Goal: Task Accomplishment & Management: Use online tool/utility

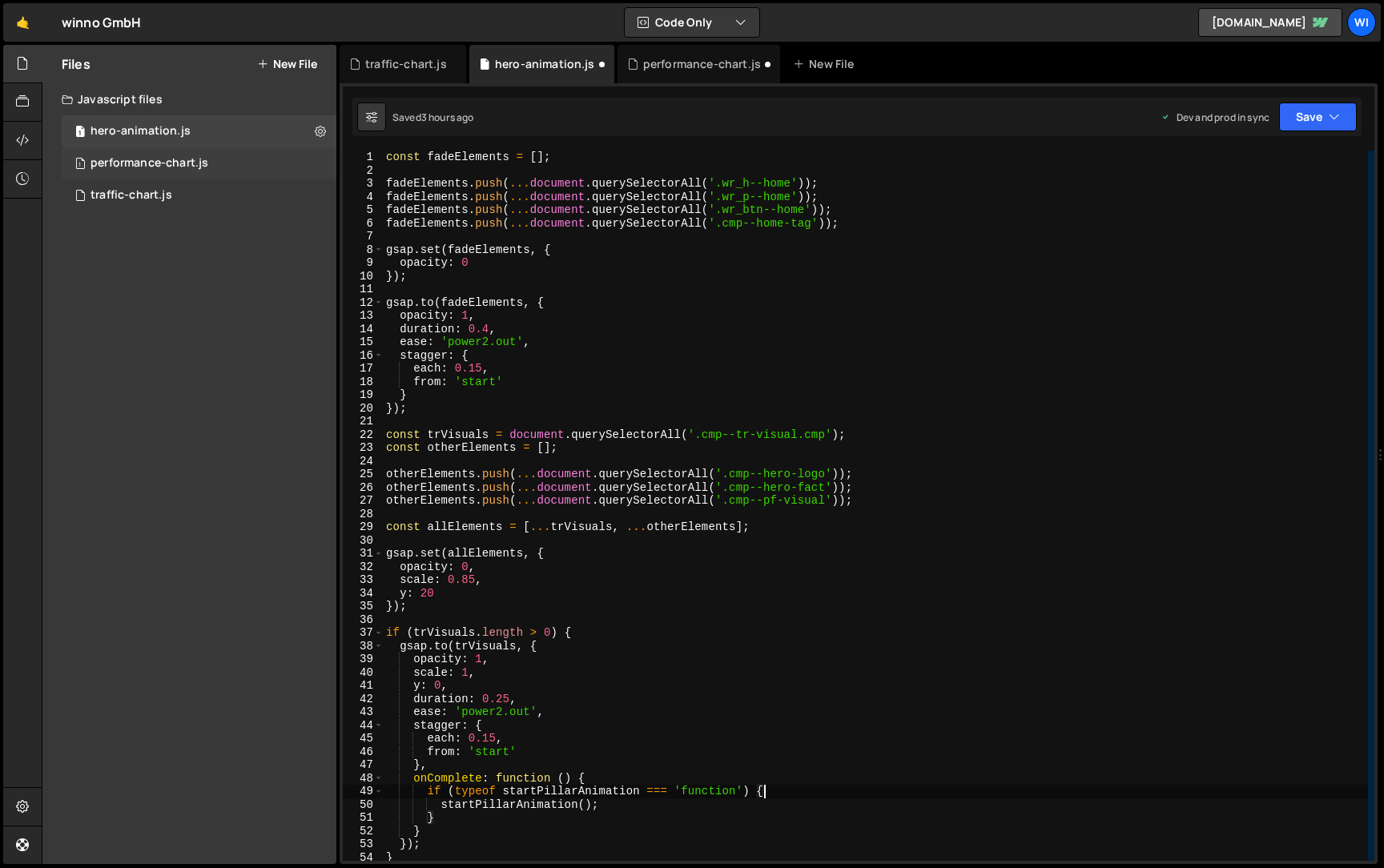
click at [198, 156] on div "performance-chart.js" at bounding box center [149, 163] width 117 height 14
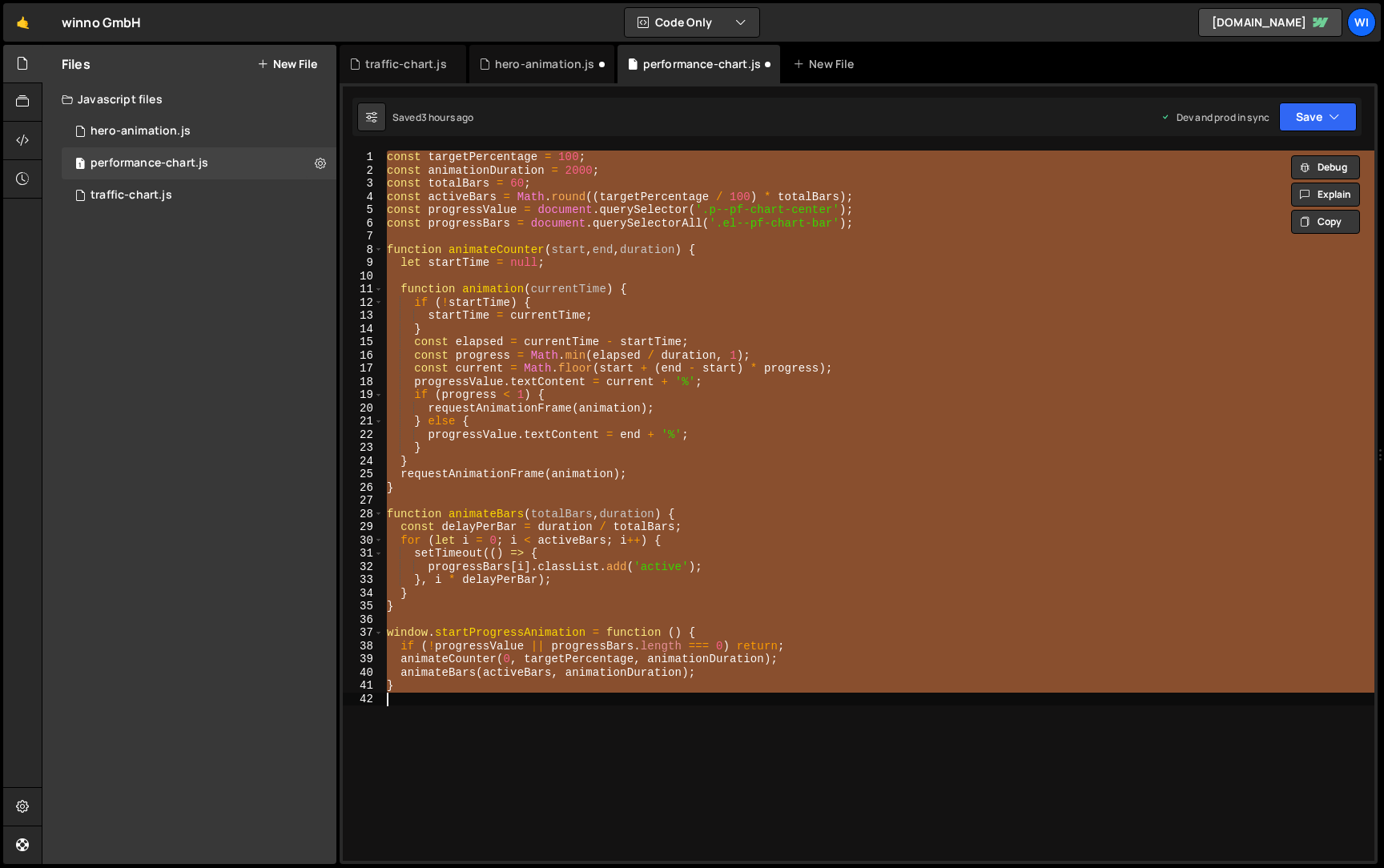
click at [735, 307] on div "const targetPercentage = 100 ; const animationDuration = 2000 ; const totalBars…" at bounding box center [879, 505] width 991 height 710
paste textarea
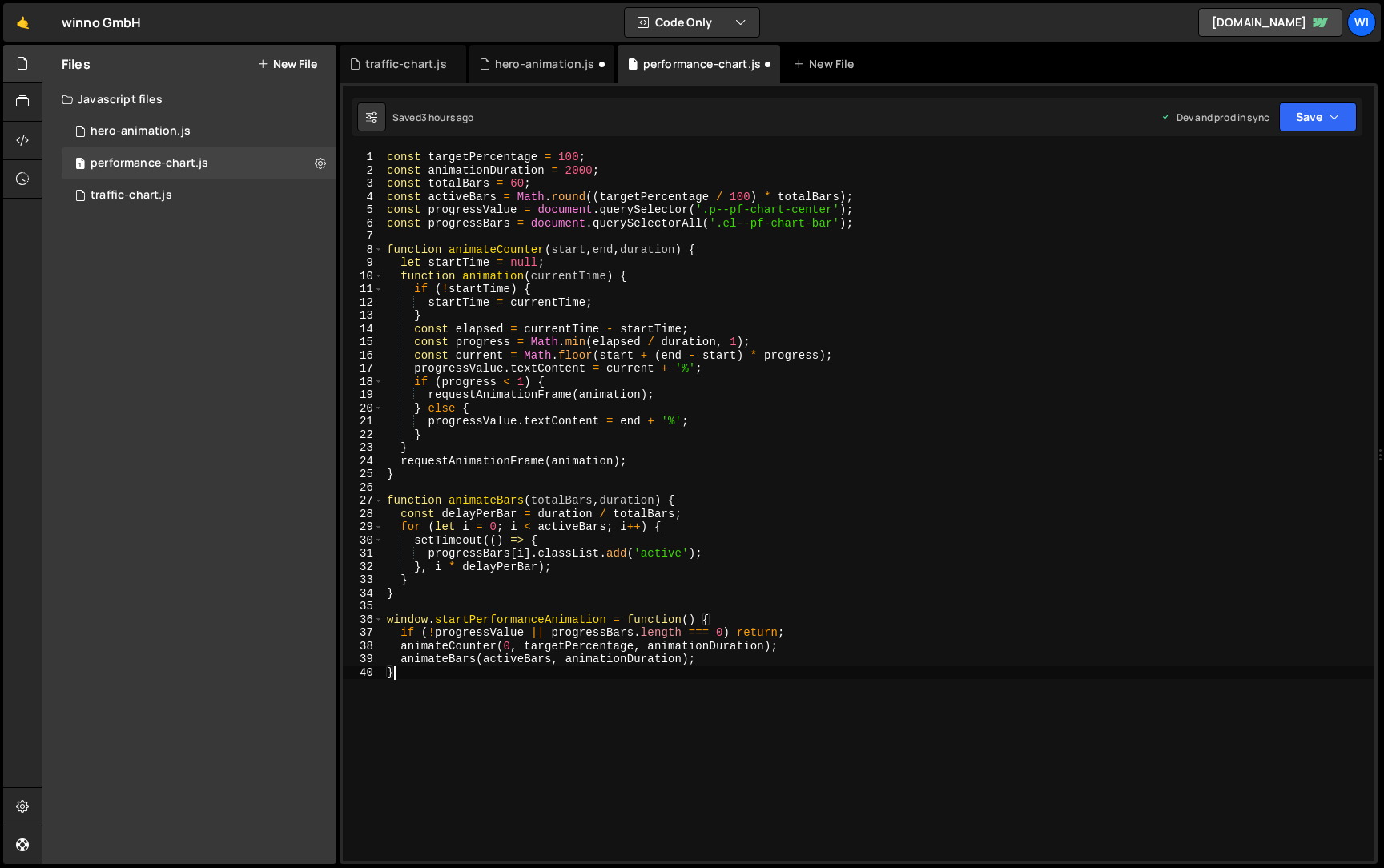
type textarea "animateBars(activeBars, animationDuration);"
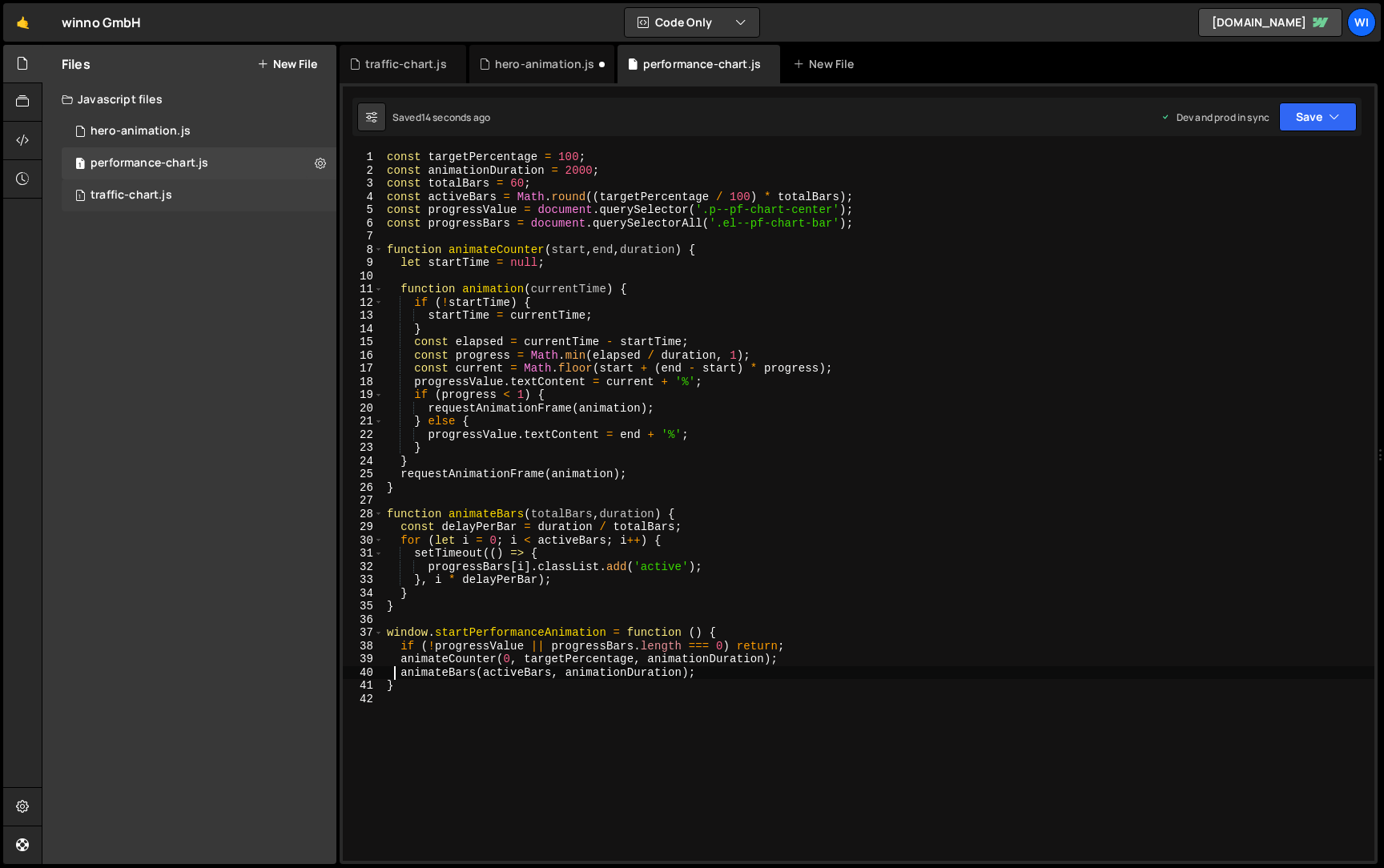
click at [139, 189] on div "traffic-chart.js" at bounding box center [131, 195] width 82 height 14
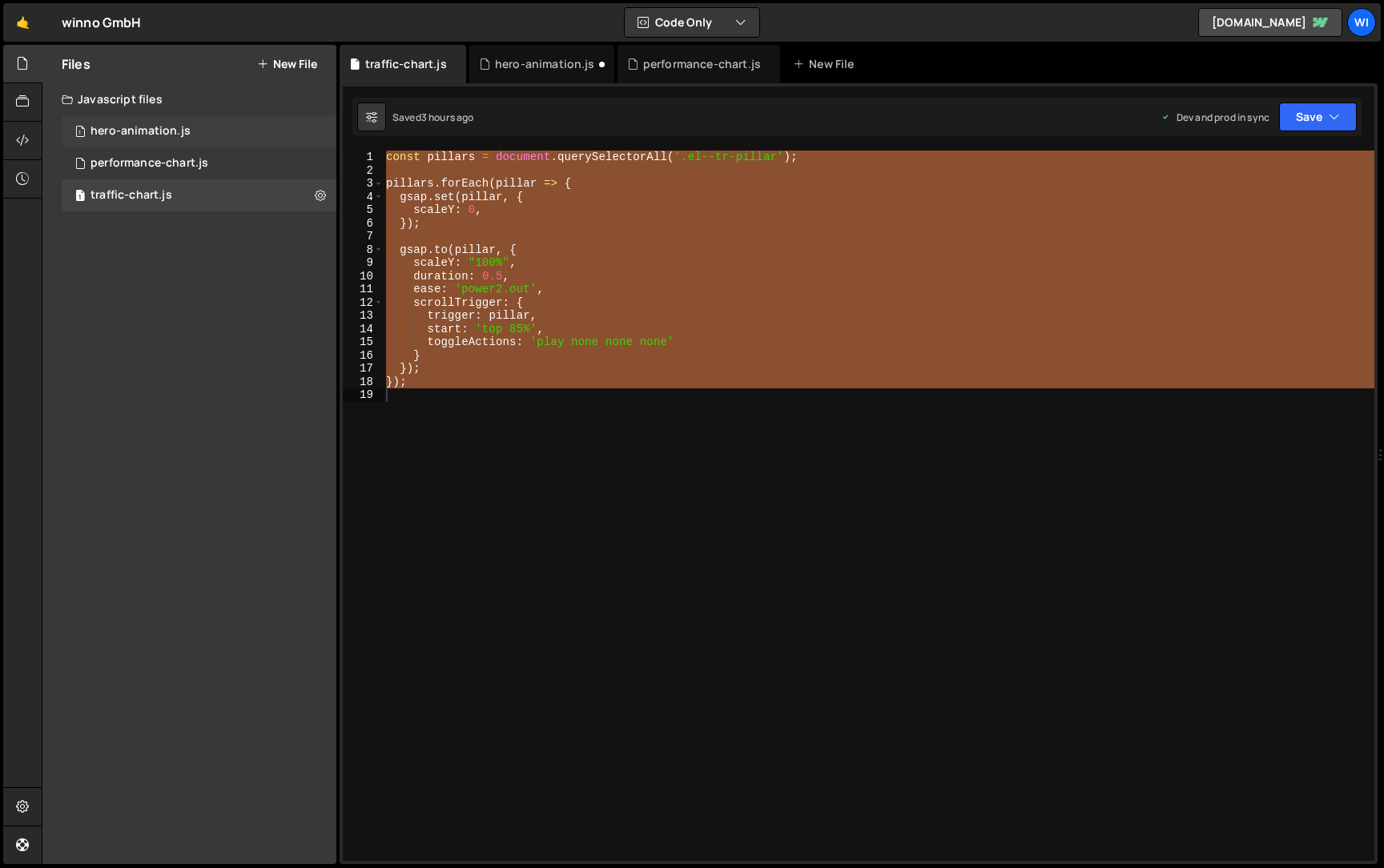
click at [197, 138] on div "1 hero-animation.js 0" at bounding box center [199, 131] width 274 height 32
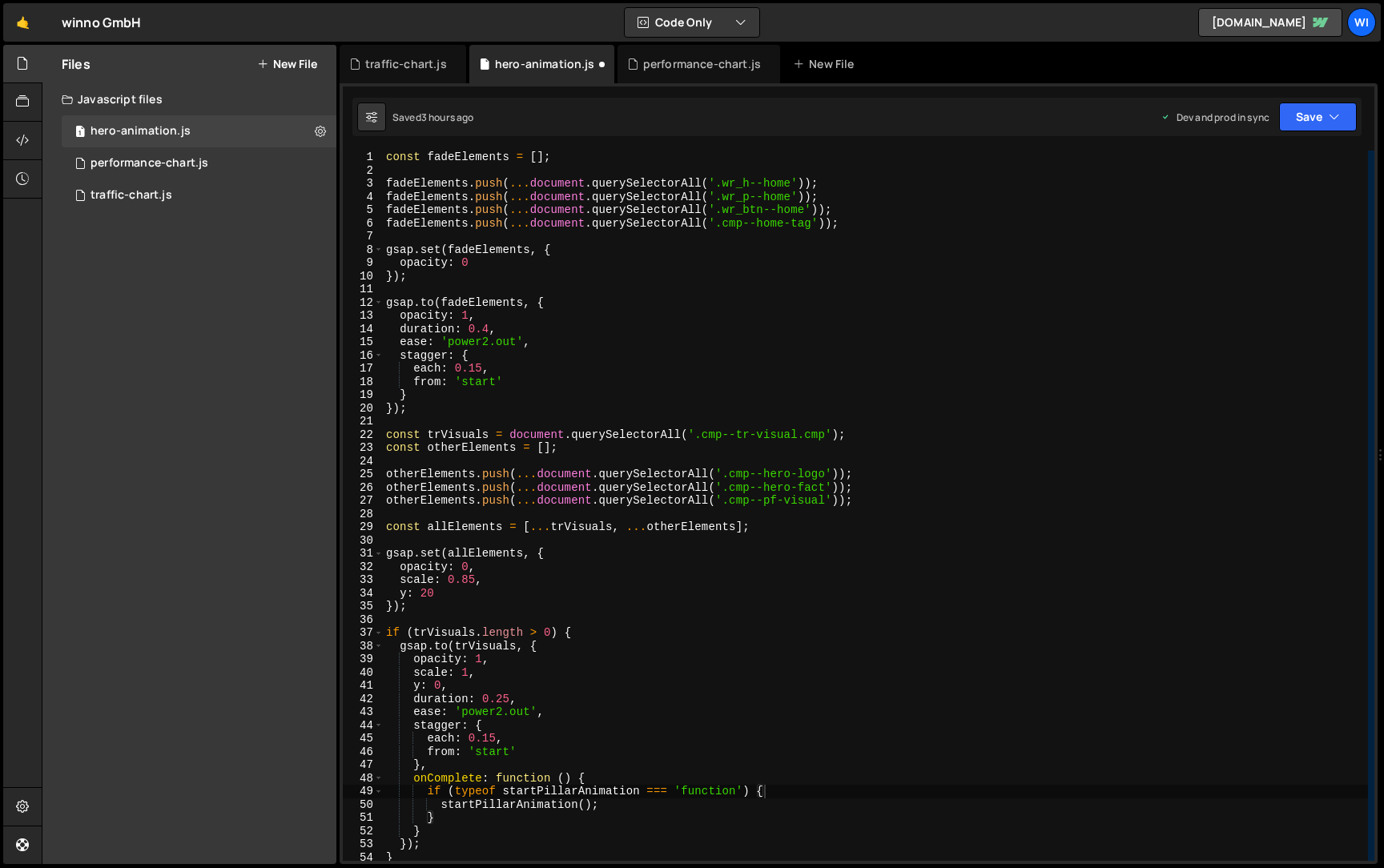
click at [677, 245] on div "const fadeElements = [ ] ; fadeElements . push ( ... document . querySelectorAl…" at bounding box center [875, 519] width 985 height 737
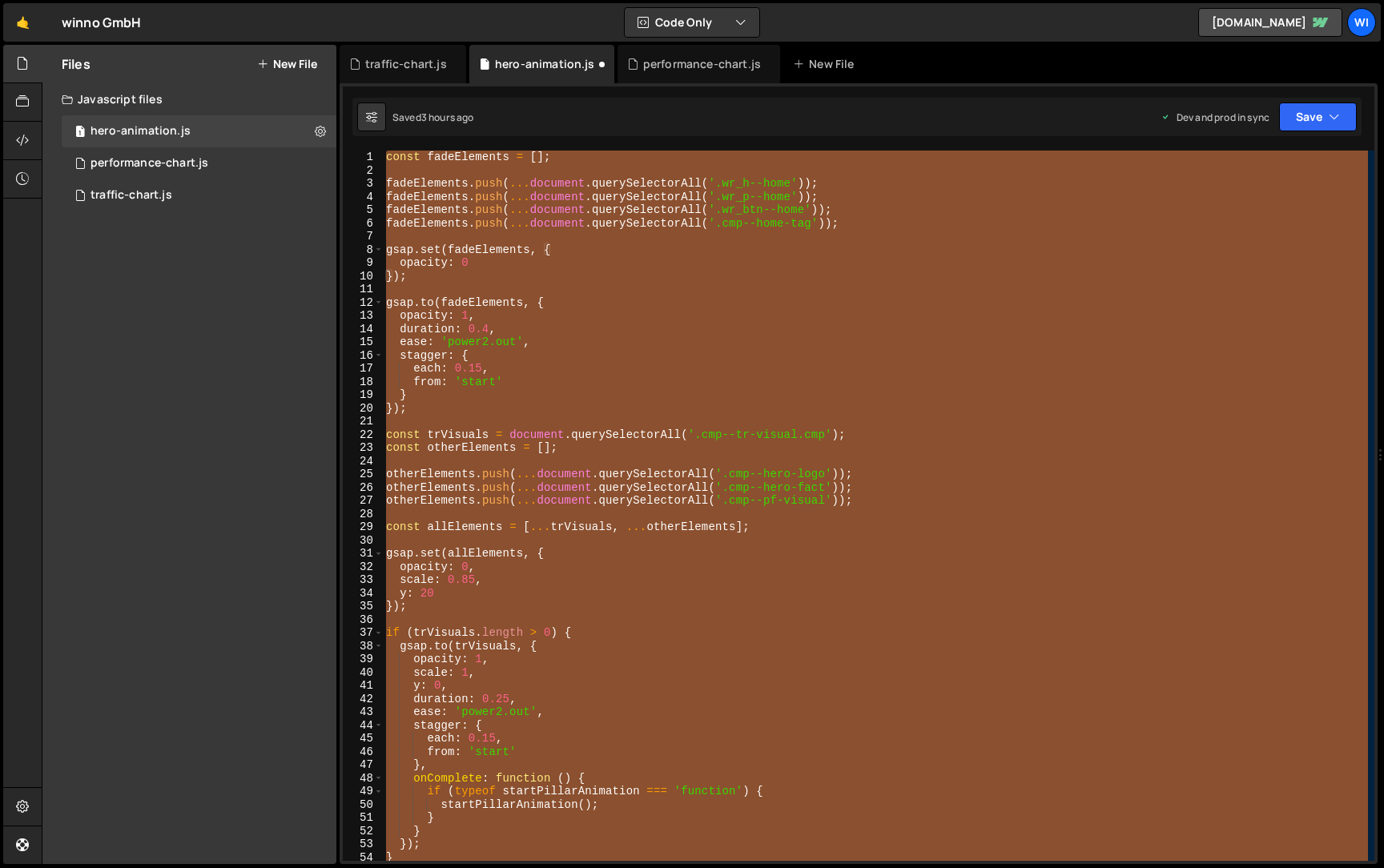
type textarea "}"
click at [170, 170] on div "performance-chart.js" at bounding box center [149, 163] width 117 height 14
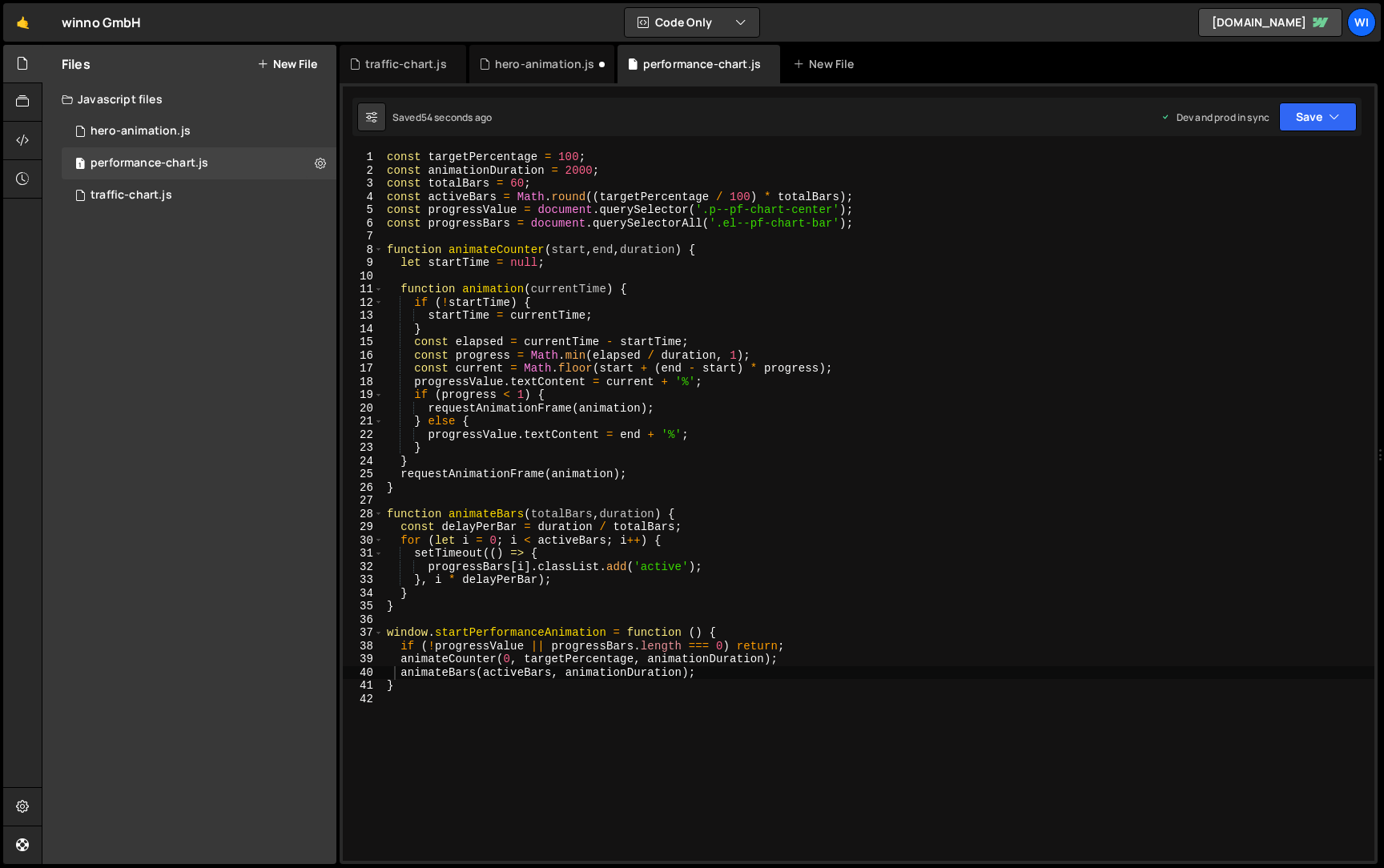
click at [628, 307] on div "const targetPercentage = 100 ; const animationDuration = 2000 ; const totalBars…" at bounding box center [879, 519] width 991 height 737
type textarea "}"
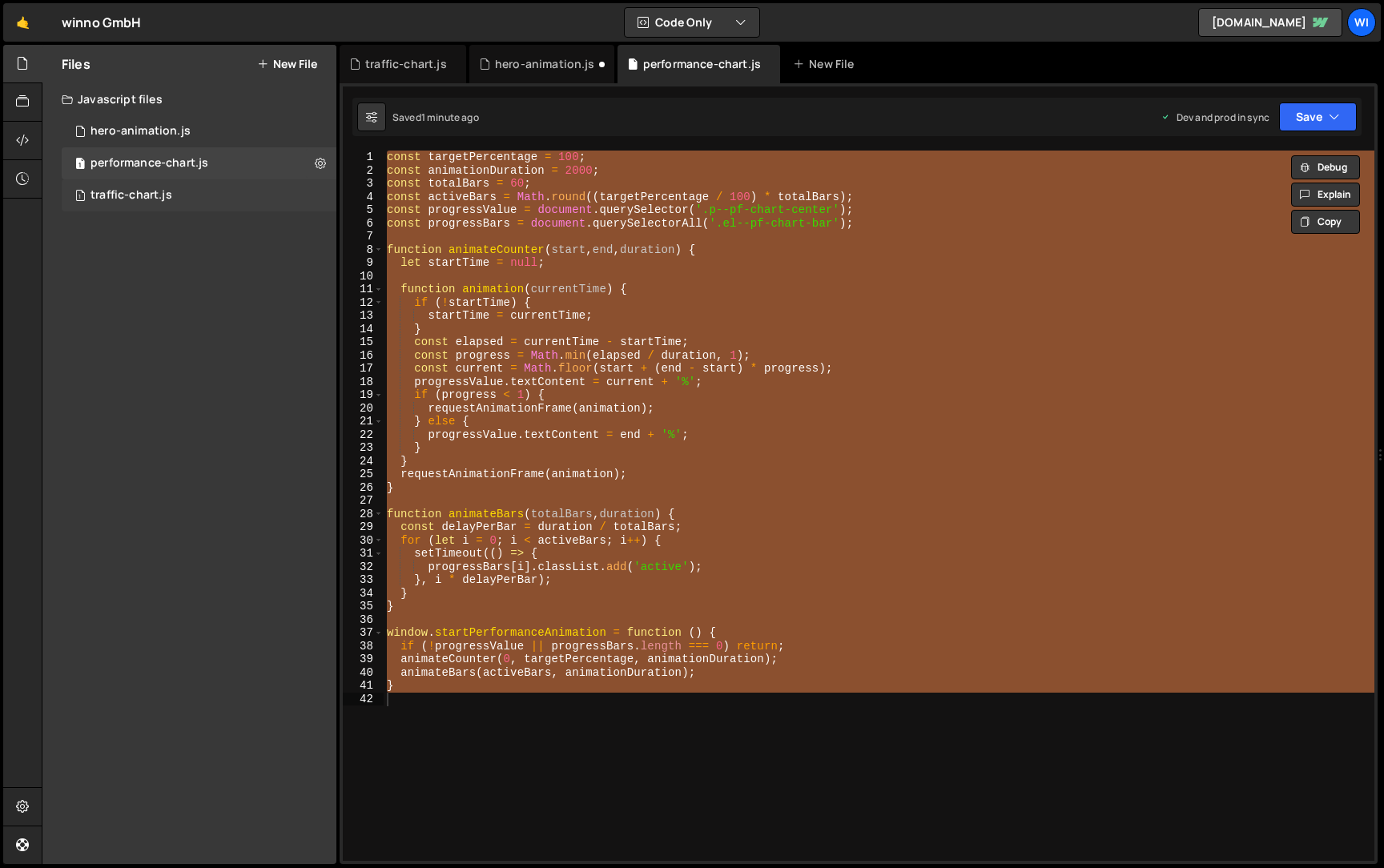
click at [164, 201] on div "traffic-chart.js" at bounding box center [131, 195] width 82 height 14
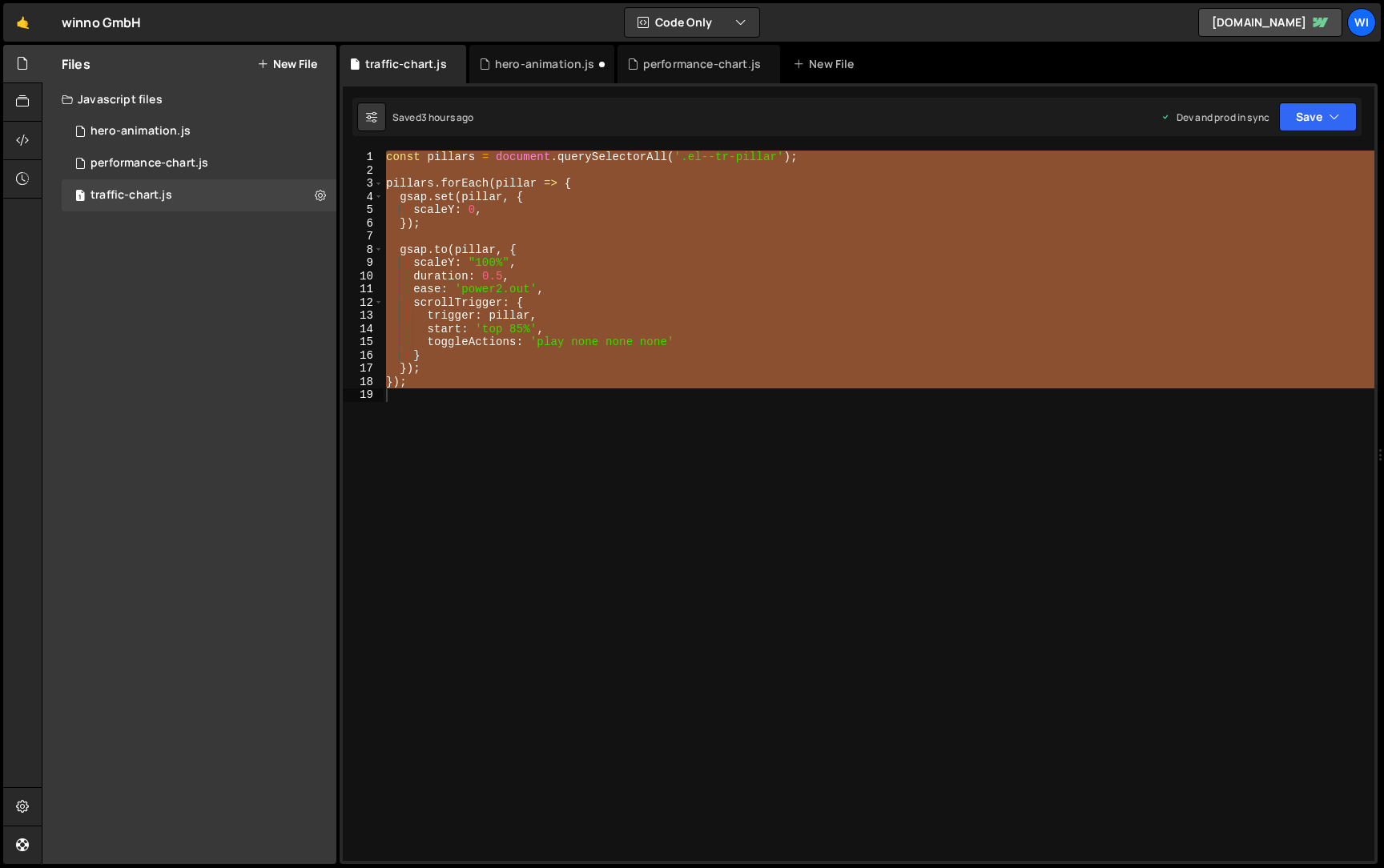
click at [661, 312] on div "const pillars = document . querySelectorAll ( '.el--tr-pillar' ) ; pillars . fo…" at bounding box center [879, 505] width 991 height 710
paste textarea ";"
type textarea "};"
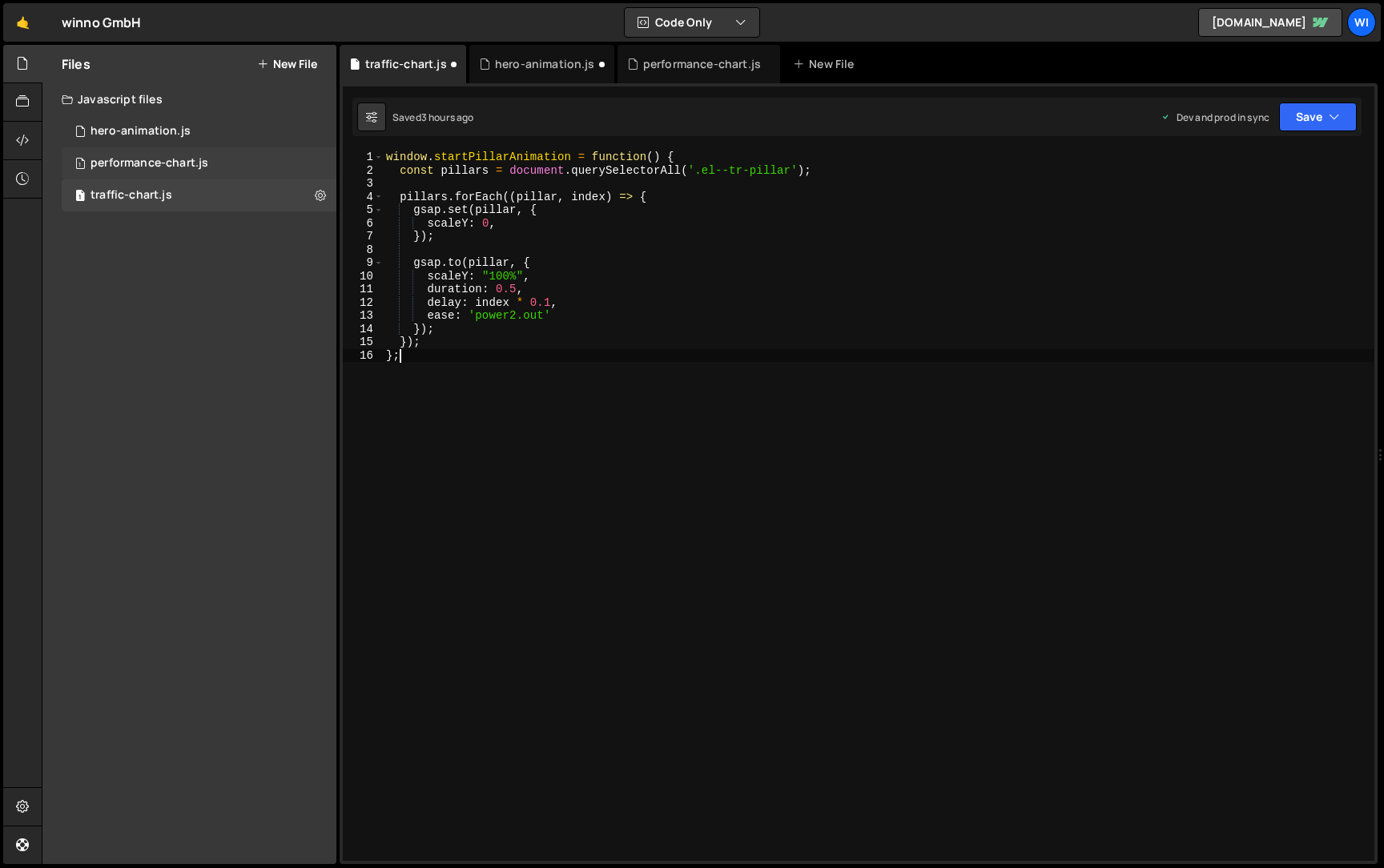
click at [236, 164] on div "1 performance-chart.js 0" at bounding box center [199, 163] width 274 height 32
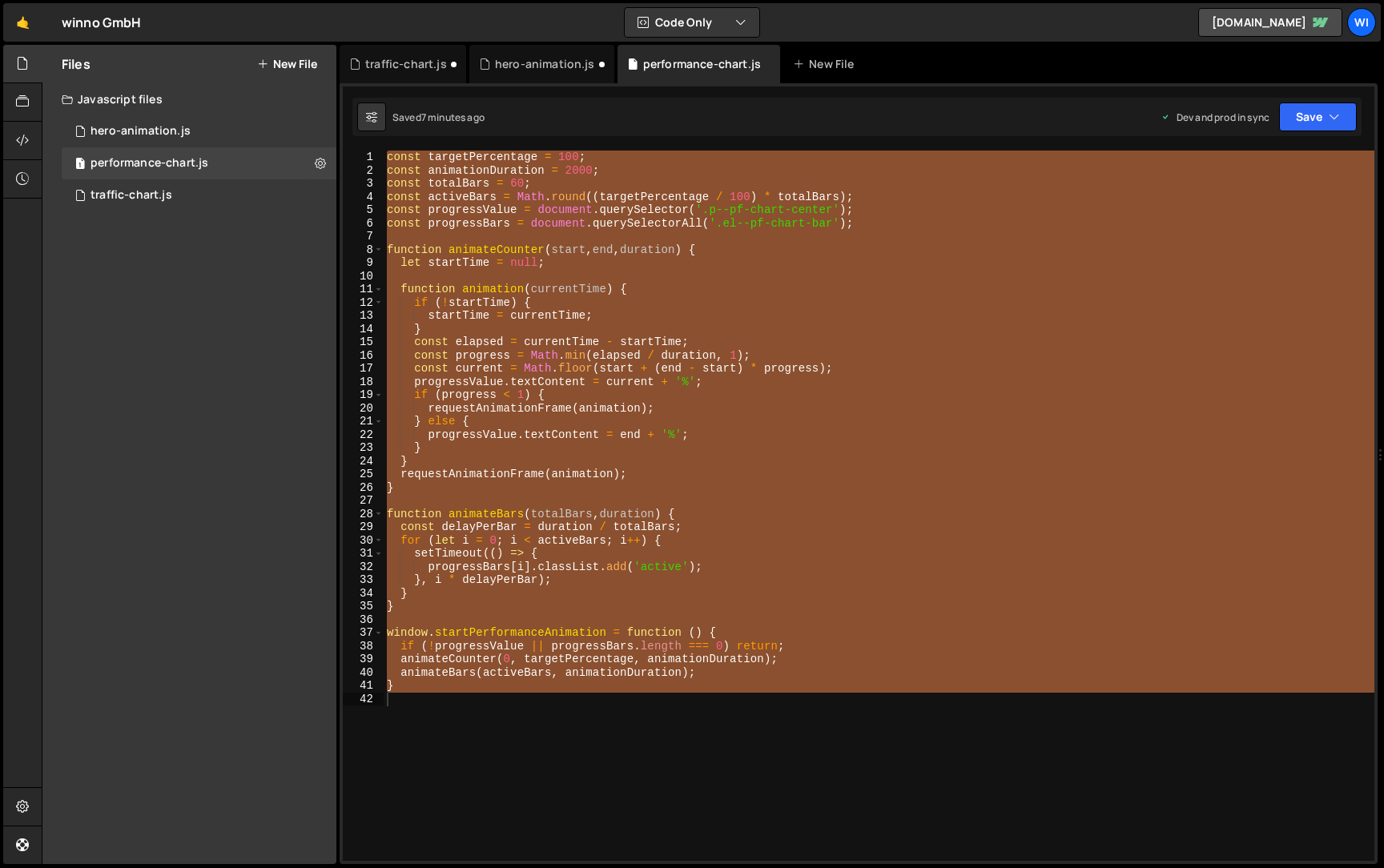
click at [673, 286] on div "const targetPercentage = 100 ; const animationDuration = 2000 ; const totalBars…" at bounding box center [879, 519] width 991 height 737
paste textarea ";"
type textarea "};"
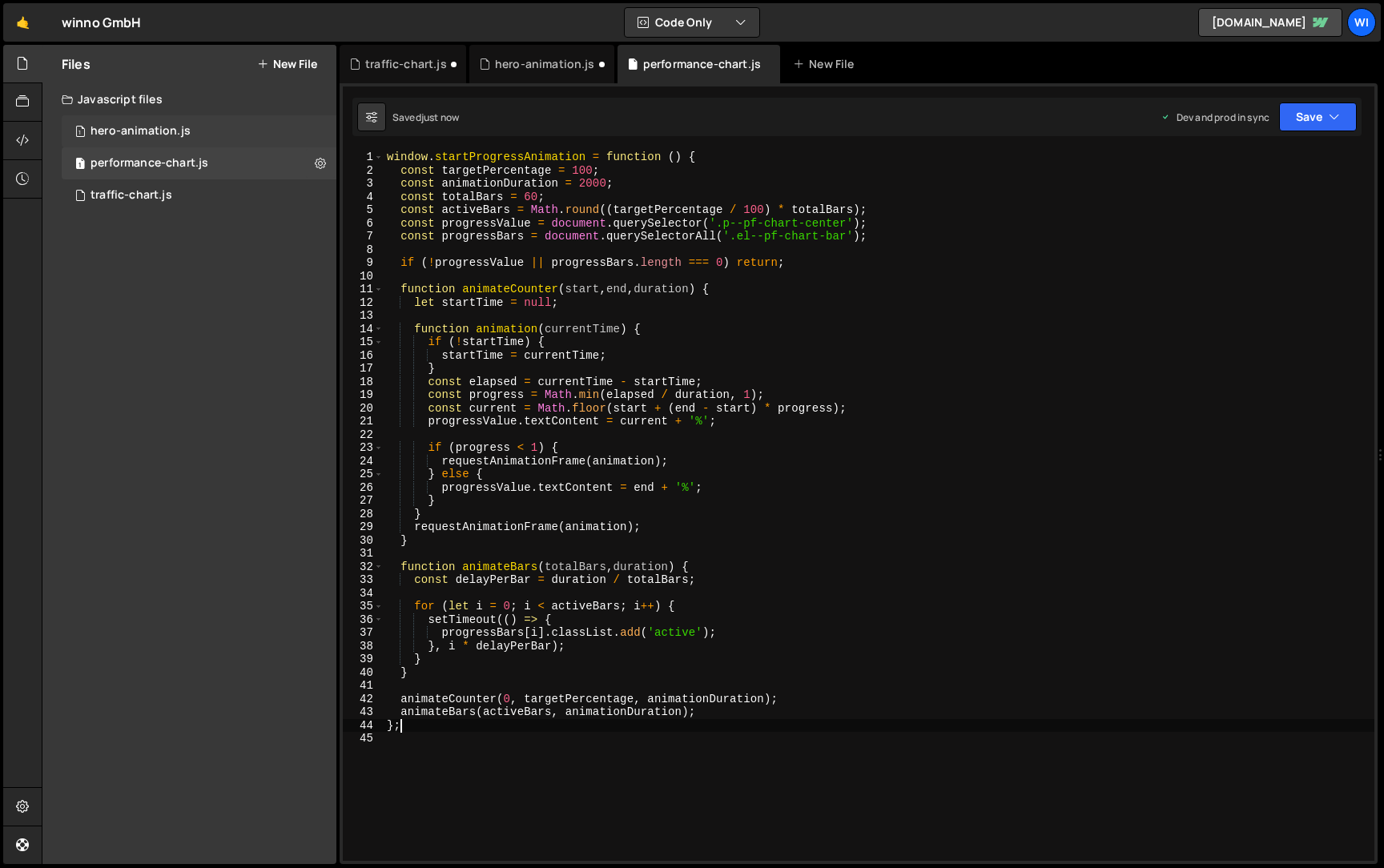
click at [230, 127] on div "1 hero-animation.js 0" at bounding box center [199, 131] width 274 height 32
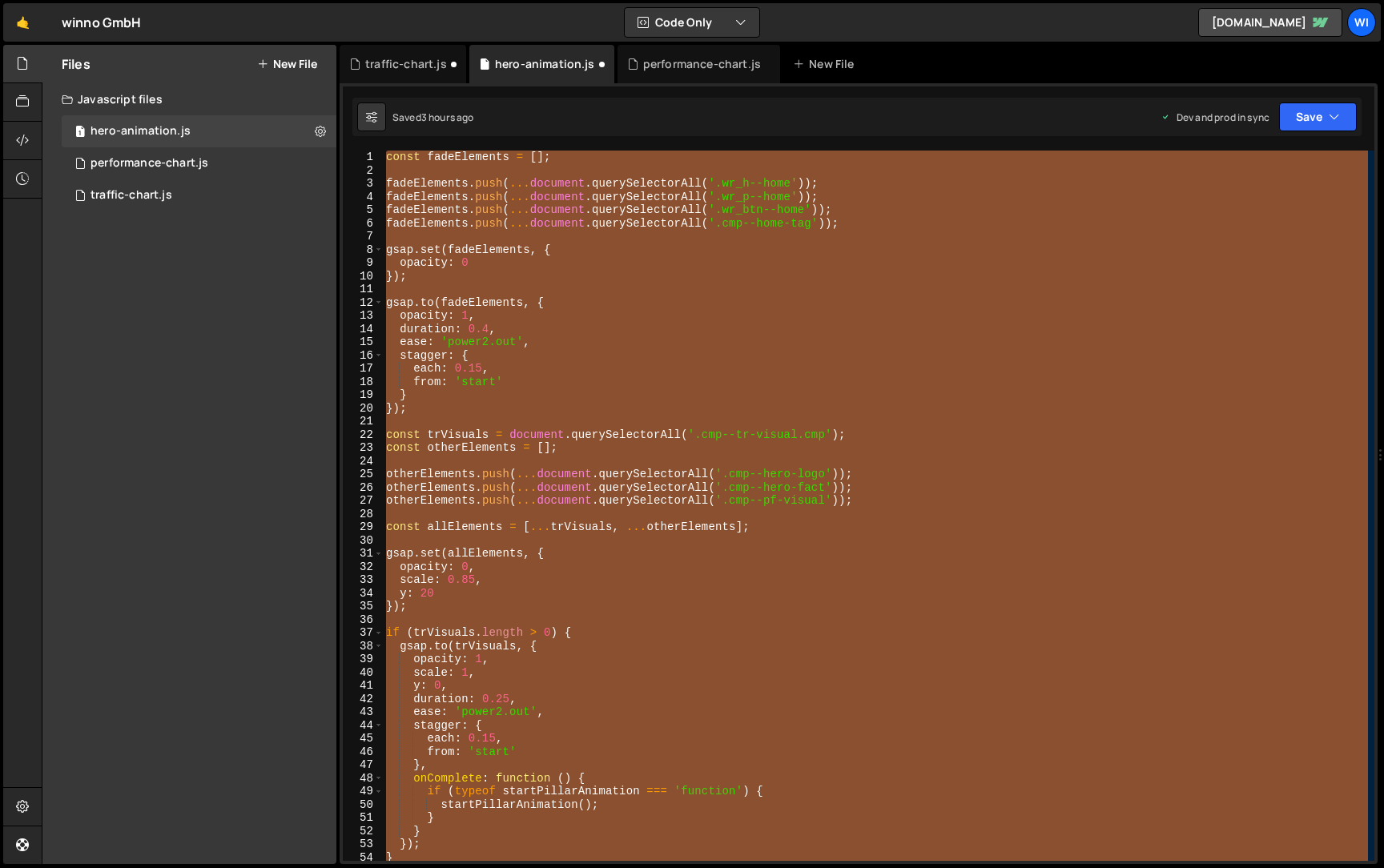
click at [603, 301] on div "const fadeElements = [ ] ; fadeElements . push ( ... document . querySelectorAl…" at bounding box center [875, 505] width 985 height 710
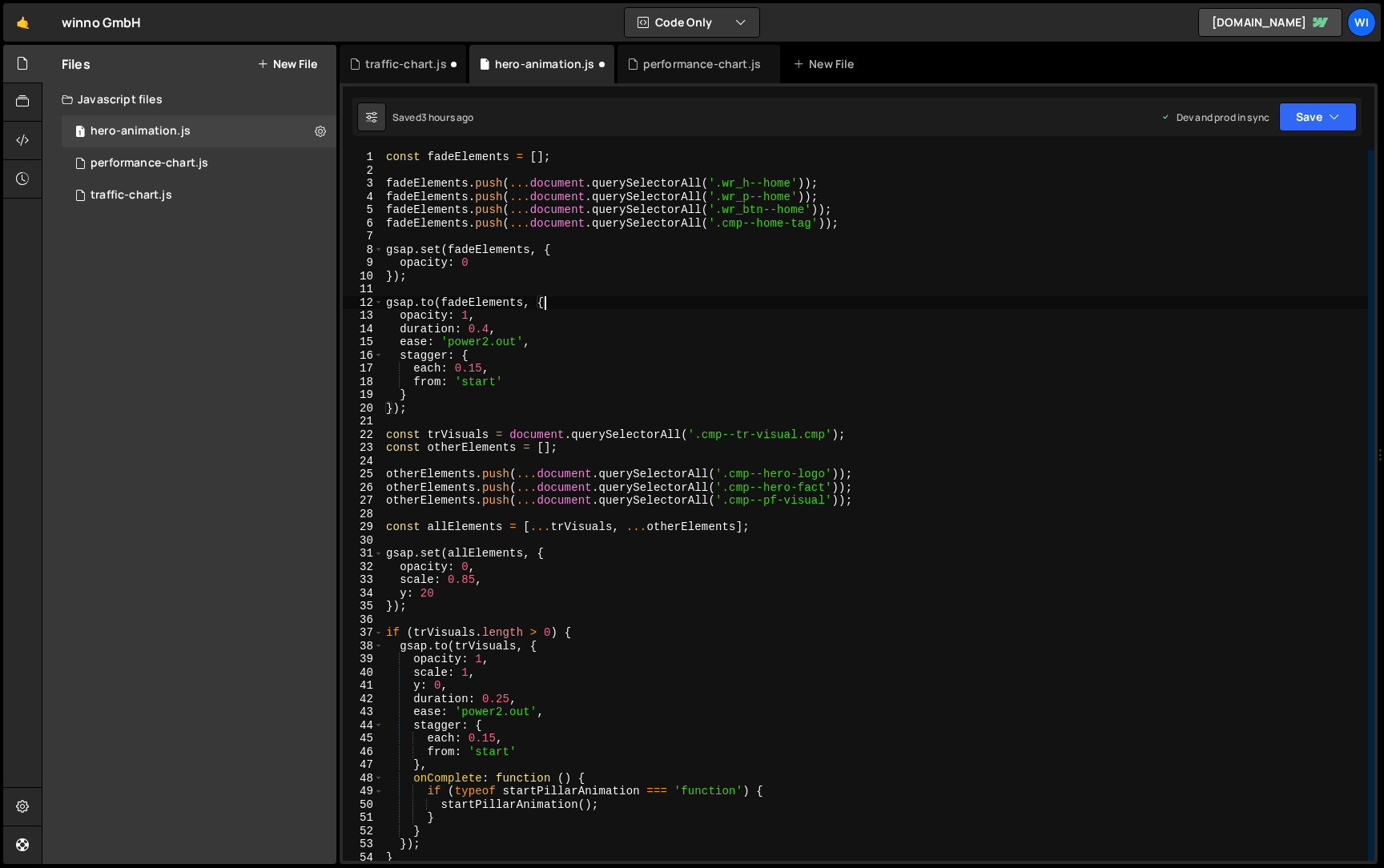
paste textarea
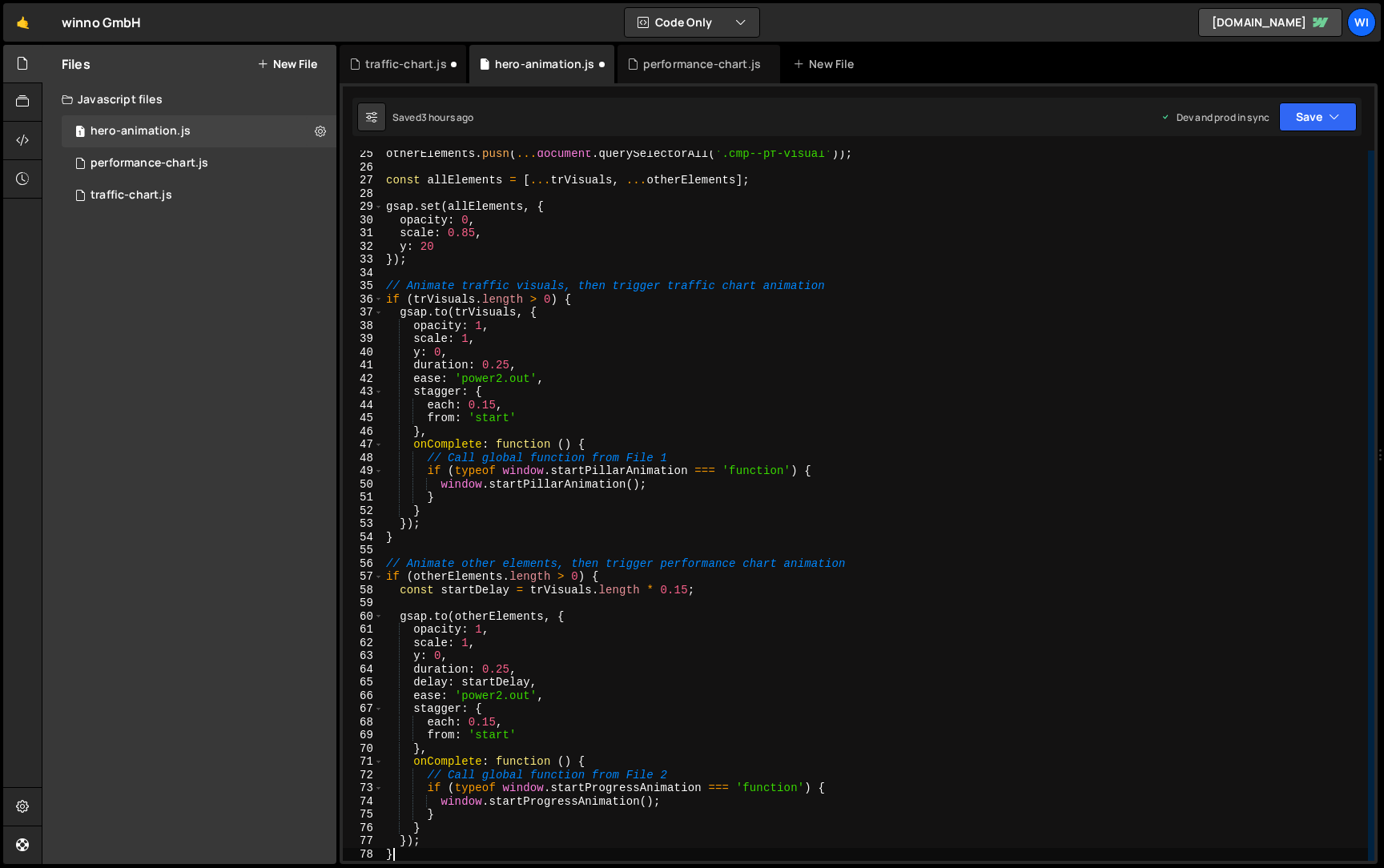
scroll to position [320, 0]
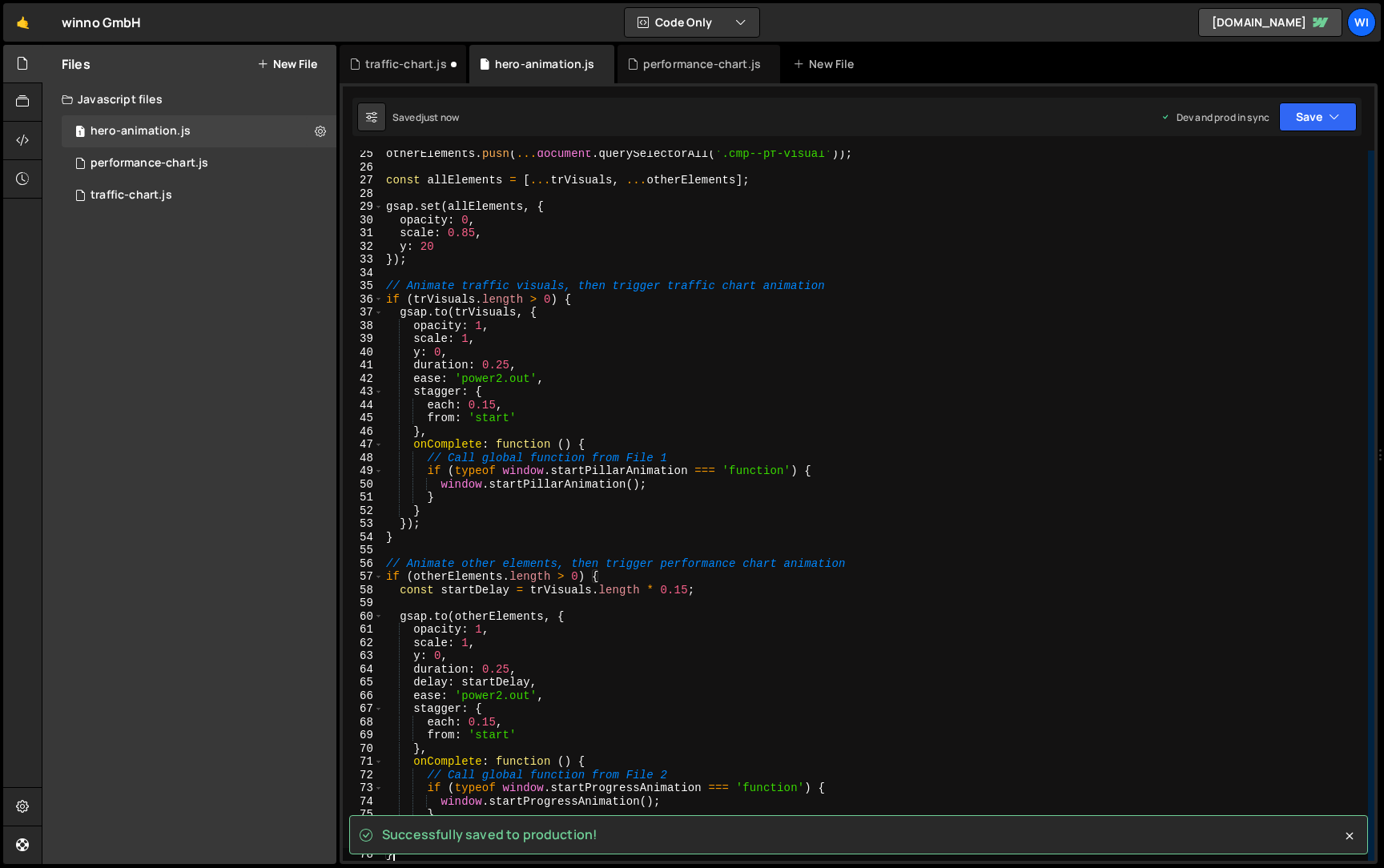
click at [835, 284] on div "otherElements . push ( ... document . querySelectorAll ( '.cmp--pf-visual' )) ;…" at bounding box center [875, 516] width 985 height 737
type textarea "// Animate traffic visuals, then trigger traffic chart animation"
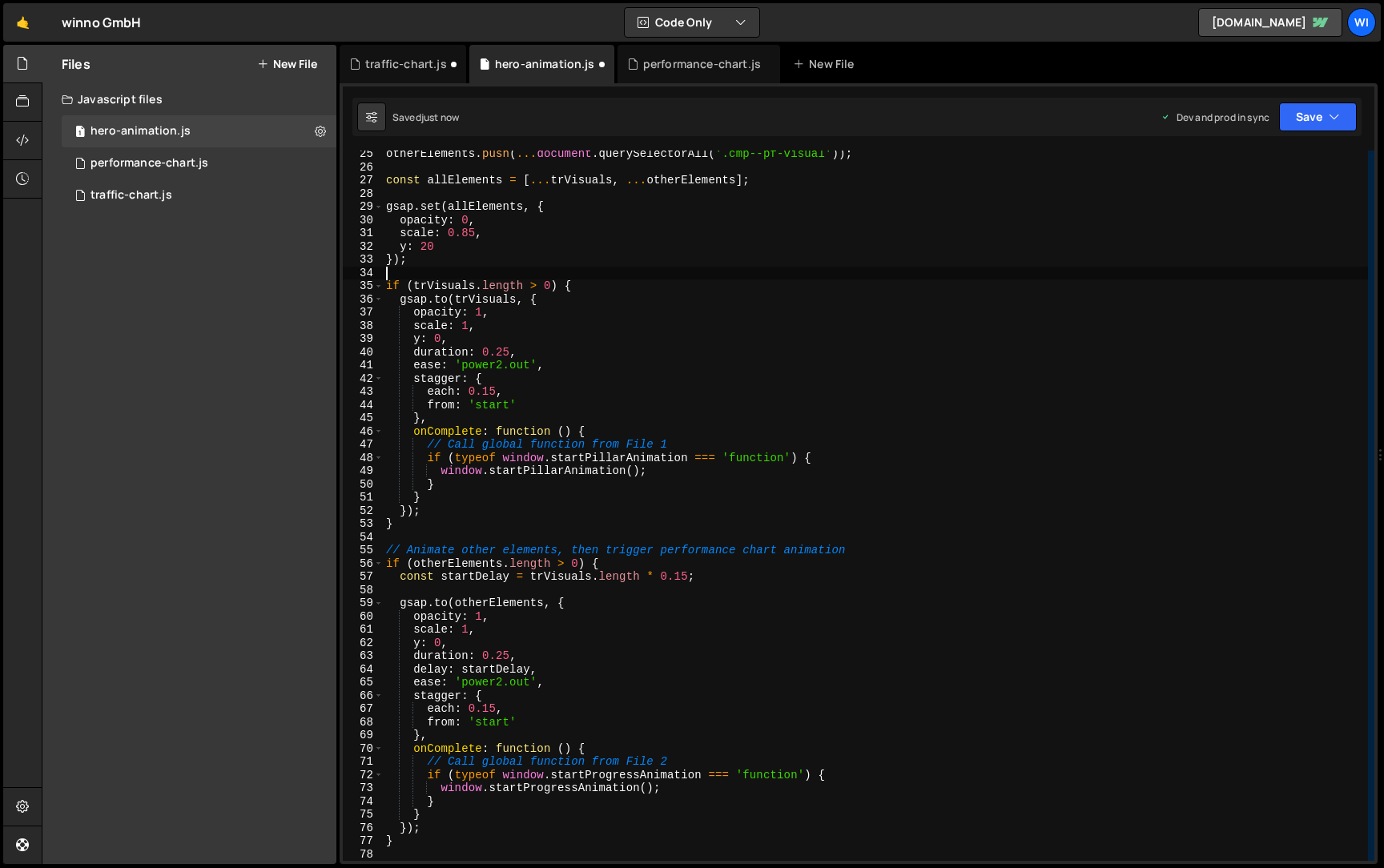
click at [880, 546] on div "otherElements . push ( ... document . querySelectorAll ( '.cmp--pf-visual' )) ;…" at bounding box center [875, 516] width 985 height 737
type textarea "// Animate other elements, then trigger performance chart animation"
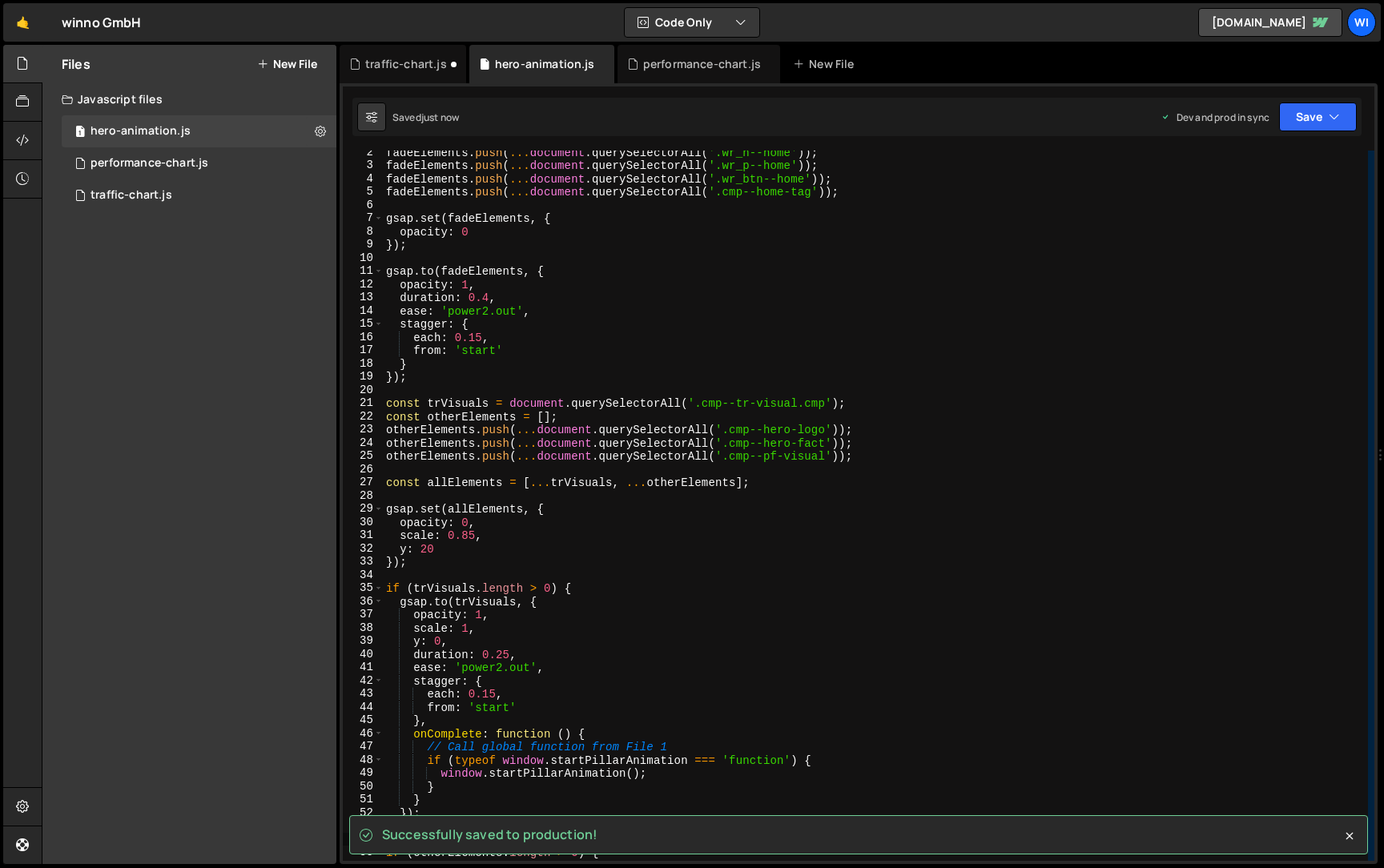
scroll to position [0, 0]
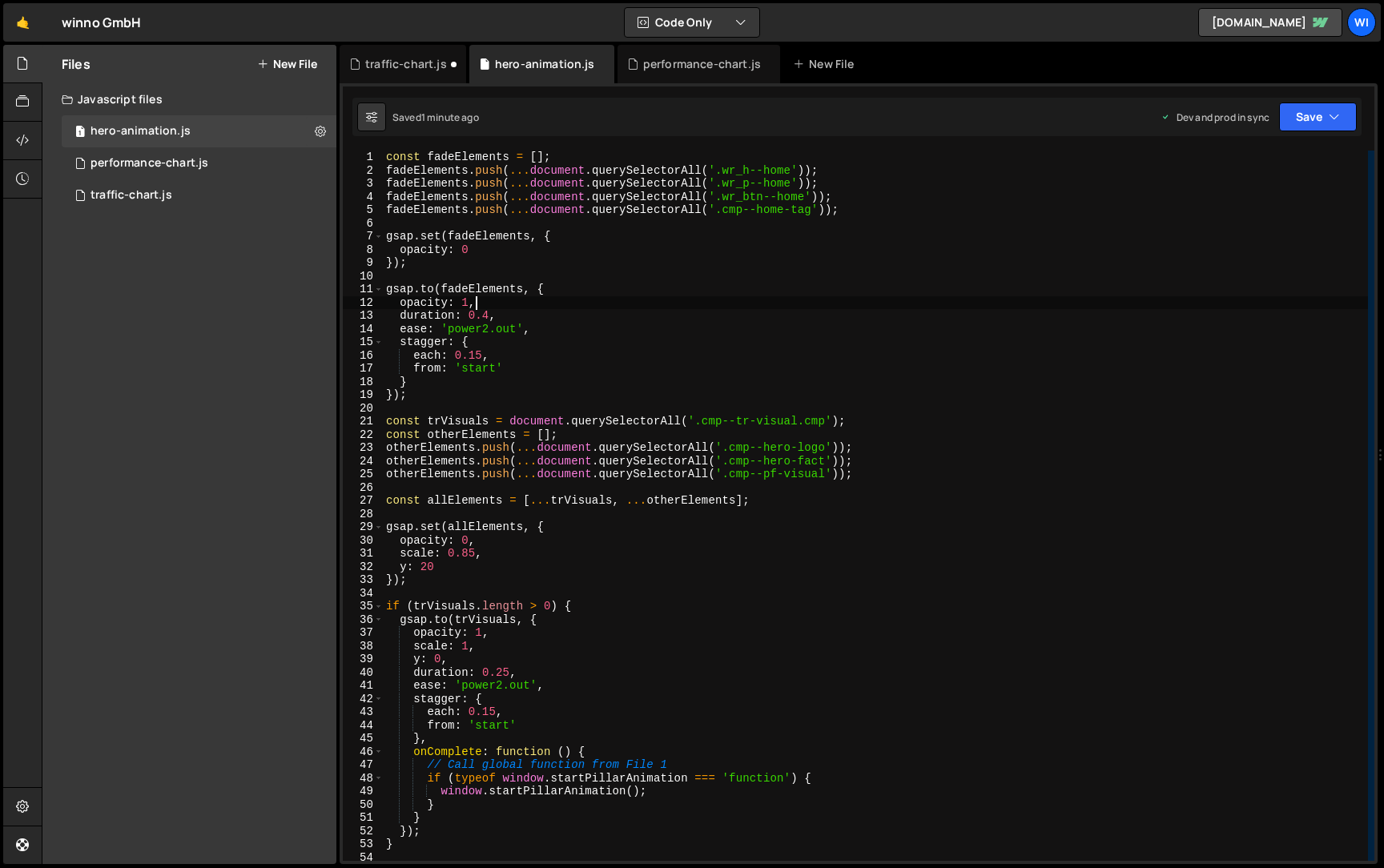
click at [720, 296] on div "const fadeElements = [ ] ; fadeElements . push ( ... document . querySelectorAl…" at bounding box center [875, 519] width 985 height 737
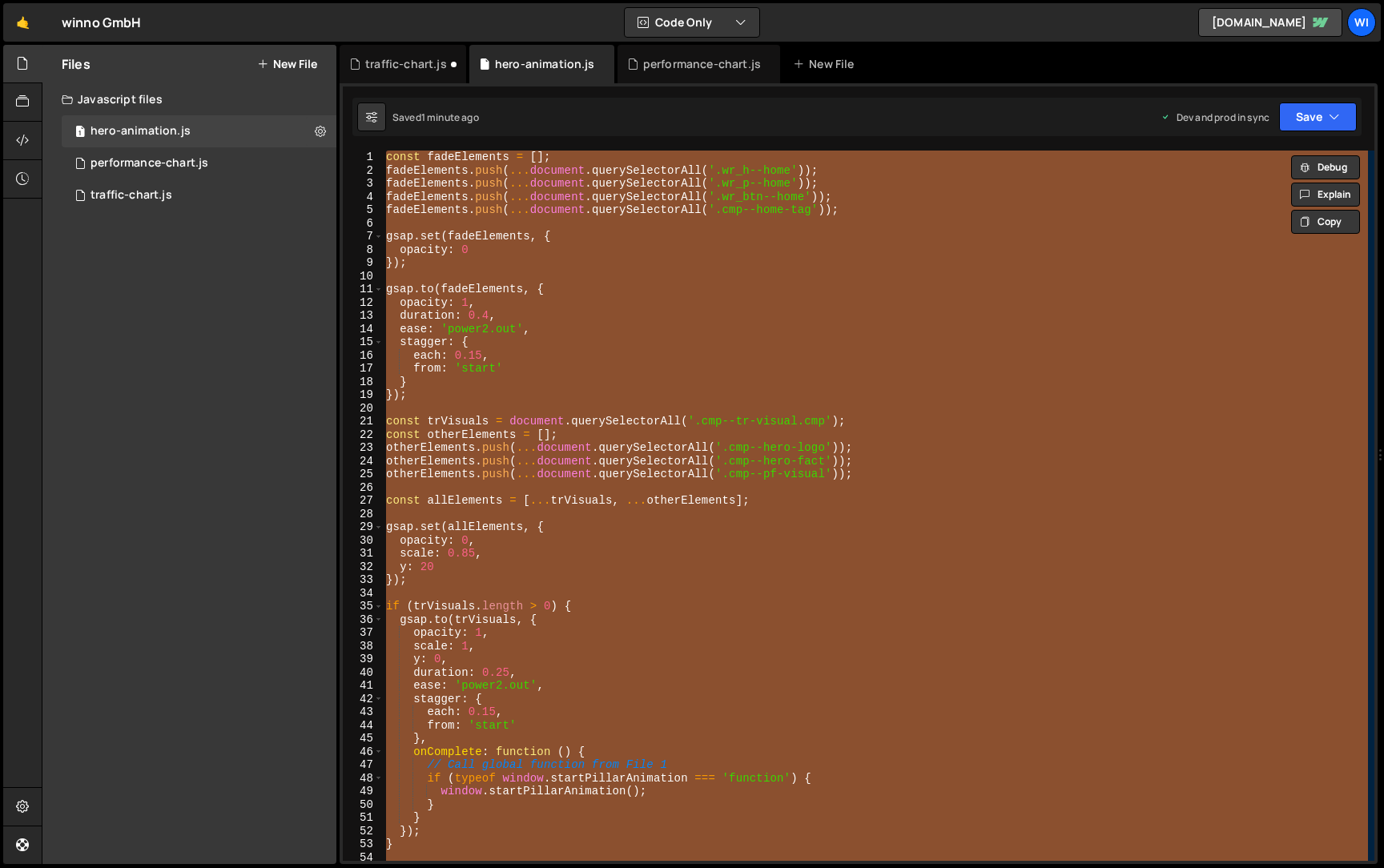
paste textarea
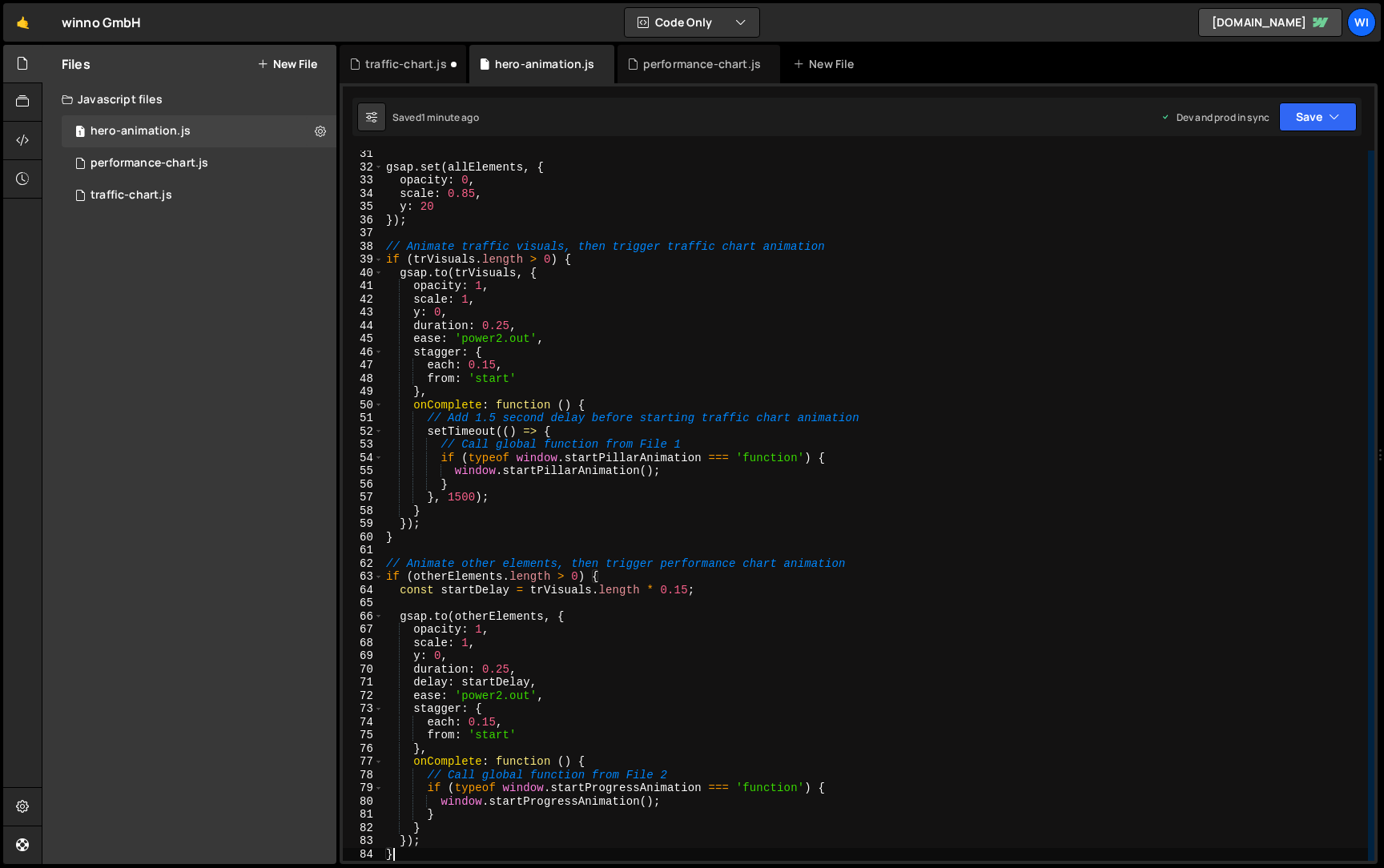
click at [617, 315] on div "gsap . set ( allElements , { opacity : 0 , scale : 0.85 , y : 20 }) ; // Animat…" at bounding box center [875, 516] width 985 height 737
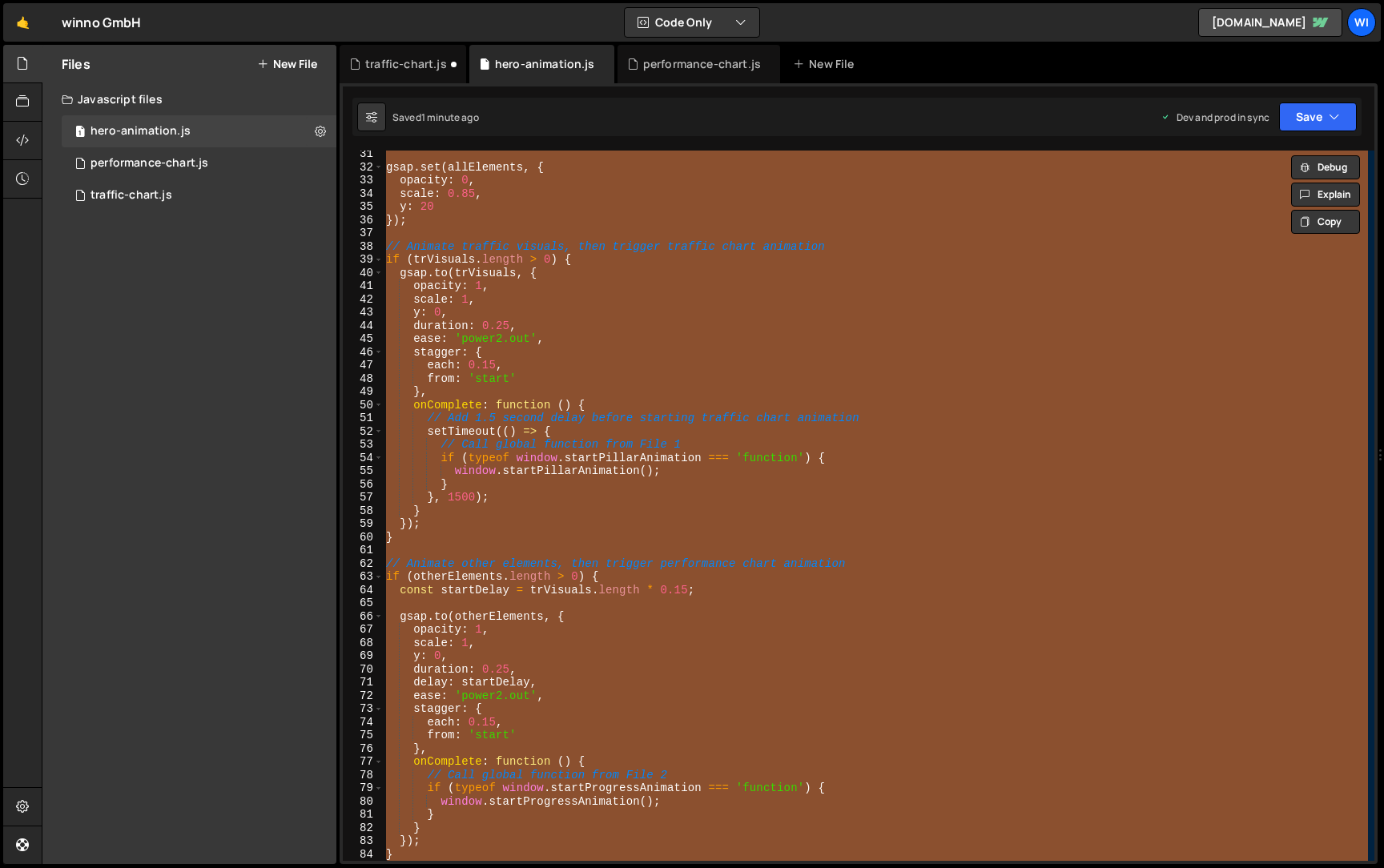
paste textarea
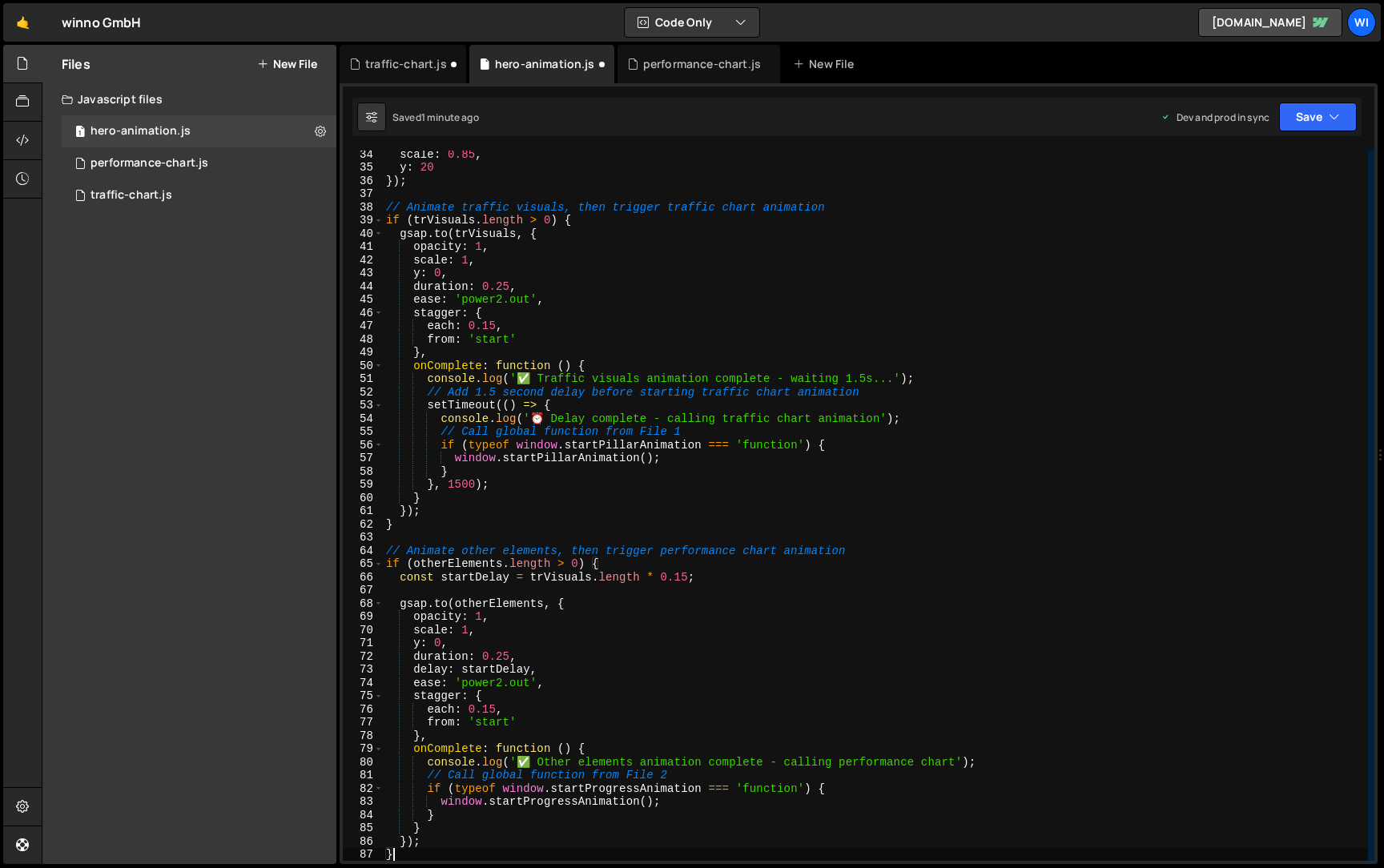
scroll to position [439, 0]
drag, startPoint x: 538, startPoint y: 418, endPoint x: 884, endPoint y: 417, distance: 346.0
click at [884, 417] on div "scale : 0.85 , y : 20 }) ; // Animate traffic visuals, then trigger traffic cha…" at bounding box center [875, 516] width 985 height 737
type textarea "console.log('⏰ Delay complete - calling traffic chart animation');"
click at [142, 198] on div "traffic-chart.js" at bounding box center [131, 195] width 82 height 14
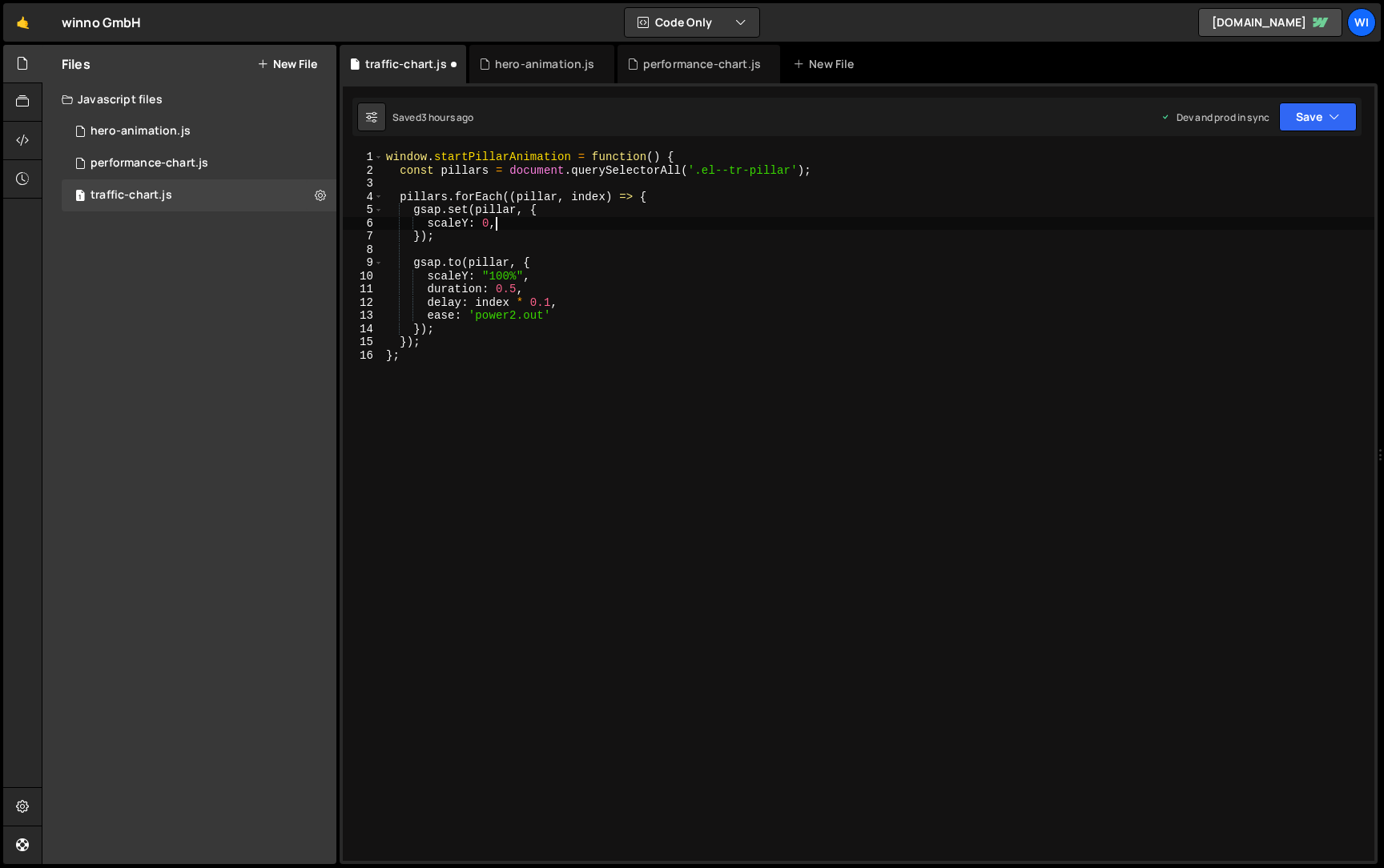
click at [672, 228] on div "window . startPillarAnimation = function ( ) { const pillars = document . query…" at bounding box center [879, 519] width 991 height 737
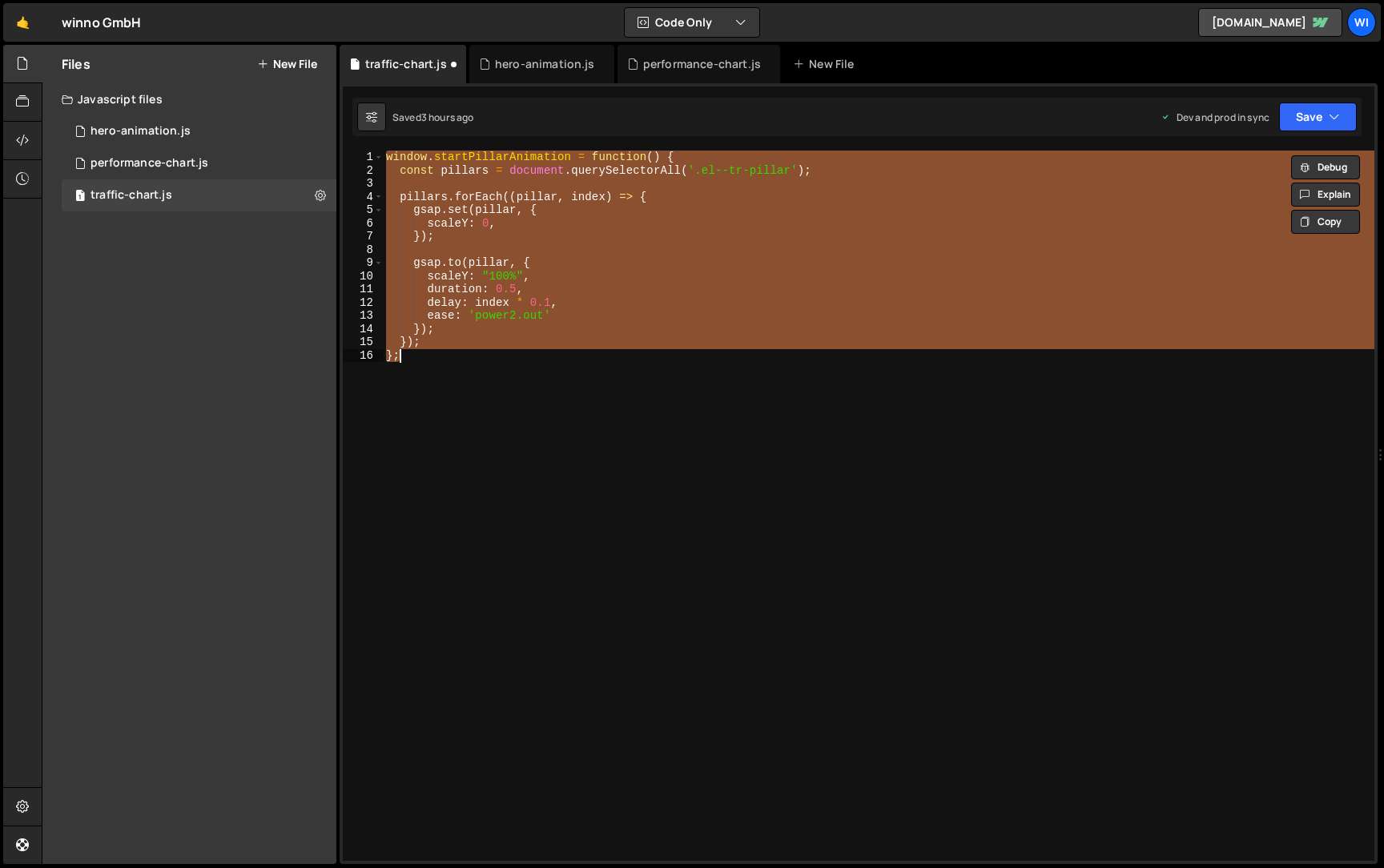
paste textarea
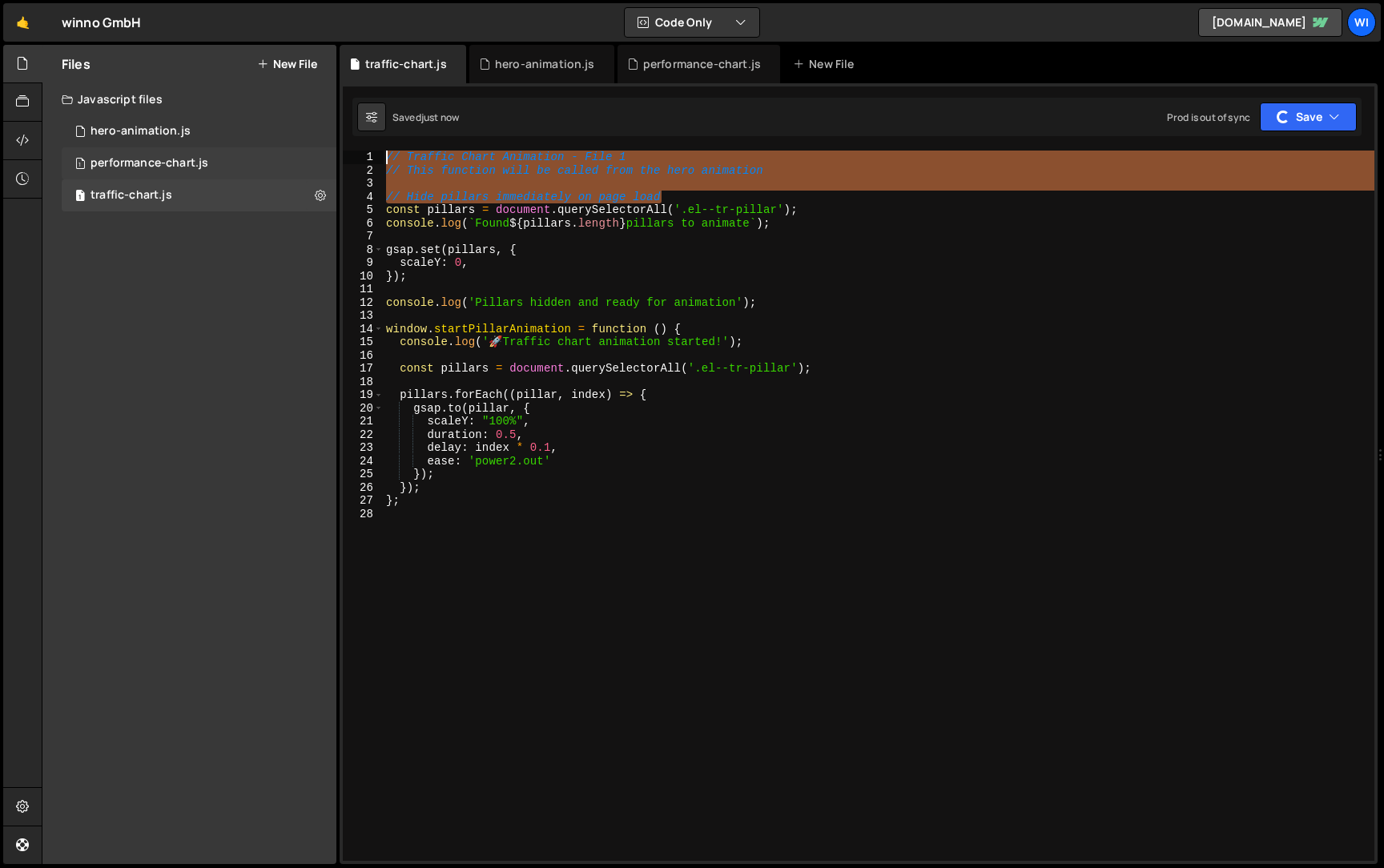
drag, startPoint x: 690, startPoint y: 194, endPoint x: 313, endPoint y: 154, distance: 379.1
click at [313, 154] on div "Files New File Javascript files 1 hero-animation.js 0 1 performance-chart.js 0 …" at bounding box center [713, 455] width 1342 height 820
type textarea "// Traffic Chart Animation - File 1 // This function will be called from the he…"
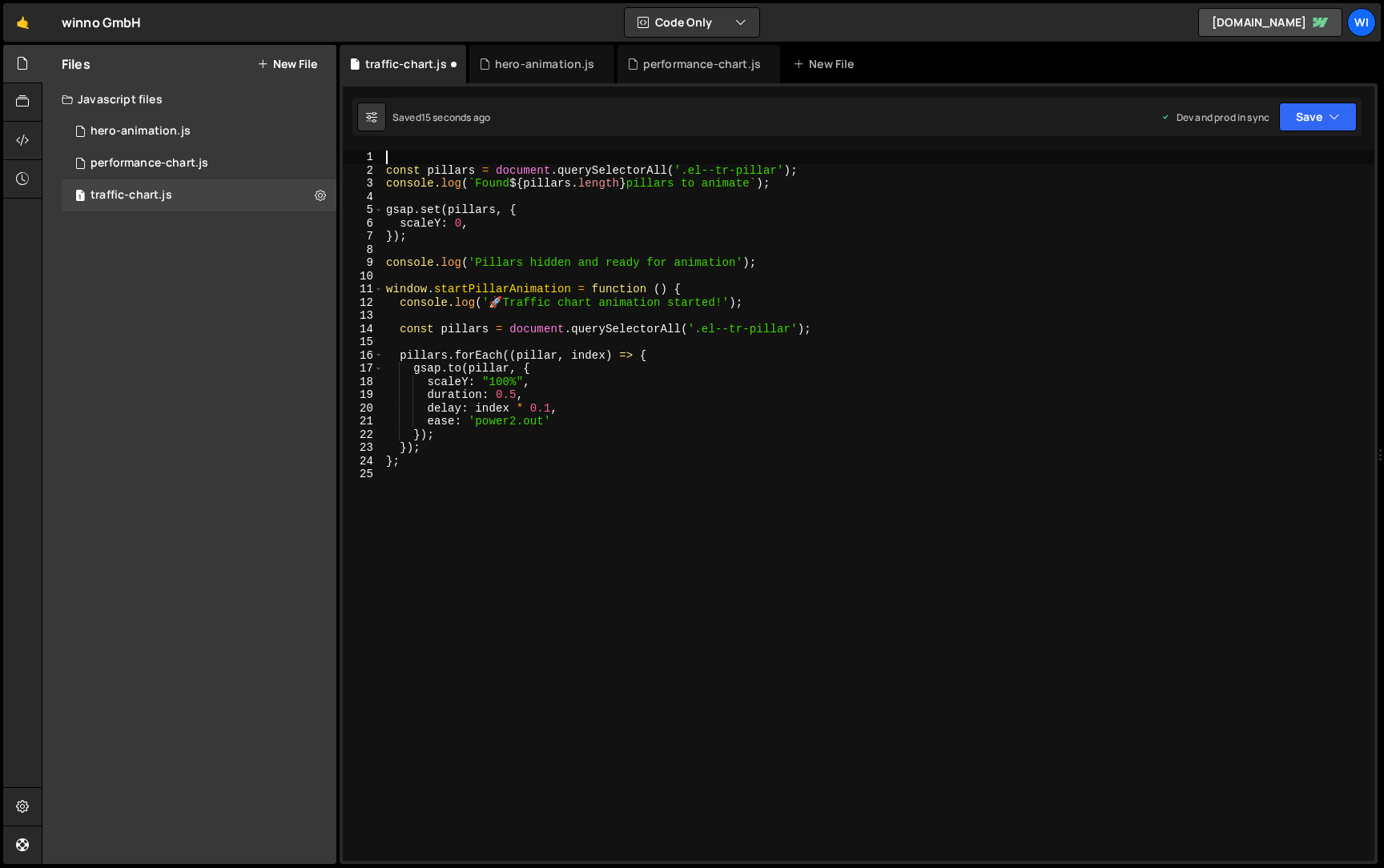
click at [796, 252] on div "const pillars = document . querySelectorAll ( '.el--tr-pillar' ) ; console . lo…" at bounding box center [879, 519] width 991 height 737
type textarea "console.log('Pillars hidden and ready for animation');"
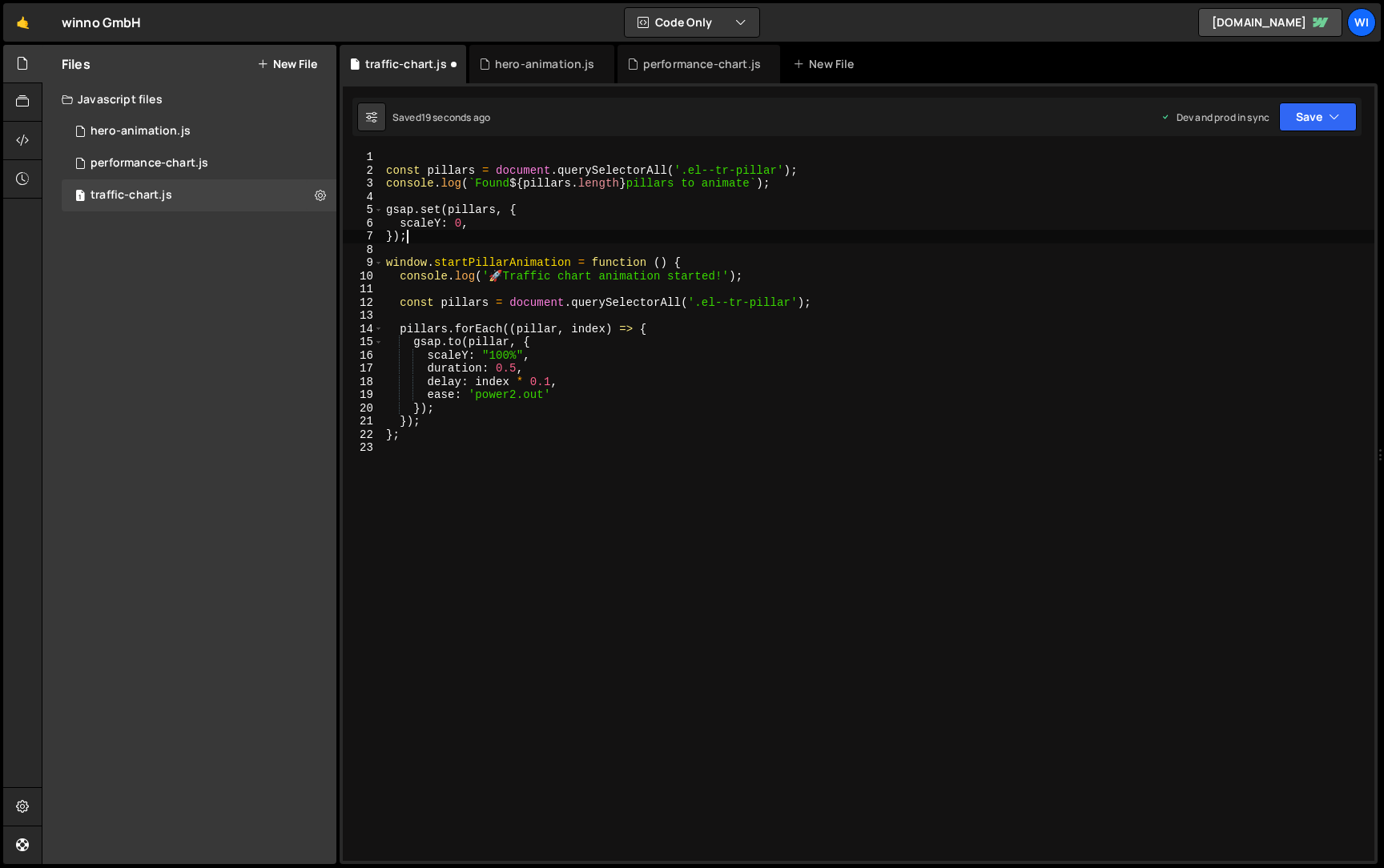
click at [803, 278] on div "const pillars = document . querySelectorAll ( '.el--tr-pillar' ) ; console . lo…" at bounding box center [879, 519] width 991 height 737
type textarea "^"
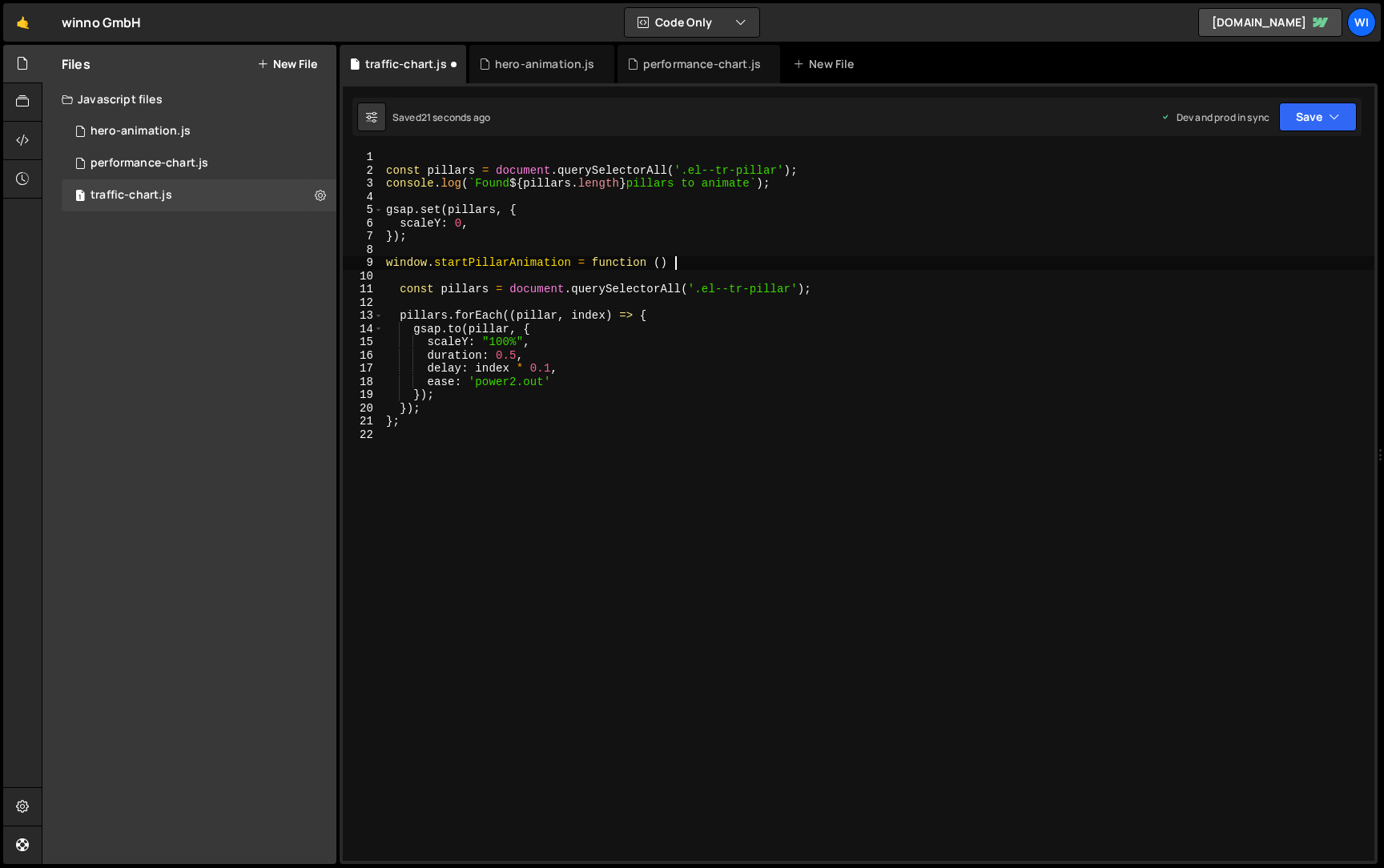
type textarea "window.startPillarAnimation = function () {"
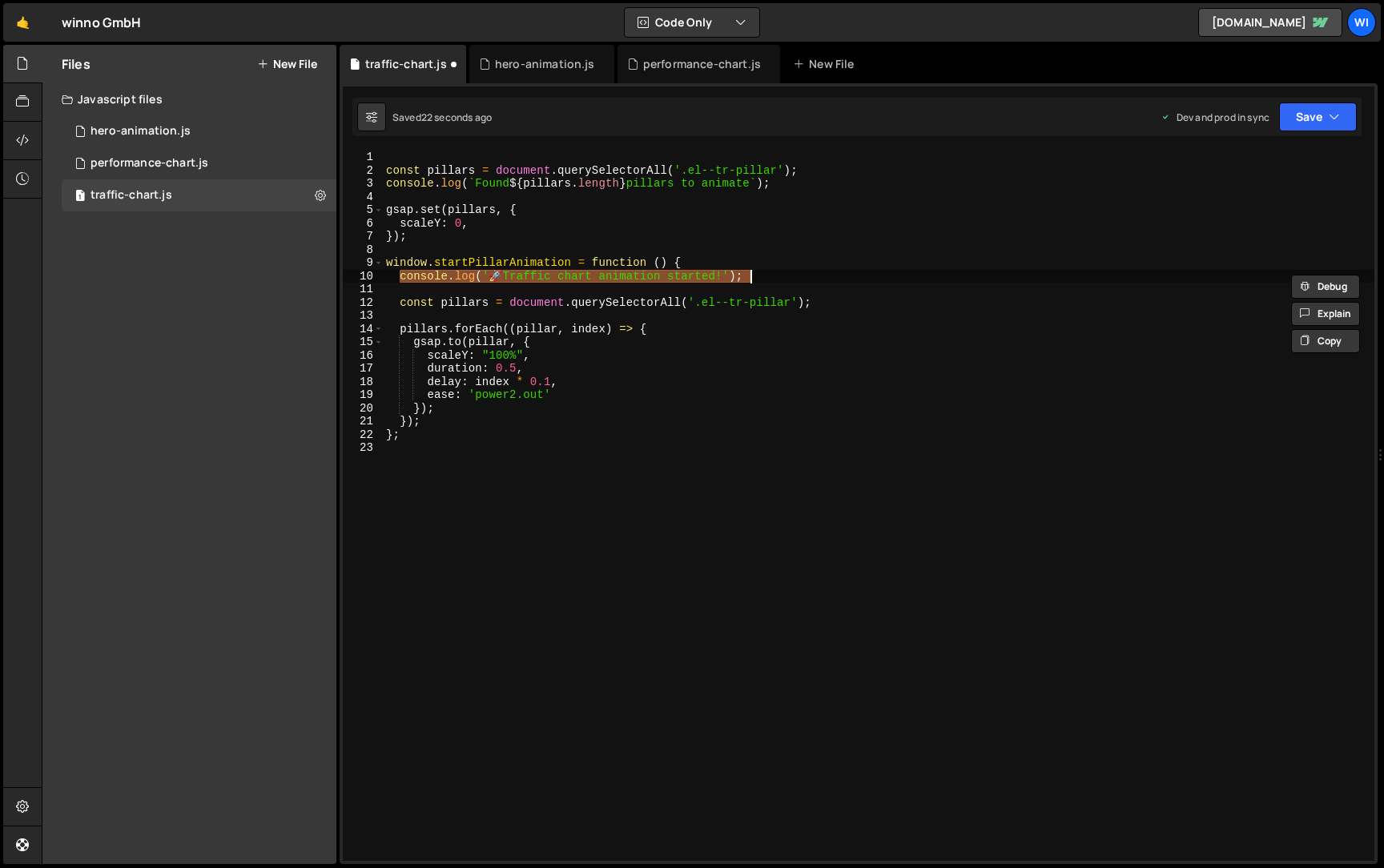
type textarea "});"
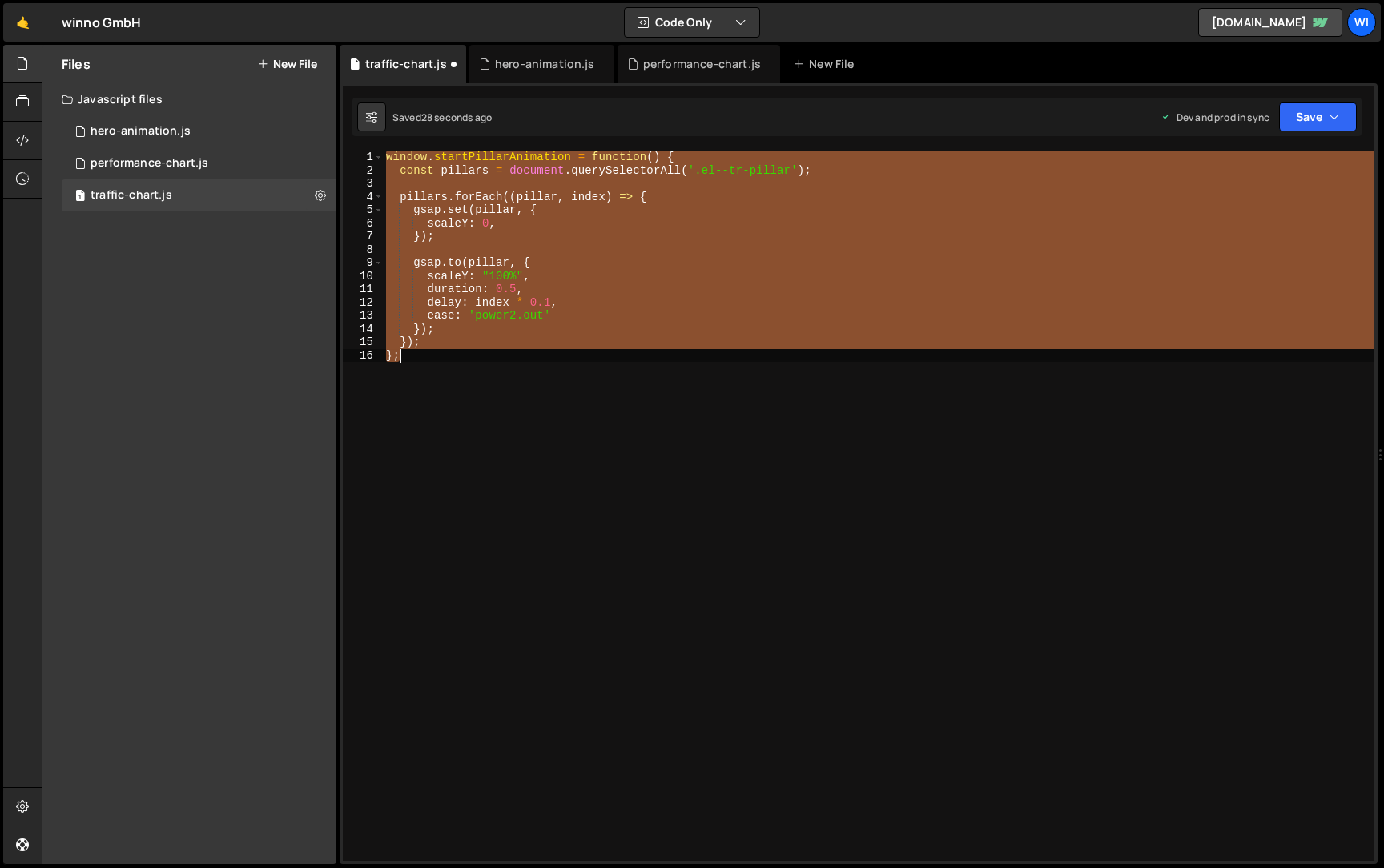
click at [554, 468] on div "window . startPillarAnimation = function ( ) { const pillars = document . query…" at bounding box center [879, 505] width 991 height 710
type textarea "};"
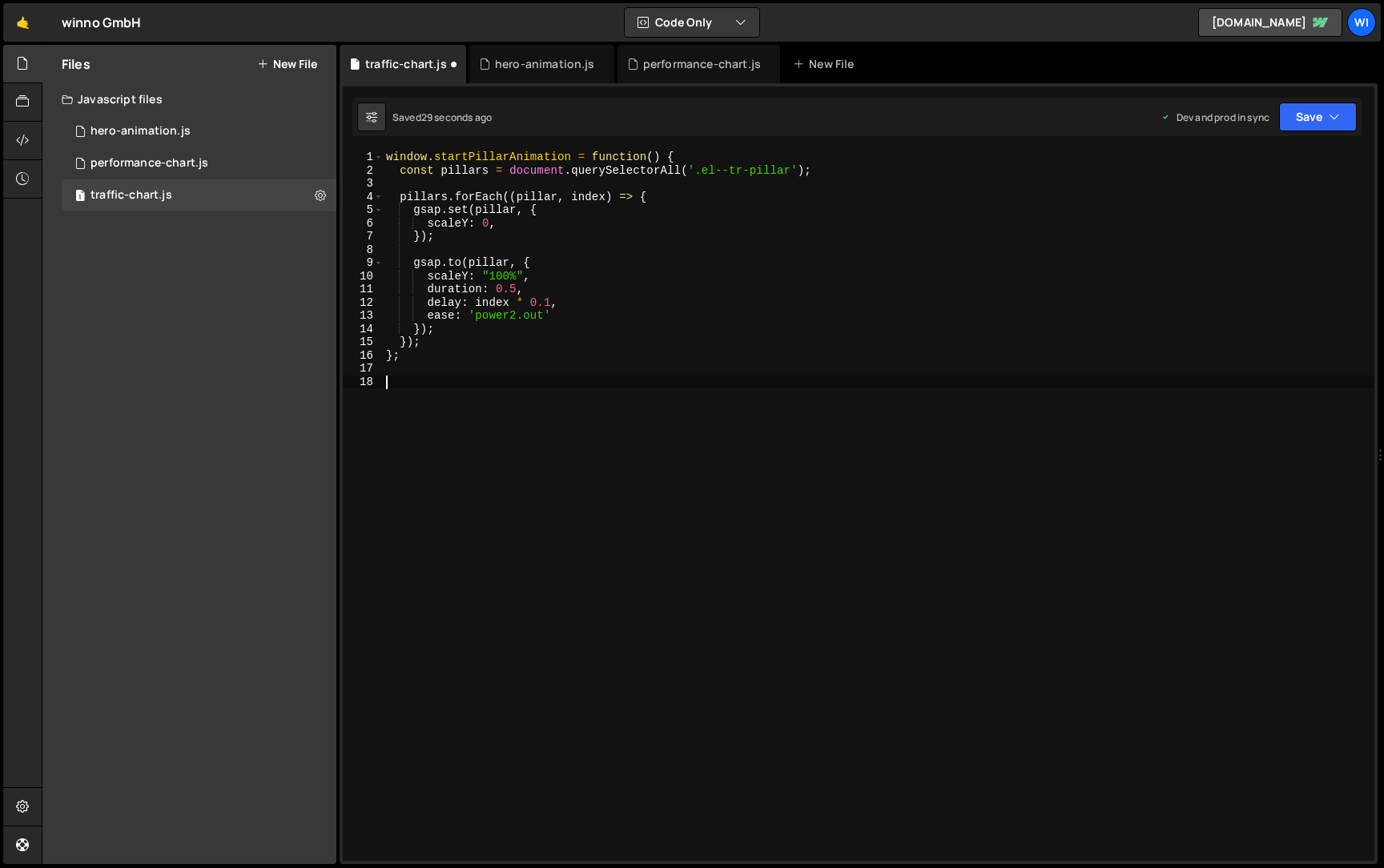
paste textarea "// Hide pillars immediately on page load"
type textarea "// Hide pillars immediately on page load"
click at [657, 377] on div "window . startPillarAnimation = function ( ) { const pillars = document . query…" at bounding box center [879, 519] width 991 height 737
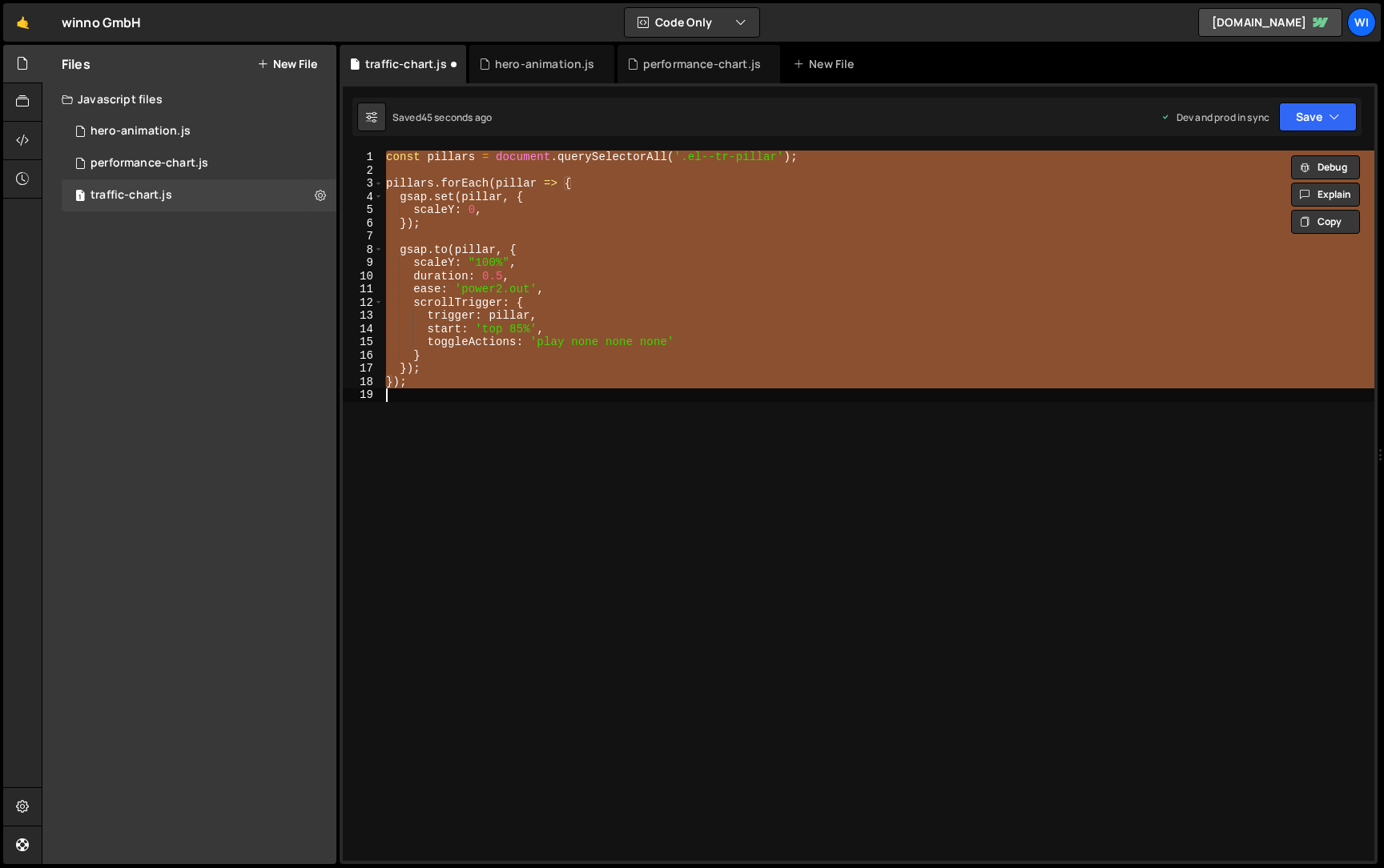
type textarea "}); };"
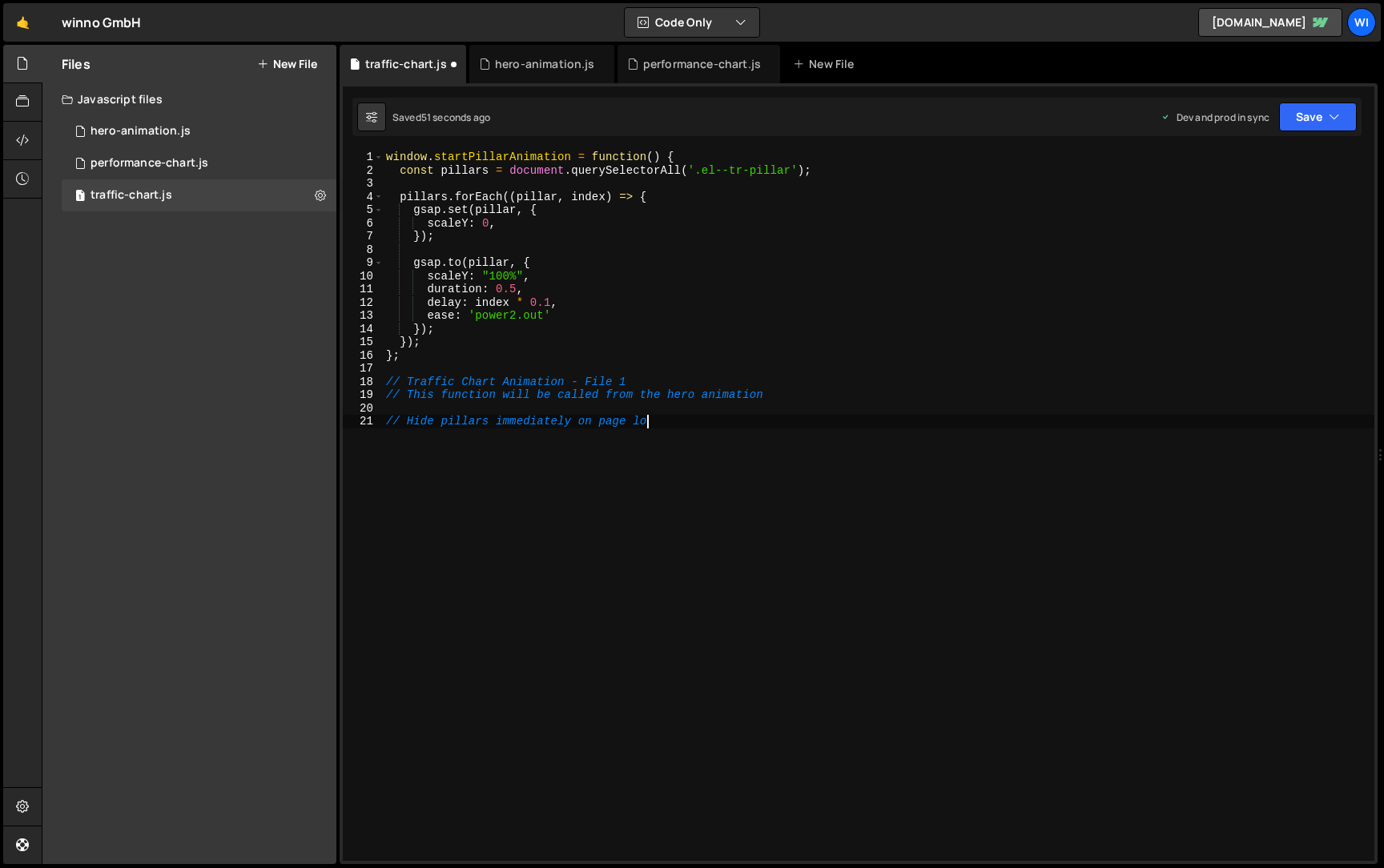
click at [769, 315] on div "window . startPillarAnimation = function ( ) { const pillars = document . query…" at bounding box center [879, 519] width 991 height 737
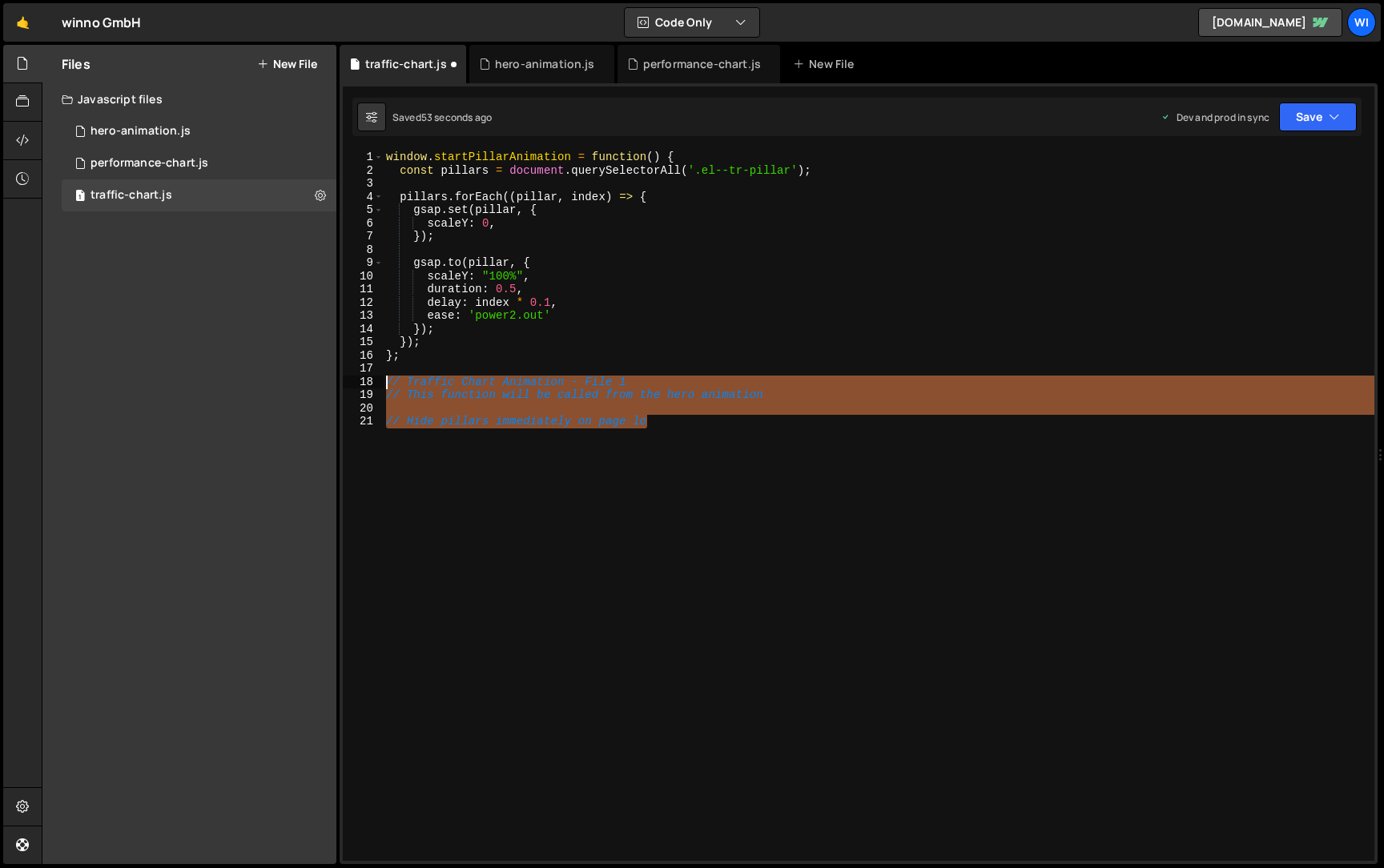
drag, startPoint x: 739, startPoint y: 445, endPoint x: 253, endPoint y: 383, distance: 489.9
click at [253, 383] on div "Files New File Javascript files 1 hero-animation.js 0 1 performance-chart.js 0 …" at bounding box center [713, 455] width 1342 height 820
paste textarea "};"
type textarea "};"
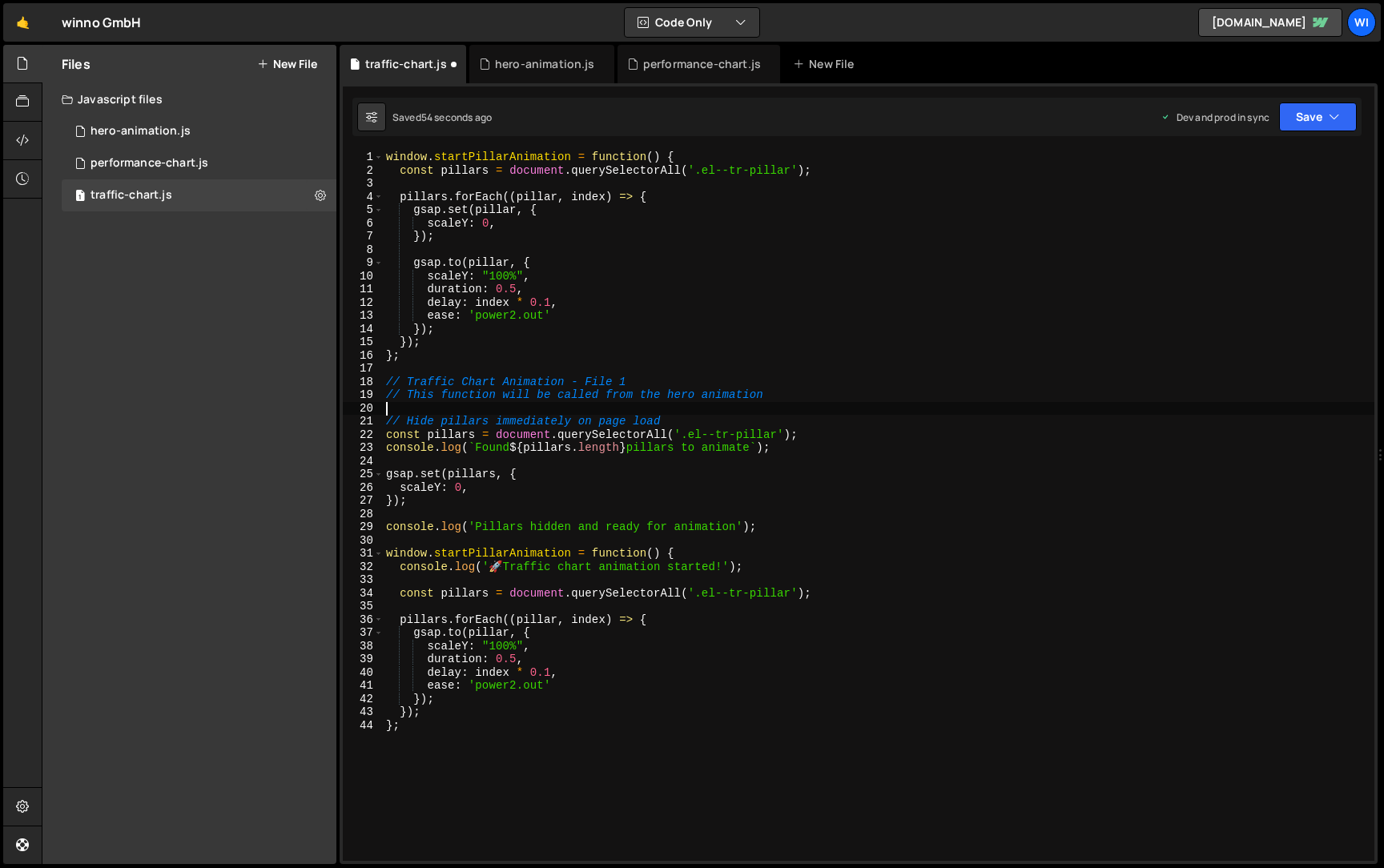
click at [764, 410] on div "window . startPillarAnimation = function ( ) { const pillars = document . query…" at bounding box center [879, 519] width 991 height 737
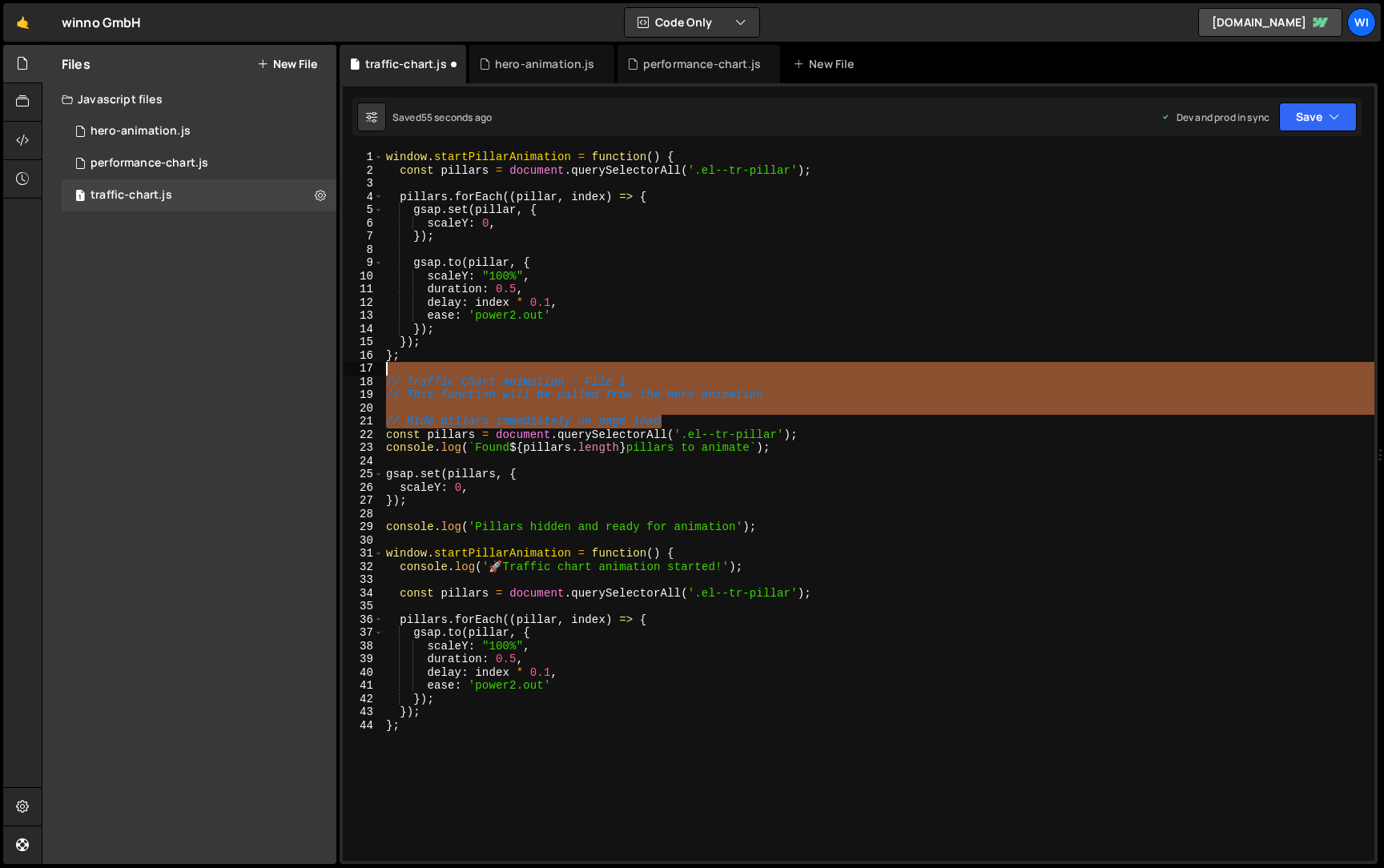
drag, startPoint x: 729, startPoint y: 422, endPoint x: 292, endPoint y: 372, distance: 439.9
click at [292, 372] on div "Files New File Javascript files 1 hero-animation.js 0 1 performance-chart.js 0 …" at bounding box center [713, 455] width 1342 height 820
type textarea "// Traffic Chart Animation - File 1"
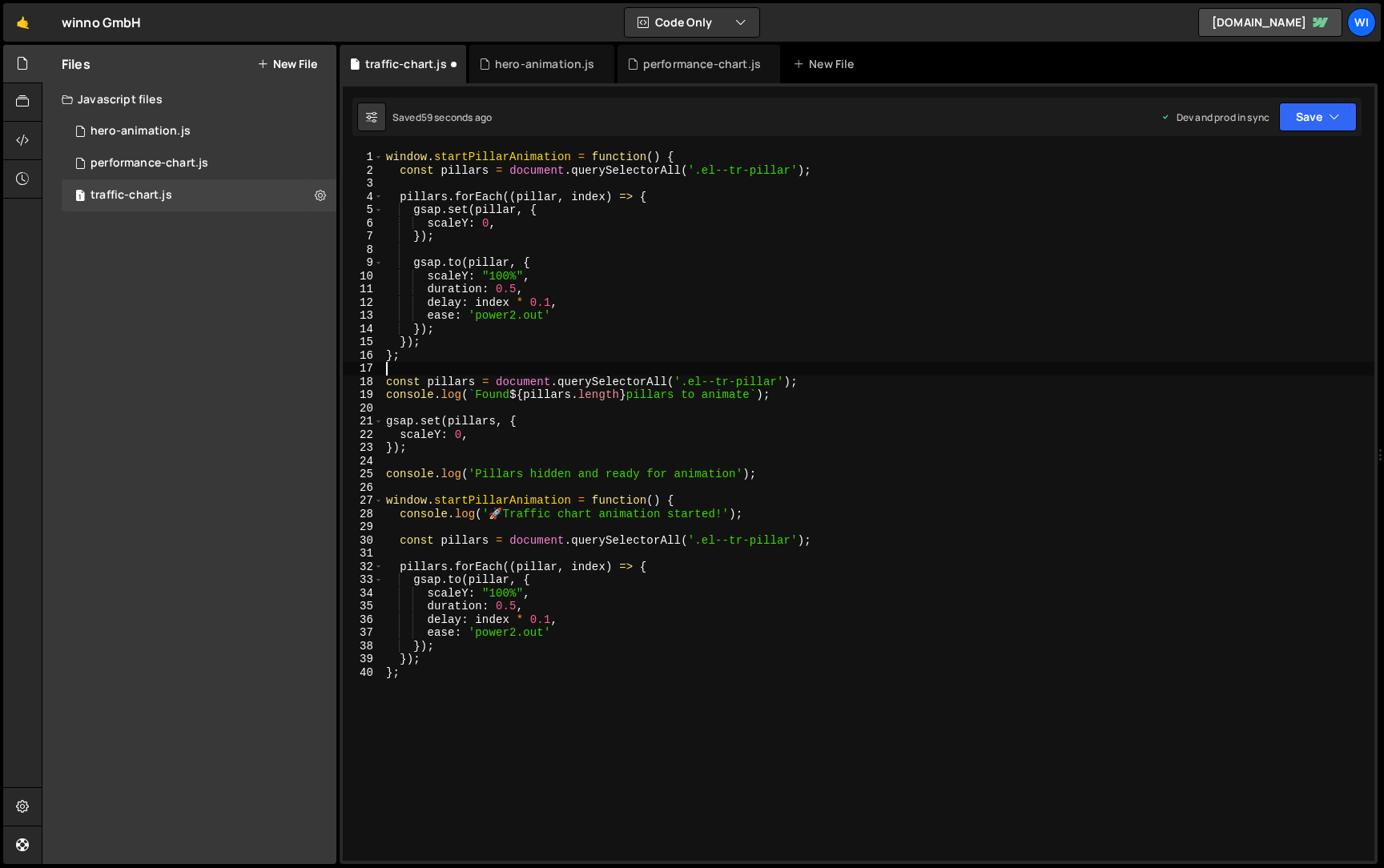
click at [778, 356] on div "window . startPillarAnimation = function ( ) { const pillars = document . query…" at bounding box center [879, 519] width 991 height 737
type textarea "};"
click at [792, 459] on div "window . startPillarAnimation = function ( ) { const pillars = document . query…" at bounding box center [879, 519] width 991 height 737
click at [791, 466] on div "window . startPillarAnimation = function ( ) { const pillars = document . query…" at bounding box center [879, 519] width 991 height 737
click at [790, 479] on div "window . startPillarAnimation = function ( ) { const pillars = document . query…" at bounding box center [879, 519] width 991 height 737
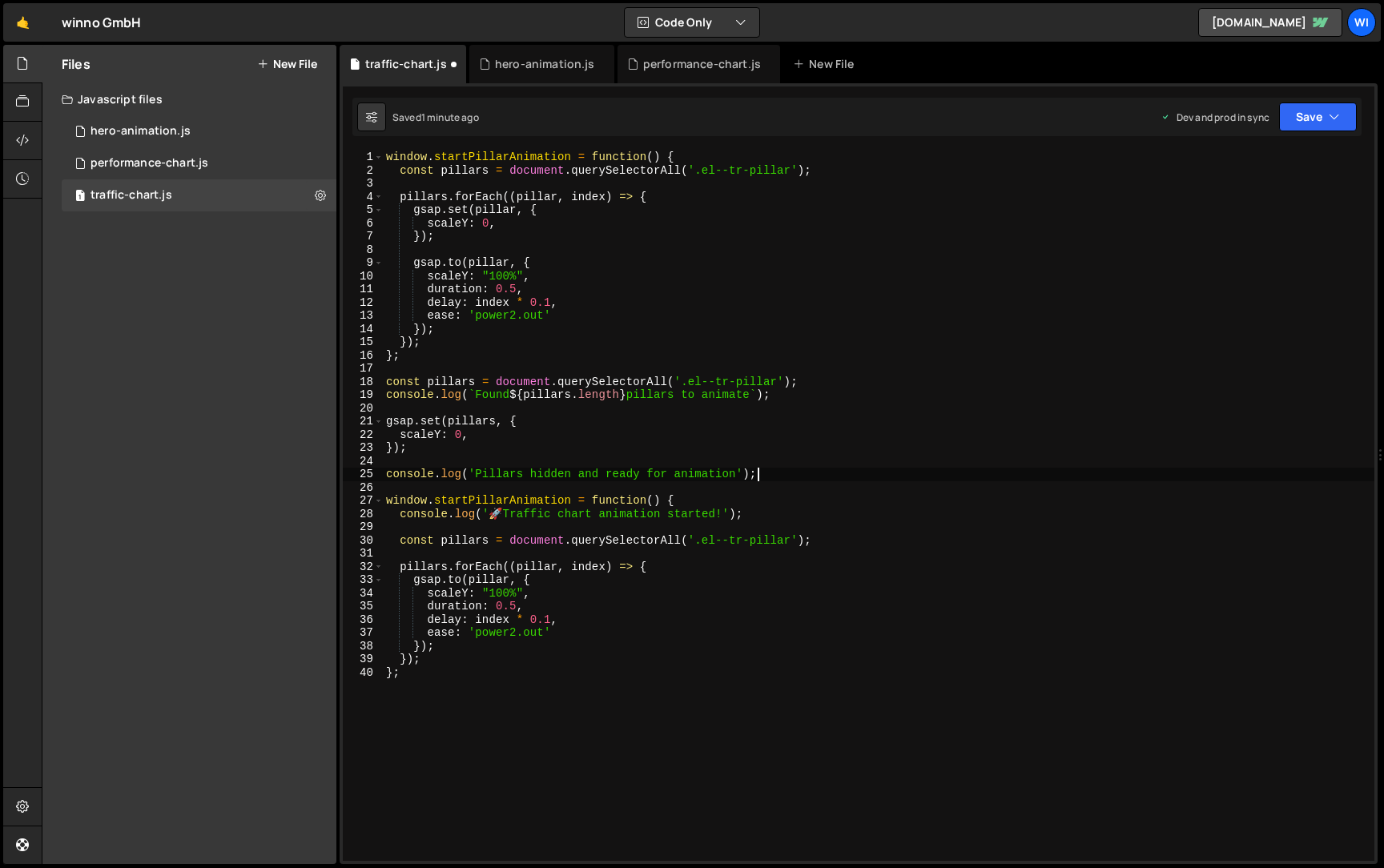
type textarea "console.log('Pillars hidden and ready for animation');"
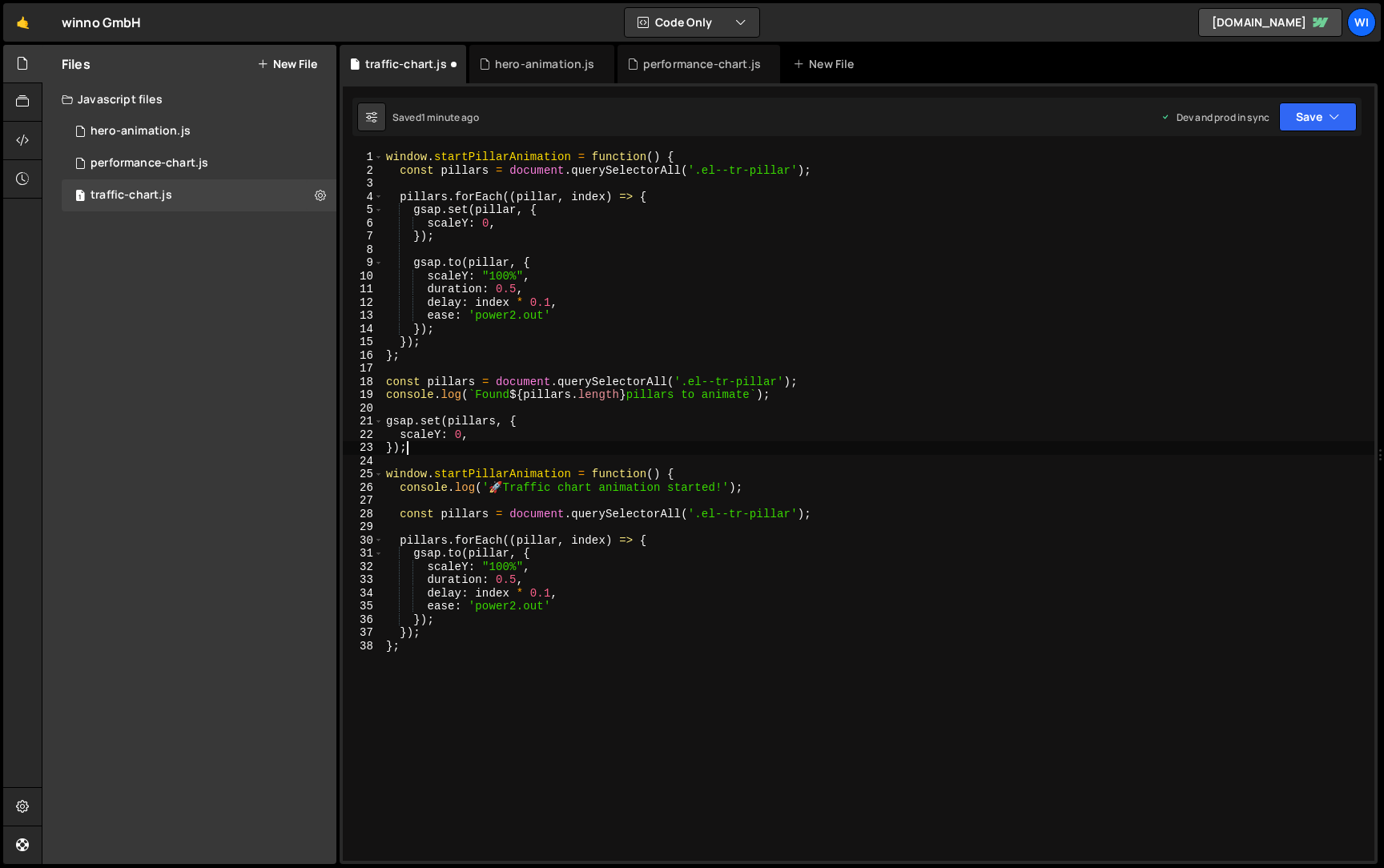
click at [595, 418] on div "window . startPillarAnimation = function ( ) { const pillars = document . query…" at bounding box center [879, 519] width 991 height 737
click at [813, 390] on div "window . startPillarAnimation = function ( ) { const pillars = document . query…" at bounding box center [879, 519] width 991 height 737
type textarea "console.log(`Found ${pillars.length} pillars to animate`)"
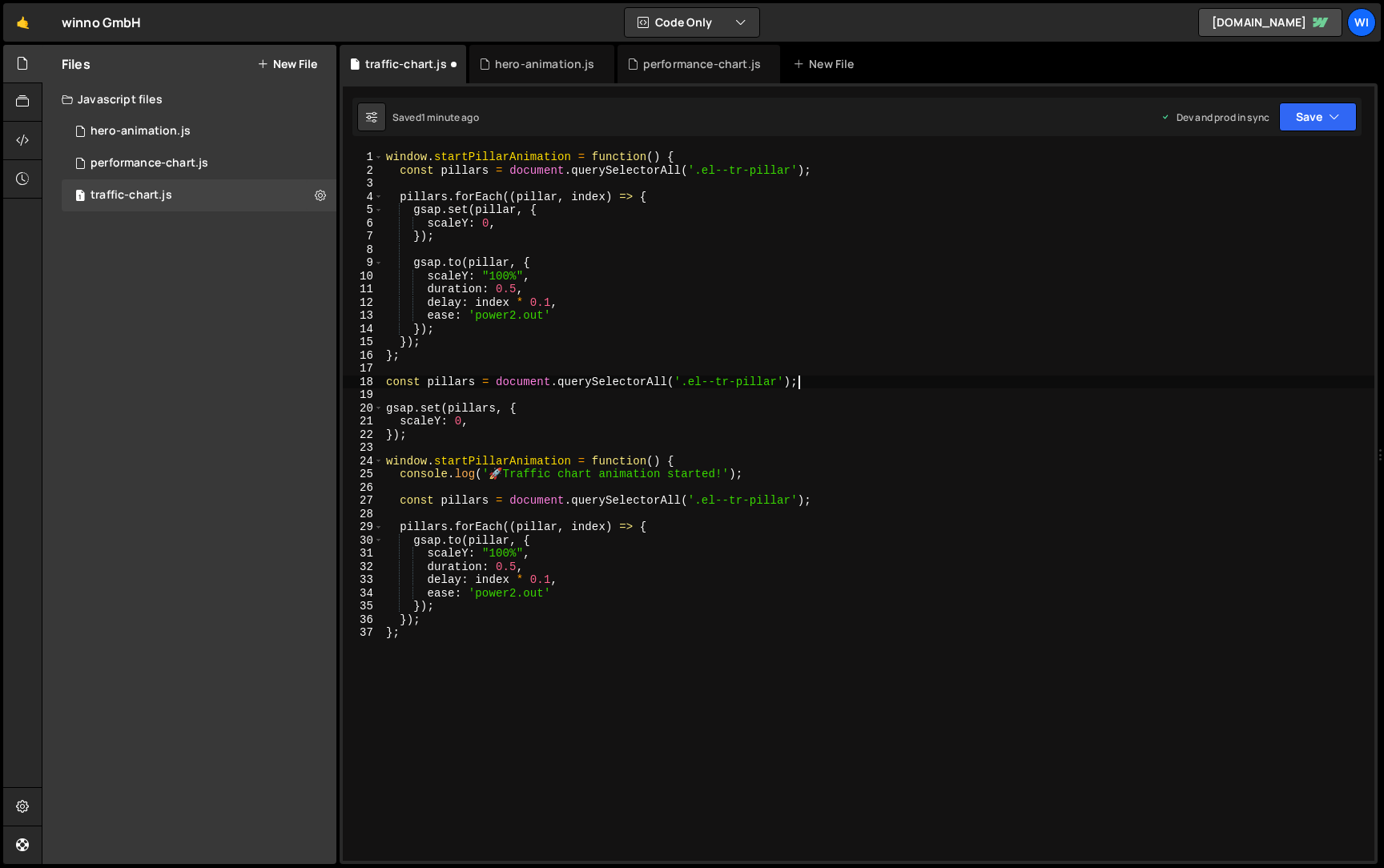
click at [542, 440] on div "window . startPillarAnimation = function ( ) { const pillars = document . query…" at bounding box center [879, 519] width 991 height 737
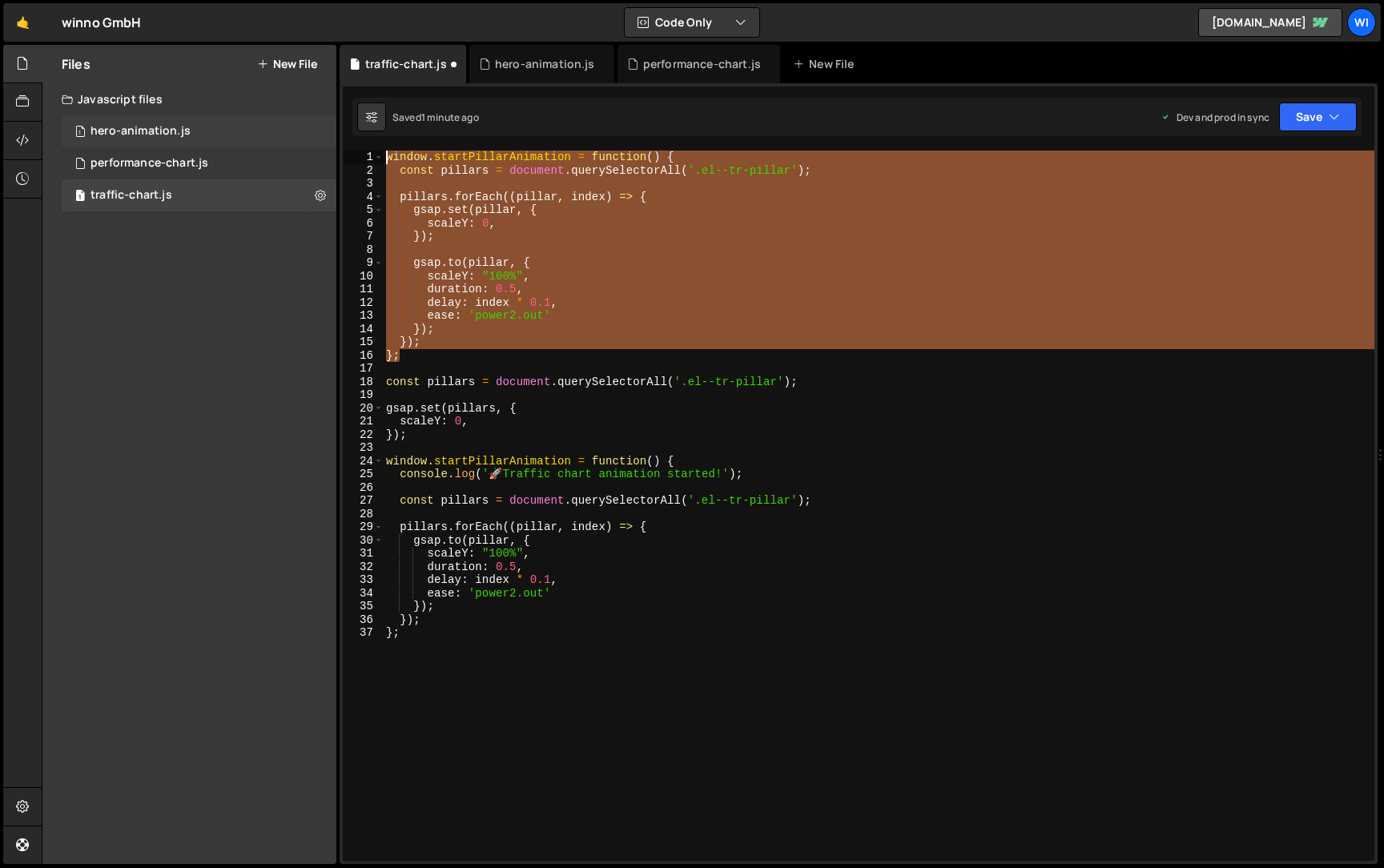
drag, startPoint x: 426, startPoint y: 352, endPoint x: 332, endPoint y: 125, distance: 245.7
click at [332, 125] on div "Files New File Javascript files 1 hero-animation.js 0 1 performance-chart.js 0 …" at bounding box center [713, 455] width 1342 height 820
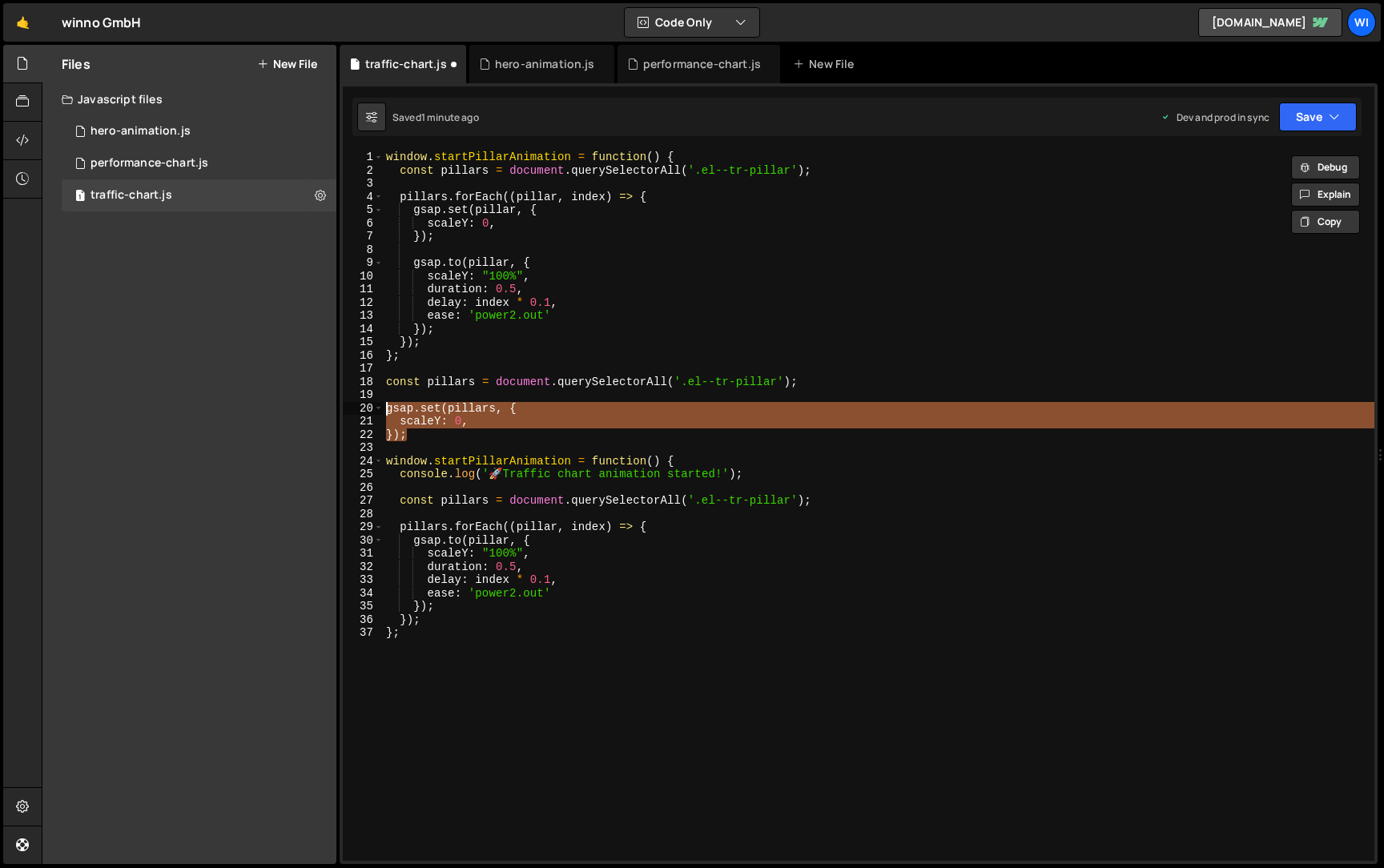
drag, startPoint x: 427, startPoint y: 438, endPoint x: 353, endPoint y: 405, distance: 81.0
click at [353, 405] on div "window.startPillarAnimation = function() { const pillars = document.querySelect…" at bounding box center [859, 505] width 1032 height 710
type textarea "gsap.set(pillars, { scaleY: 0,"
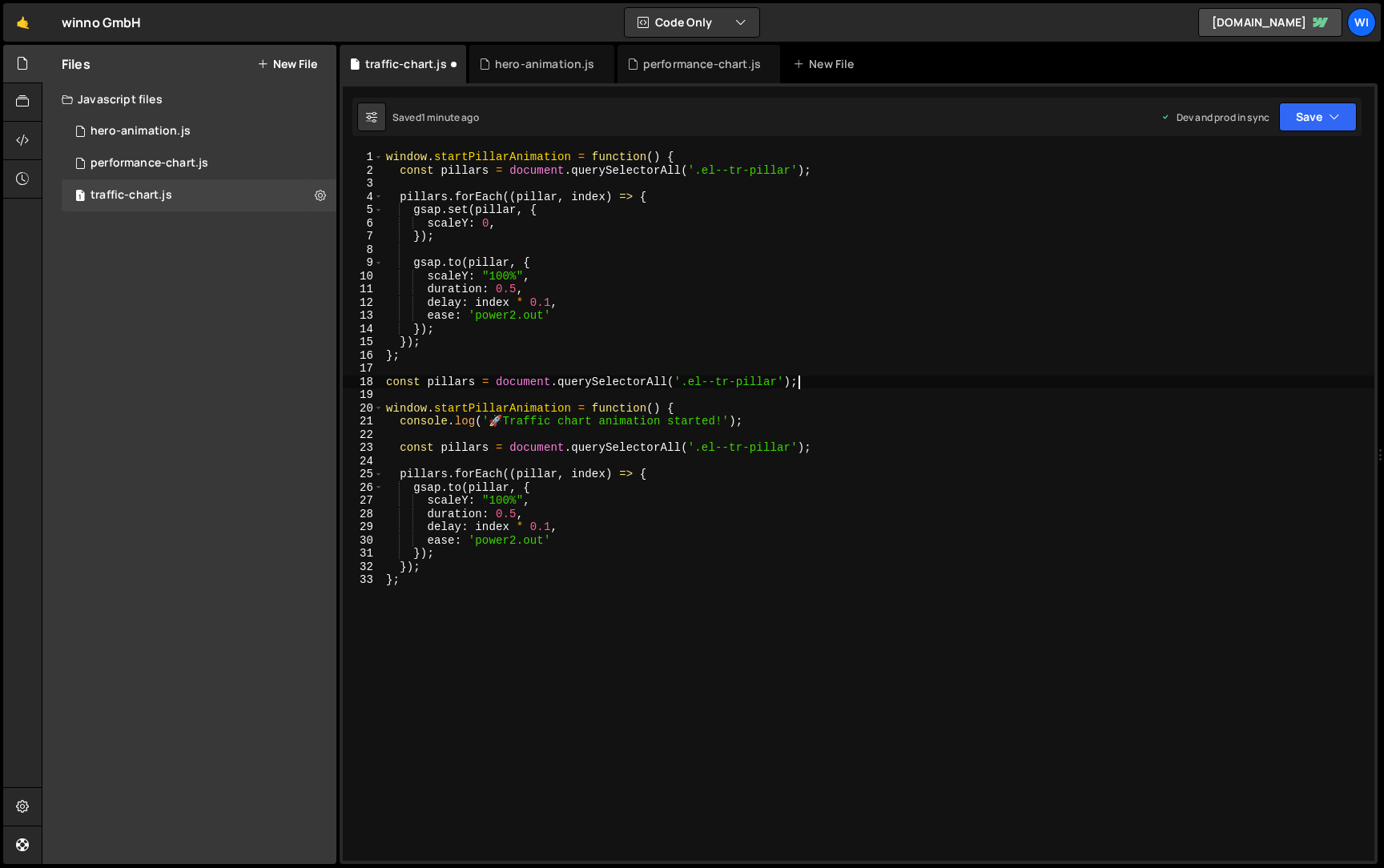
click at [785, 418] on div "window . startPillarAnimation = function ( ) { const pillars = document . query…" at bounding box center [879, 519] width 991 height 737
type textarea "console.log('🚀 Traffic chart animation started!');"
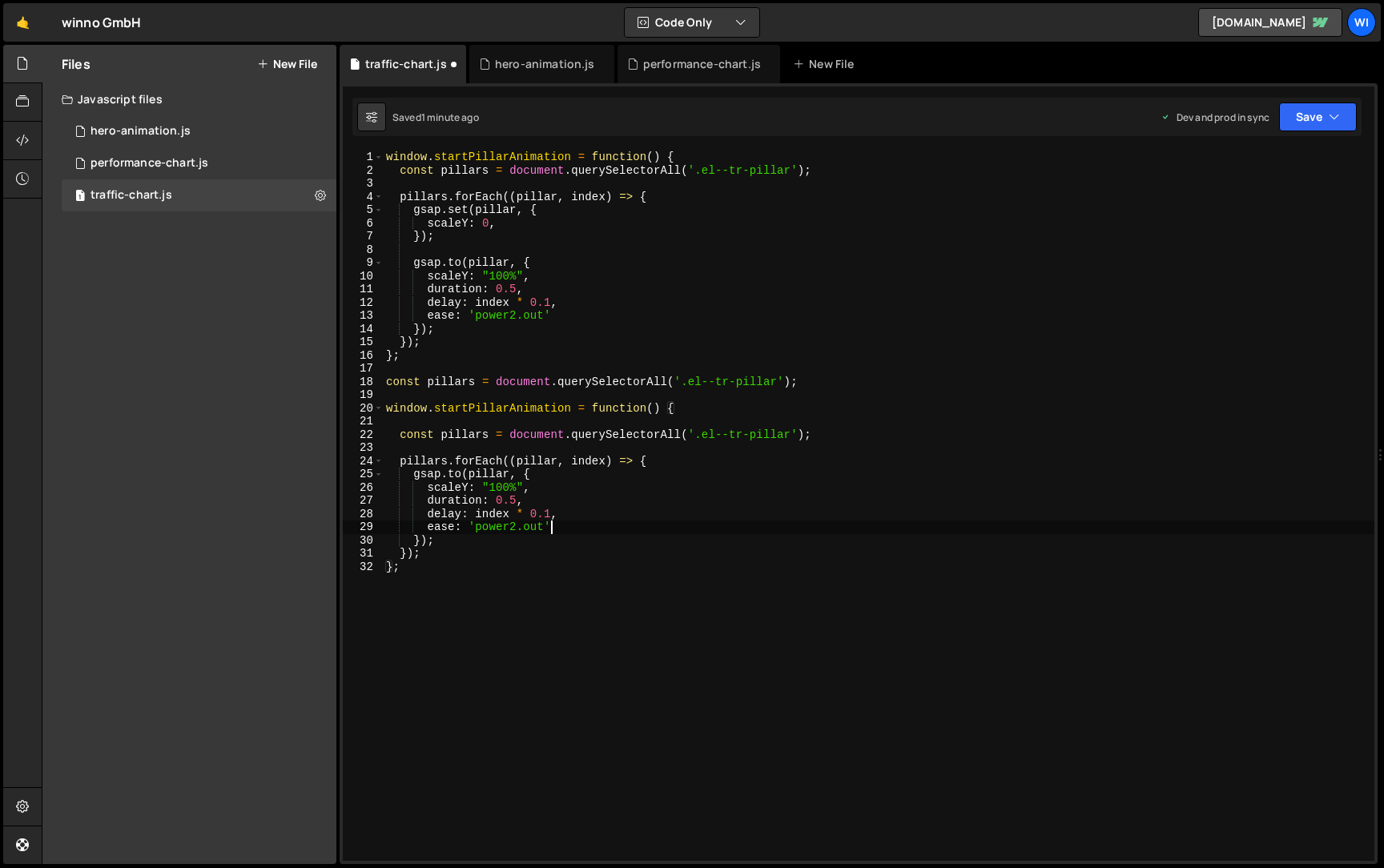
click at [665, 529] on div "window . startPillarAnimation = function ( ) { const pillars = document . query…" at bounding box center [879, 519] width 991 height 737
click at [599, 483] on div "window . startPillarAnimation = function ( ) { const pillars = document . query…" at bounding box center [879, 519] width 991 height 737
click at [641, 479] on div "window . startPillarAnimation = function ( ) { const pillars = document . query…" at bounding box center [879, 519] width 991 height 737
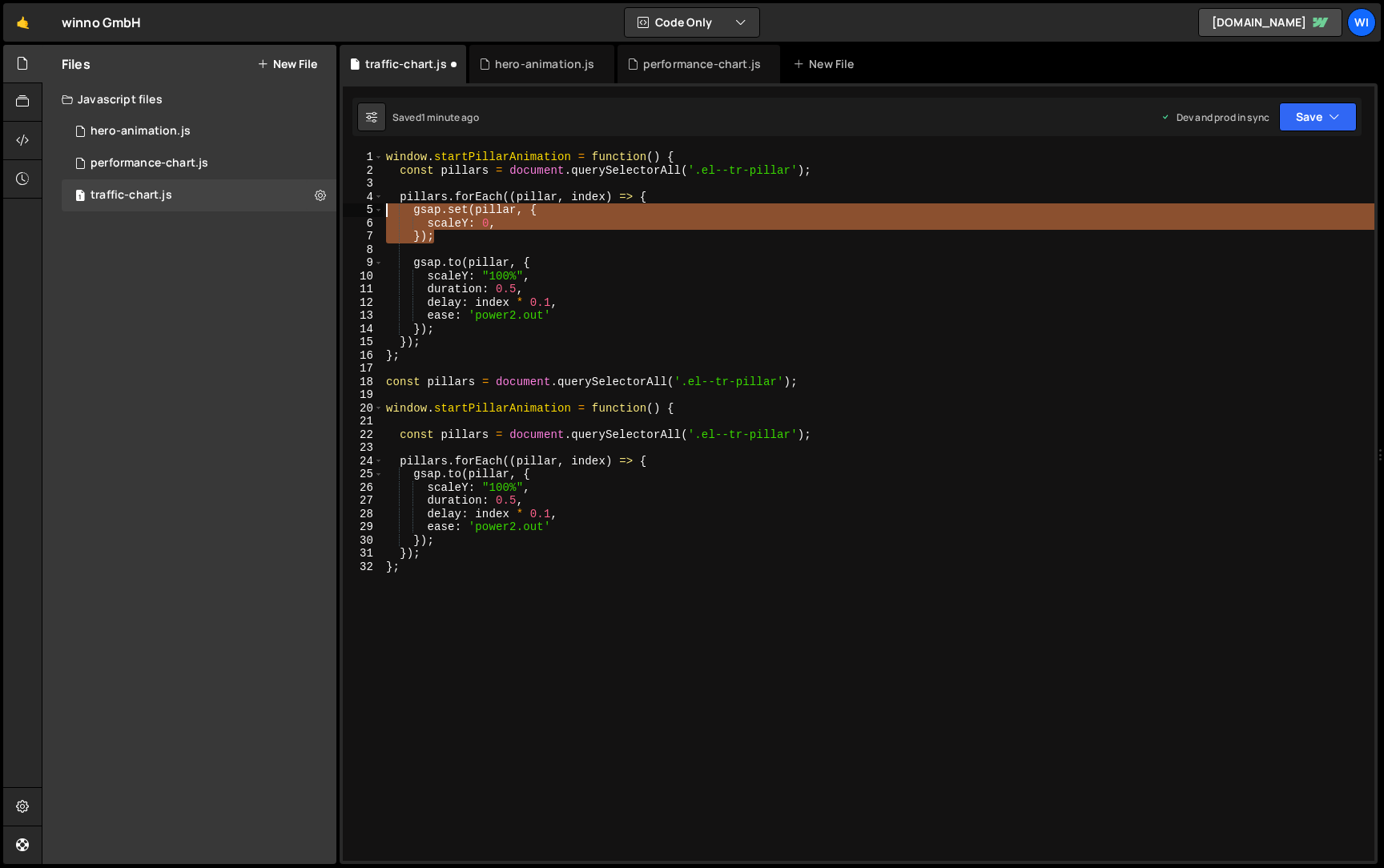
drag, startPoint x: 500, startPoint y: 242, endPoint x: 365, endPoint y: 214, distance: 137.9
click at [365, 214] on div "[DOMAIN_NAME](pillar, { 1 2 3 4 5 6 7 8 9 10 11 12 13 14 15 16 17 18 19 20 21 2…" at bounding box center [859, 505] width 1032 height 710
type textarea "gsap.set(pillar, { scaleY: 0,"
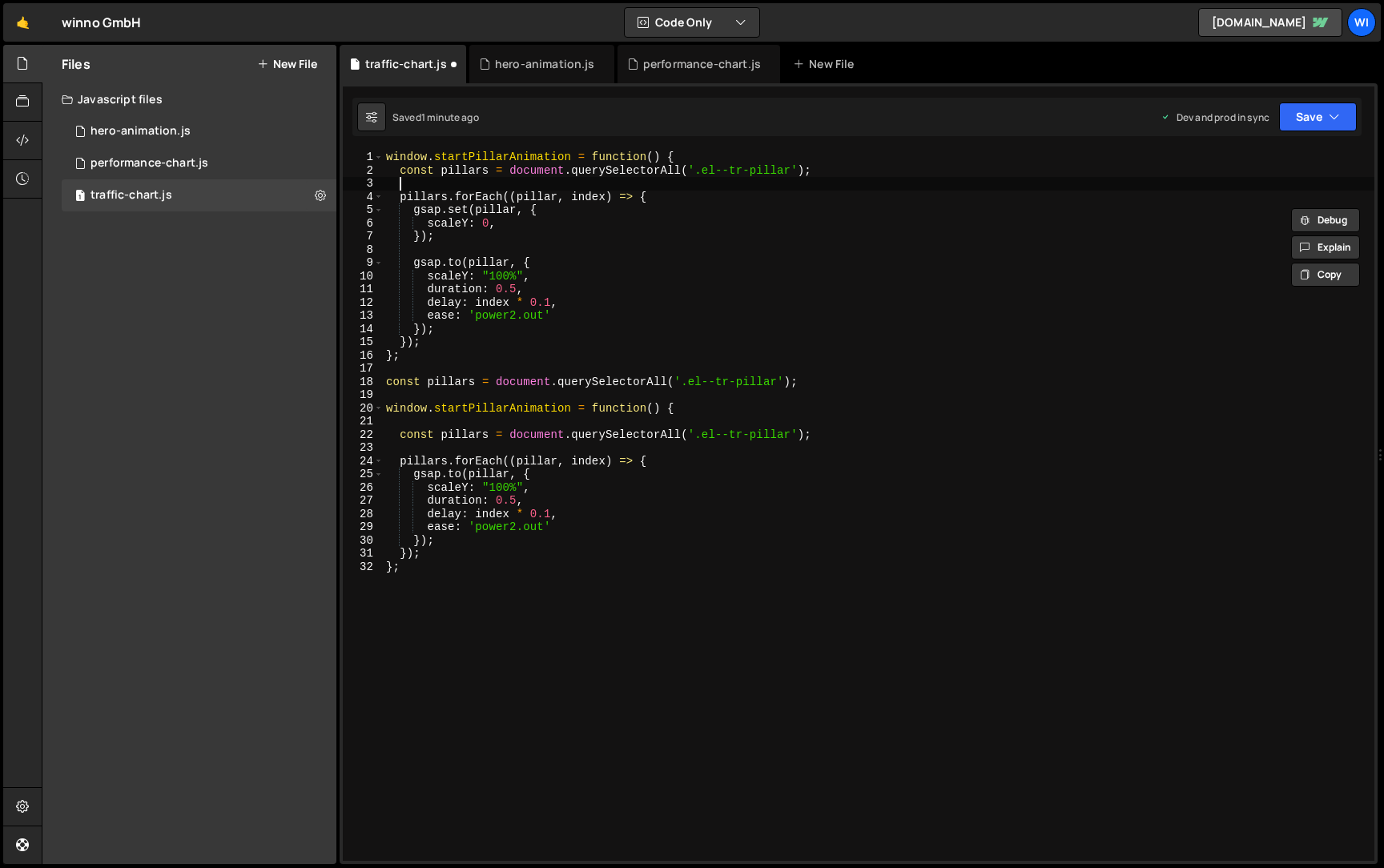
click at [608, 182] on div "window . startPillarAnimation = function ( ) { const pillars = document . query…" at bounding box center [879, 519] width 991 height 737
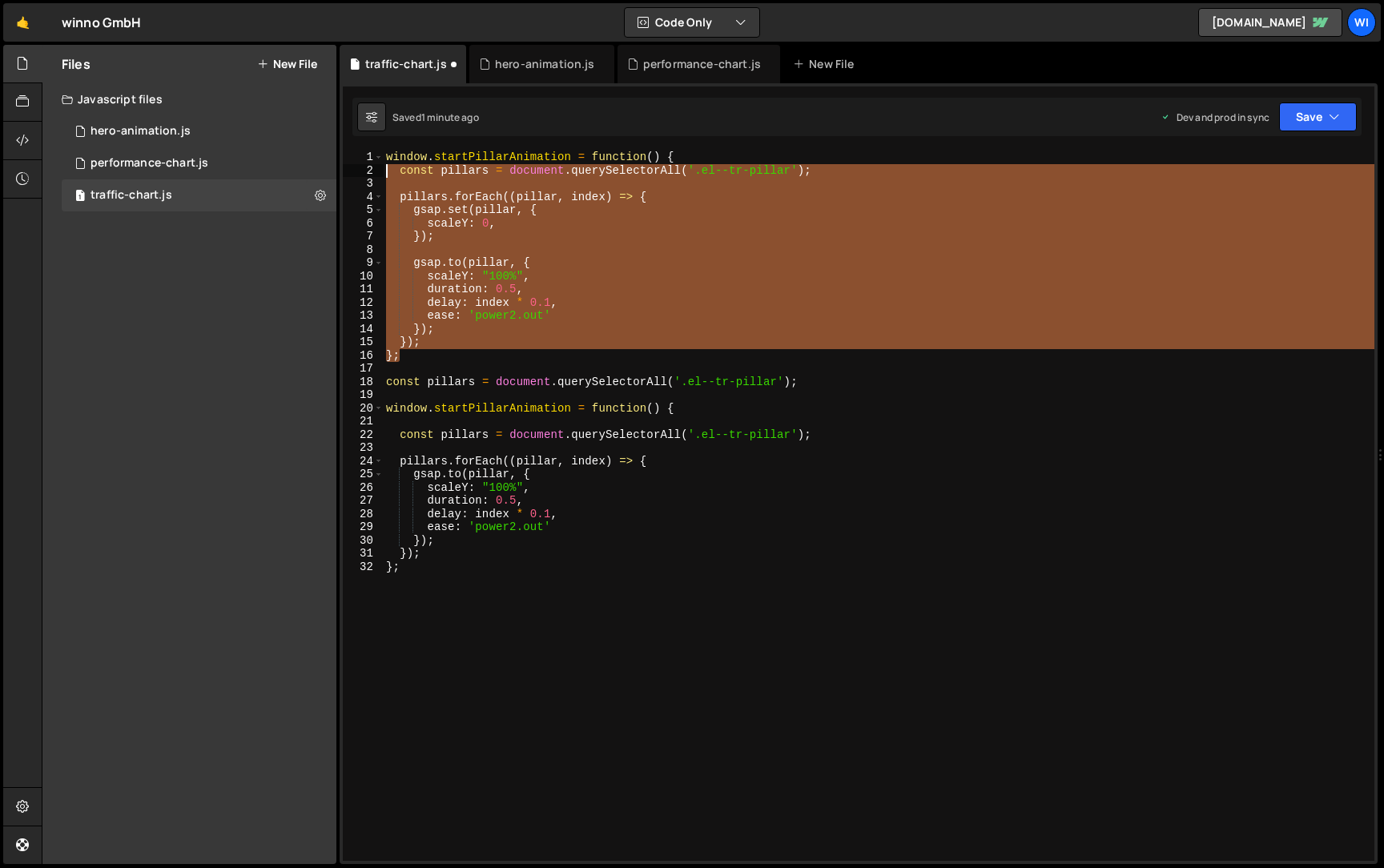
drag, startPoint x: 444, startPoint y: 358, endPoint x: 339, endPoint y: 147, distance: 235.7
click at [340, 147] on div "}; 1 2 3 4 5 6 7 8 9 10 11 12 13 14 15 16 17 18 19 20 21 22 23 24 25 26 27 28 2…" at bounding box center [859, 474] width 1038 height 781
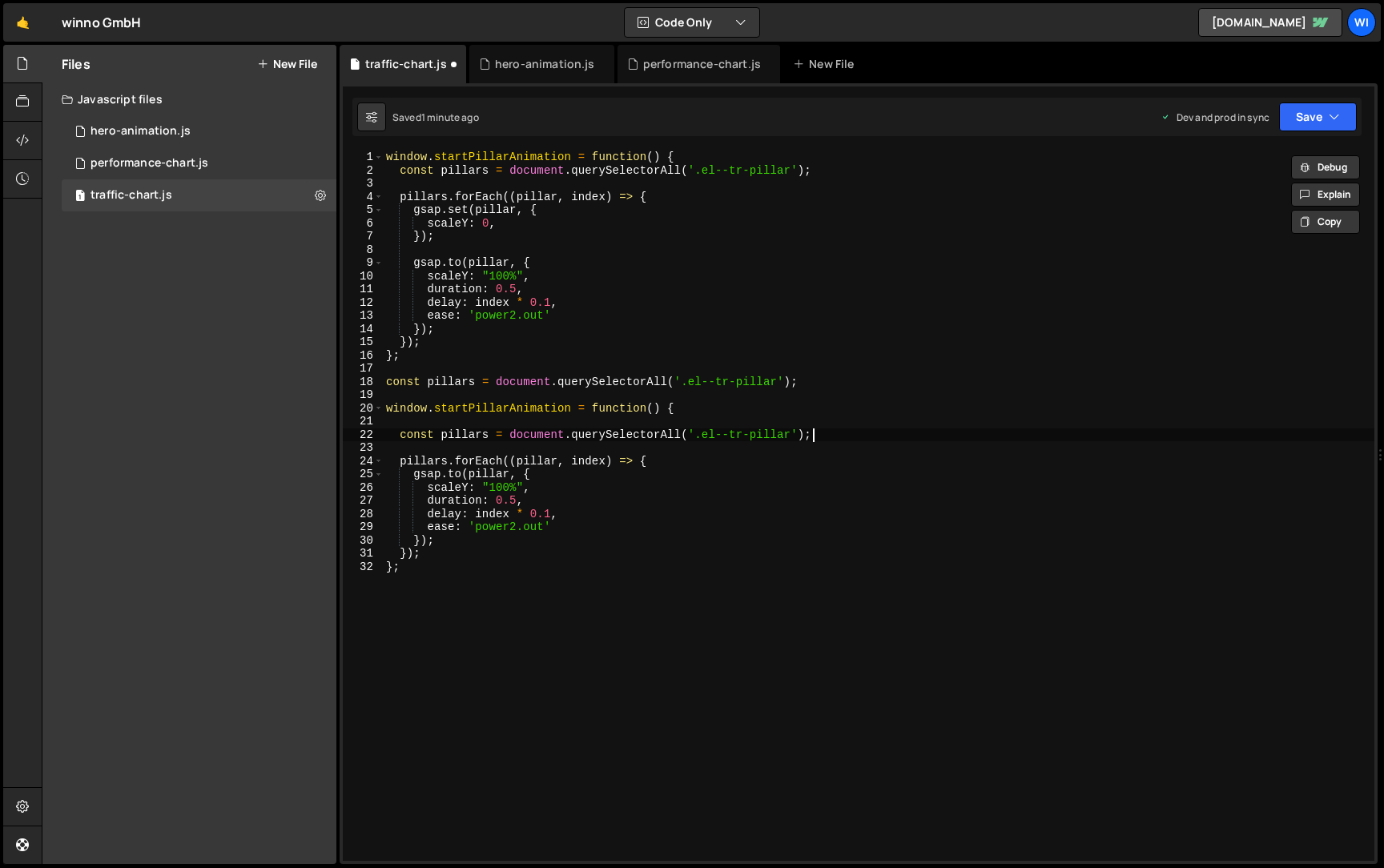
click at [839, 437] on div "window . startPillarAnimation = function ( ) { const pillars = document . query…" at bounding box center [879, 519] width 991 height 737
type textarea "const pillars = document.querySelectorAll('.el--tr-pillar');"
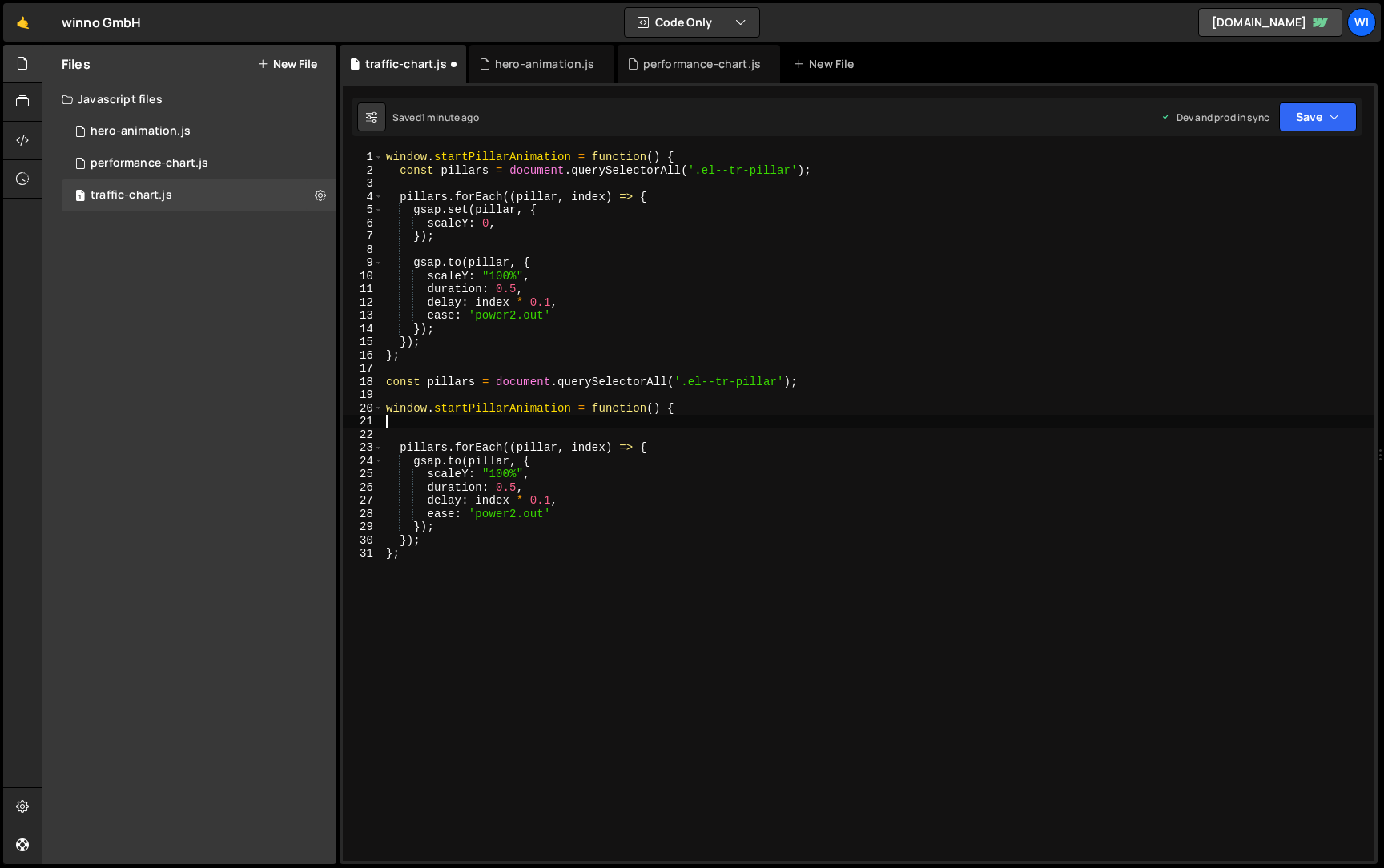
type textarea "window.startPillarAnimation = function() {"
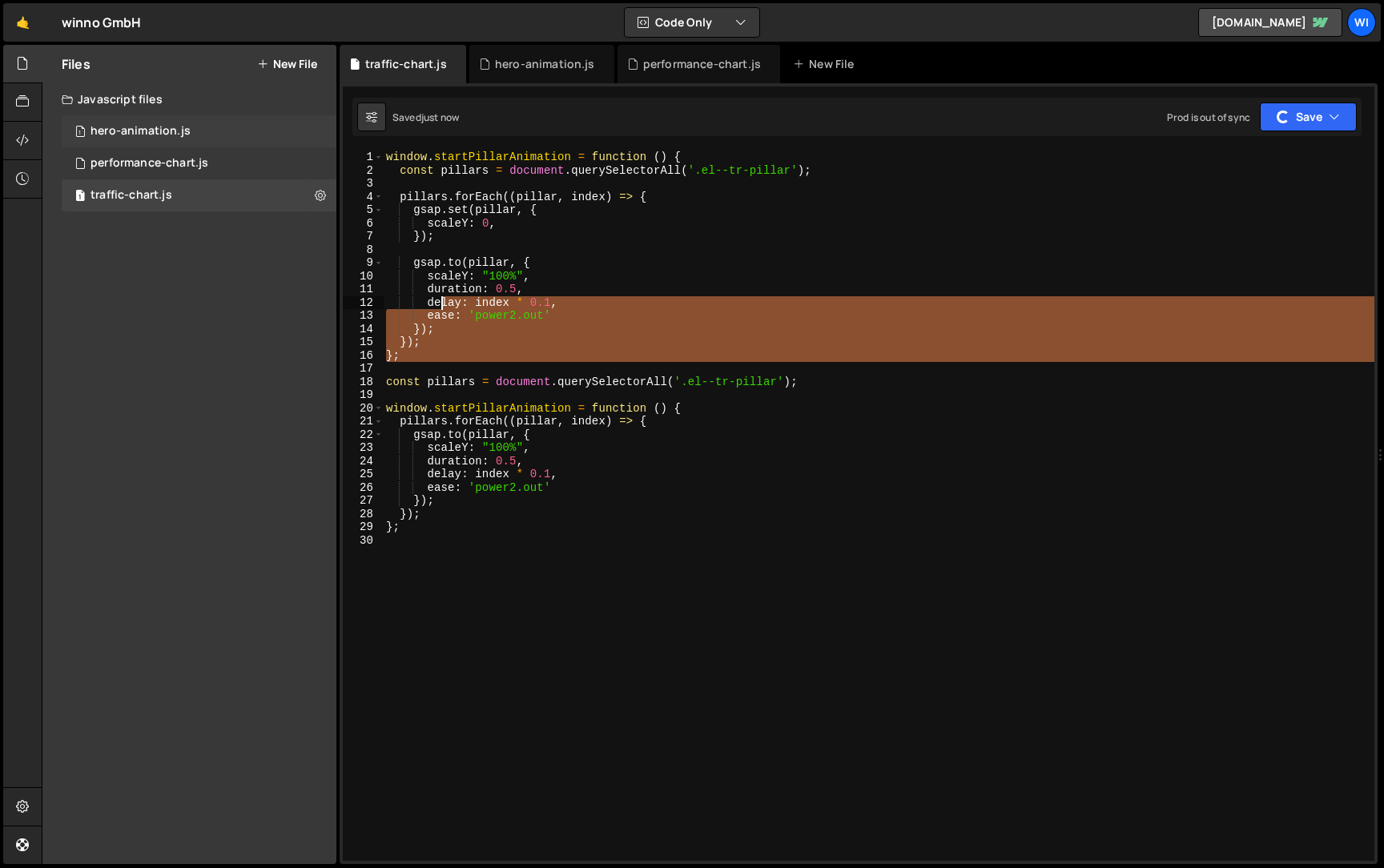
drag, startPoint x: 453, startPoint y: 364, endPoint x: 330, endPoint y: 121, distance: 272.4
click at [330, 121] on div "Files New File Javascript files 1 hero-animation.js 0 1 performance-chart.js 0 …" at bounding box center [713, 455] width 1342 height 820
type textarea "window.startPillarAnimation = function () { const pillars = document.querySelec…"
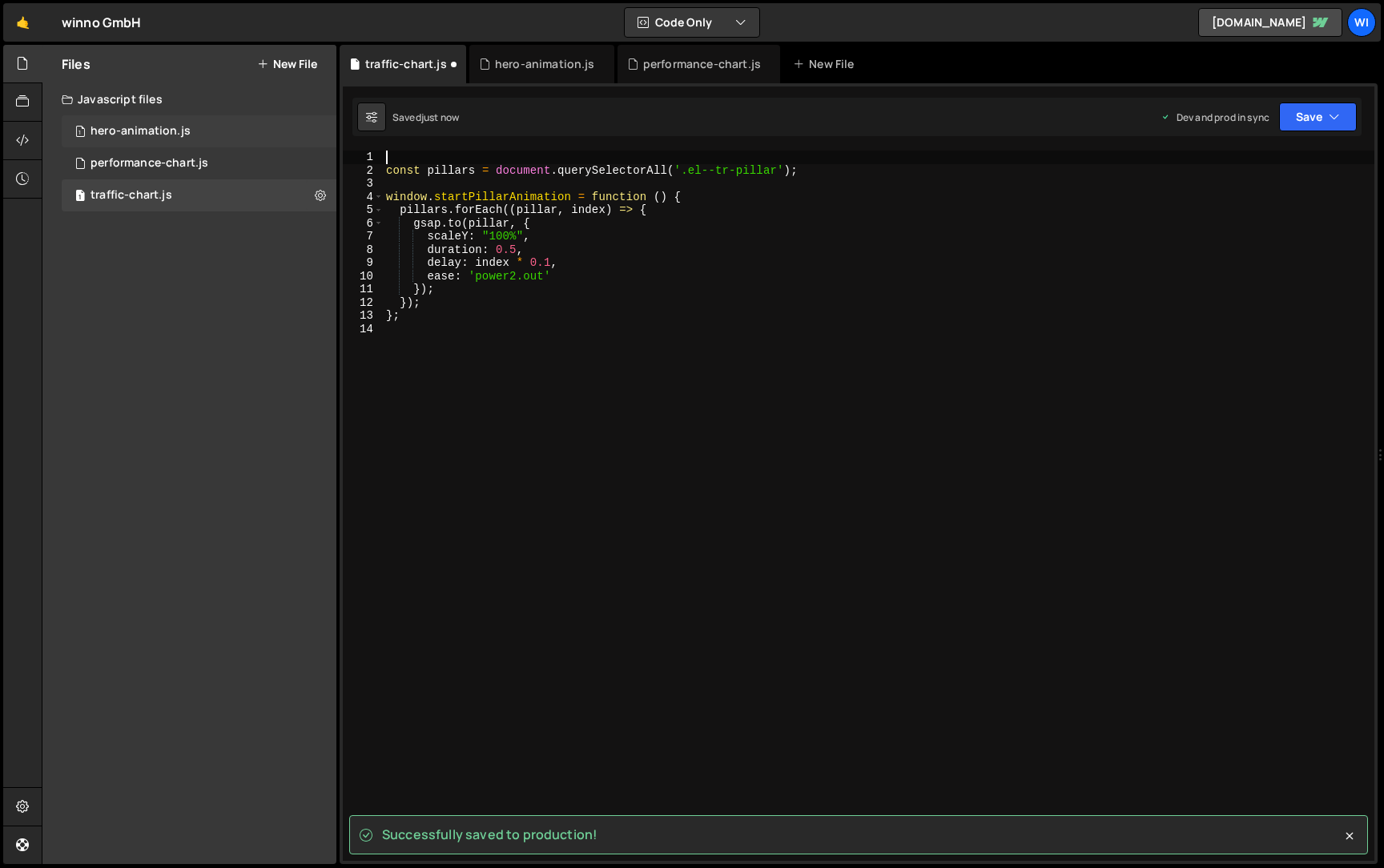
type textarea "const pillars = document.querySelectorAll('.el--tr-pillar');"
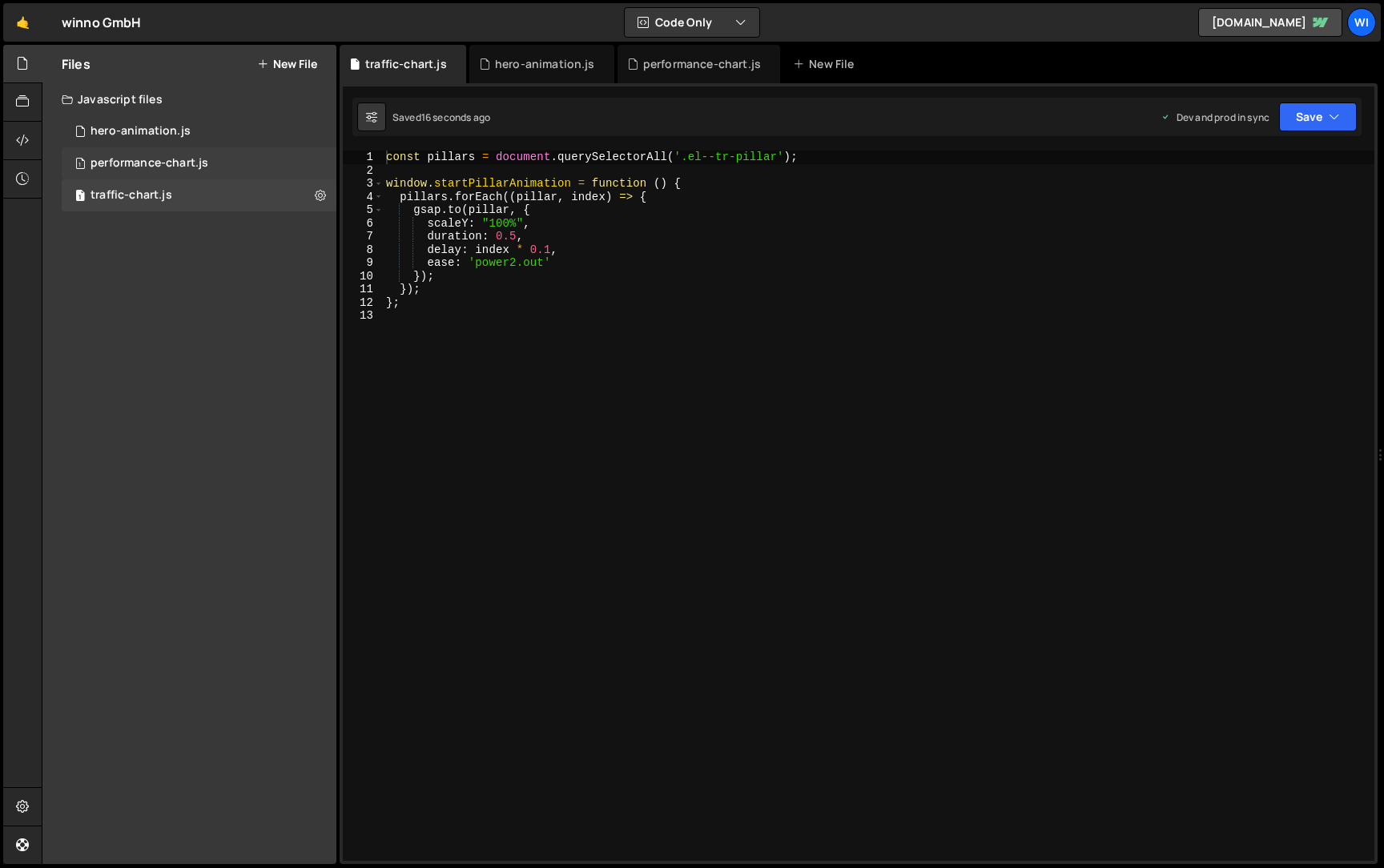
click at [192, 161] on div "performance-chart.js" at bounding box center [149, 163] width 117 height 14
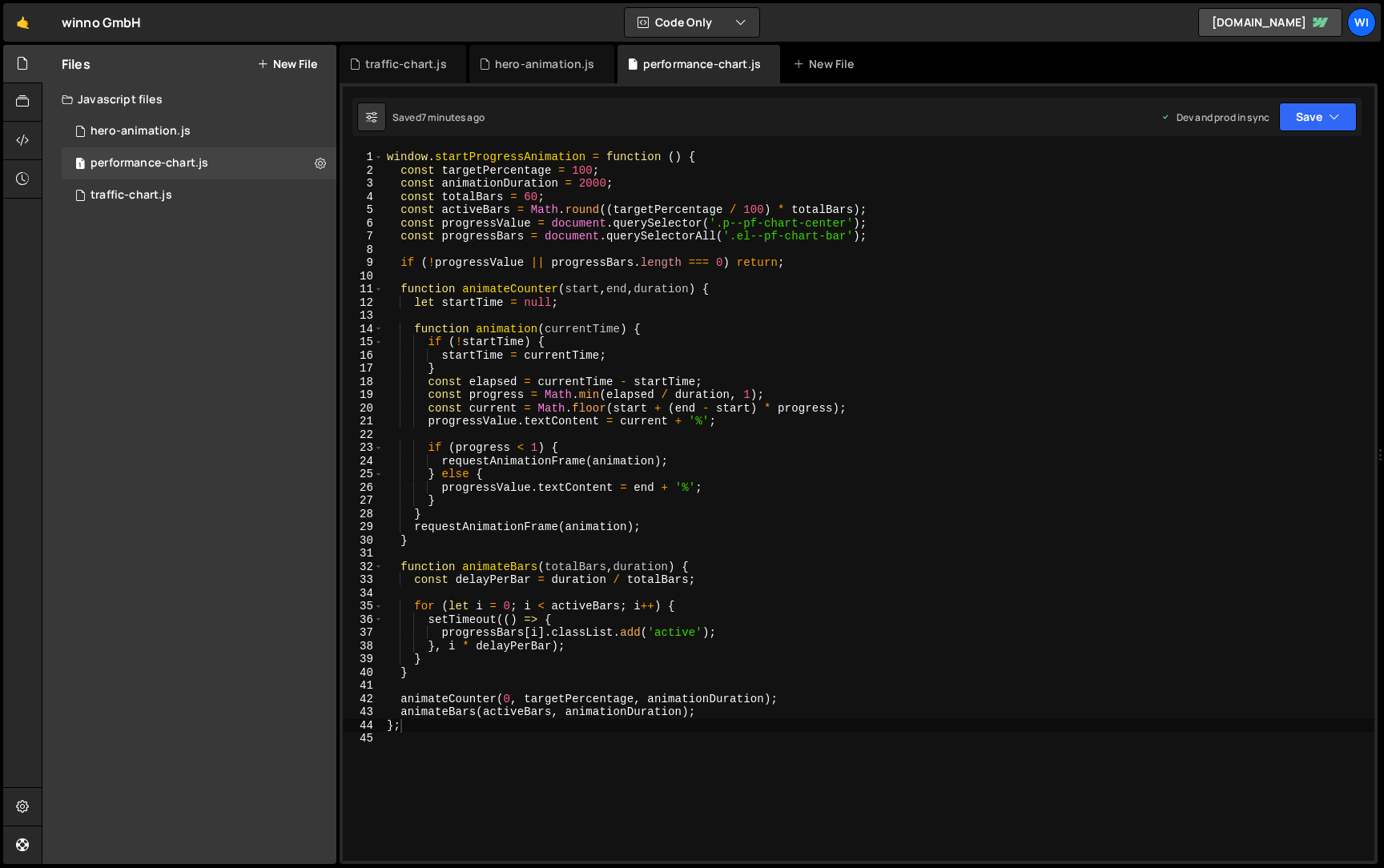
type textarea "window.startProgressAnimation = function () {"
drag, startPoint x: 715, startPoint y: 154, endPoint x: 371, endPoint y: 159, distance: 344.0
click at [371, 159] on div "window.startProgressAnimation = function () { 1 2 3 4 5 6 7 8 9 10 11 12 13 14 …" at bounding box center [859, 505] width 1032 height 710
click at [468, 278] on div "const targetPercentage = 100 ; const animationDuration = 2000 ; const totalBars…" at bounding box center [879, 519] width 991 height 737
type textarea "window.startProgressAnimation = function () {"
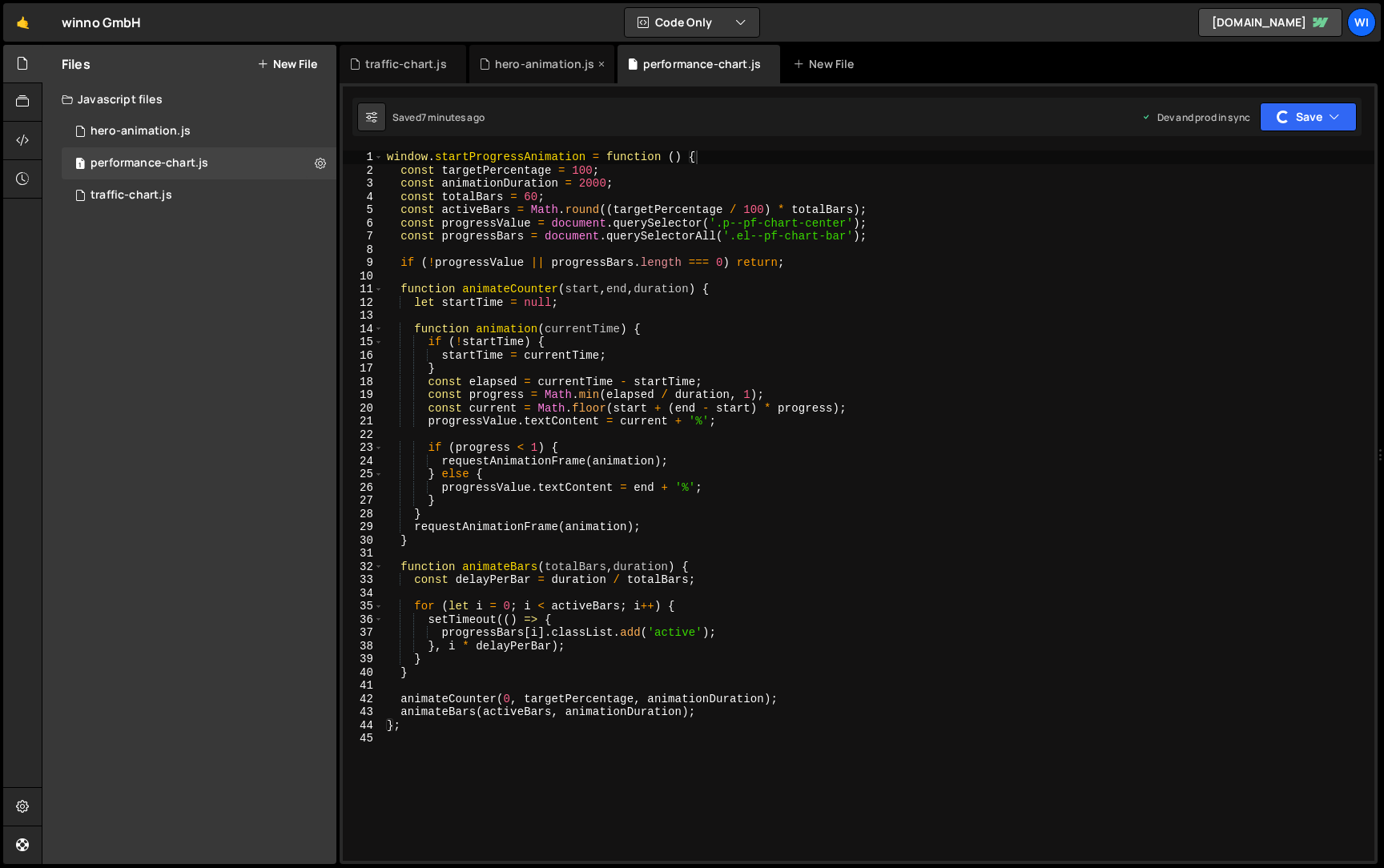
click at [544, 67] on div "hero-animation.js" at bounding box center [545, 64] width 100 height 16
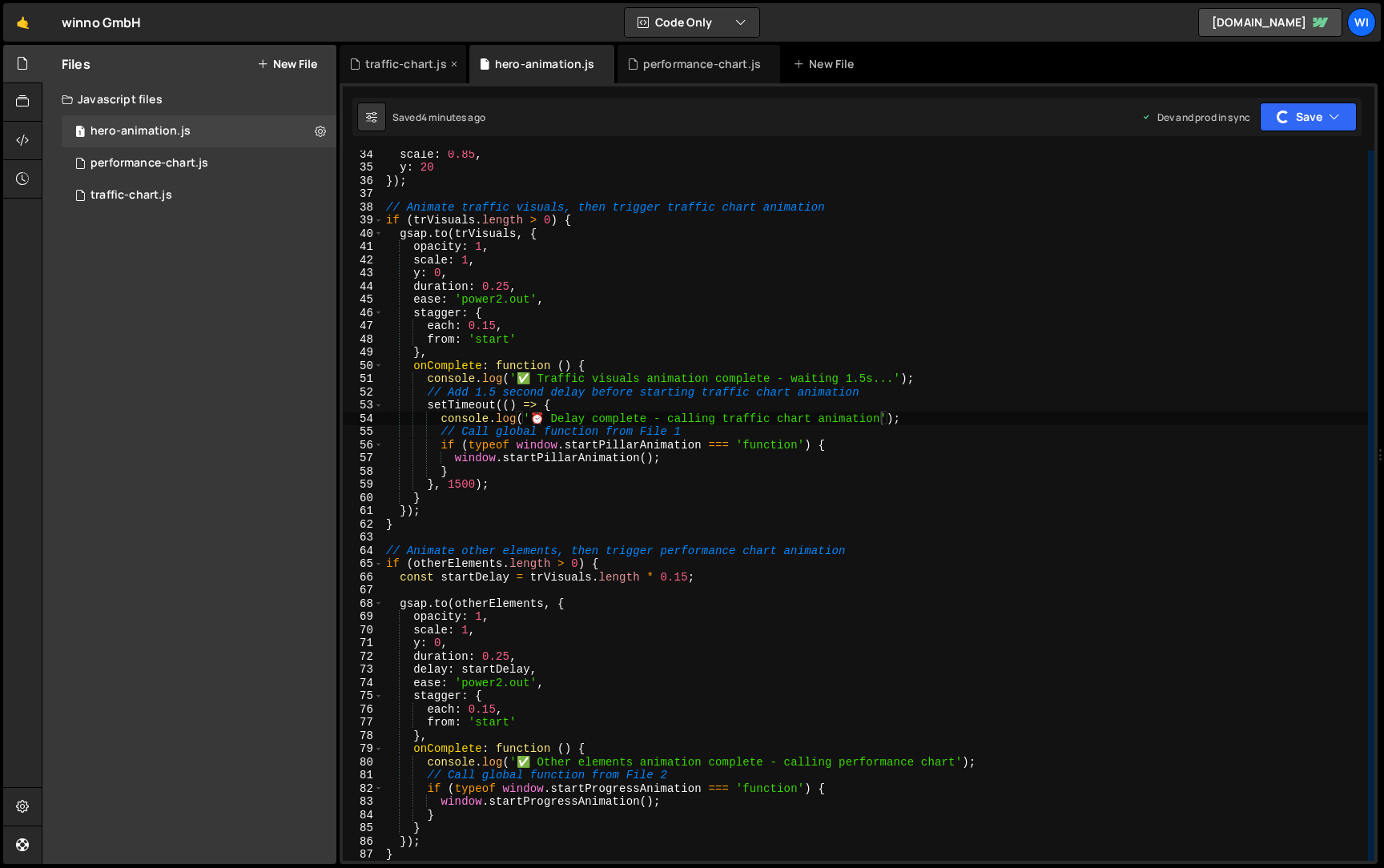
click at [397, 79] on div "traffic-chart.js" at bounding box center [402, 64] width 126 height 39
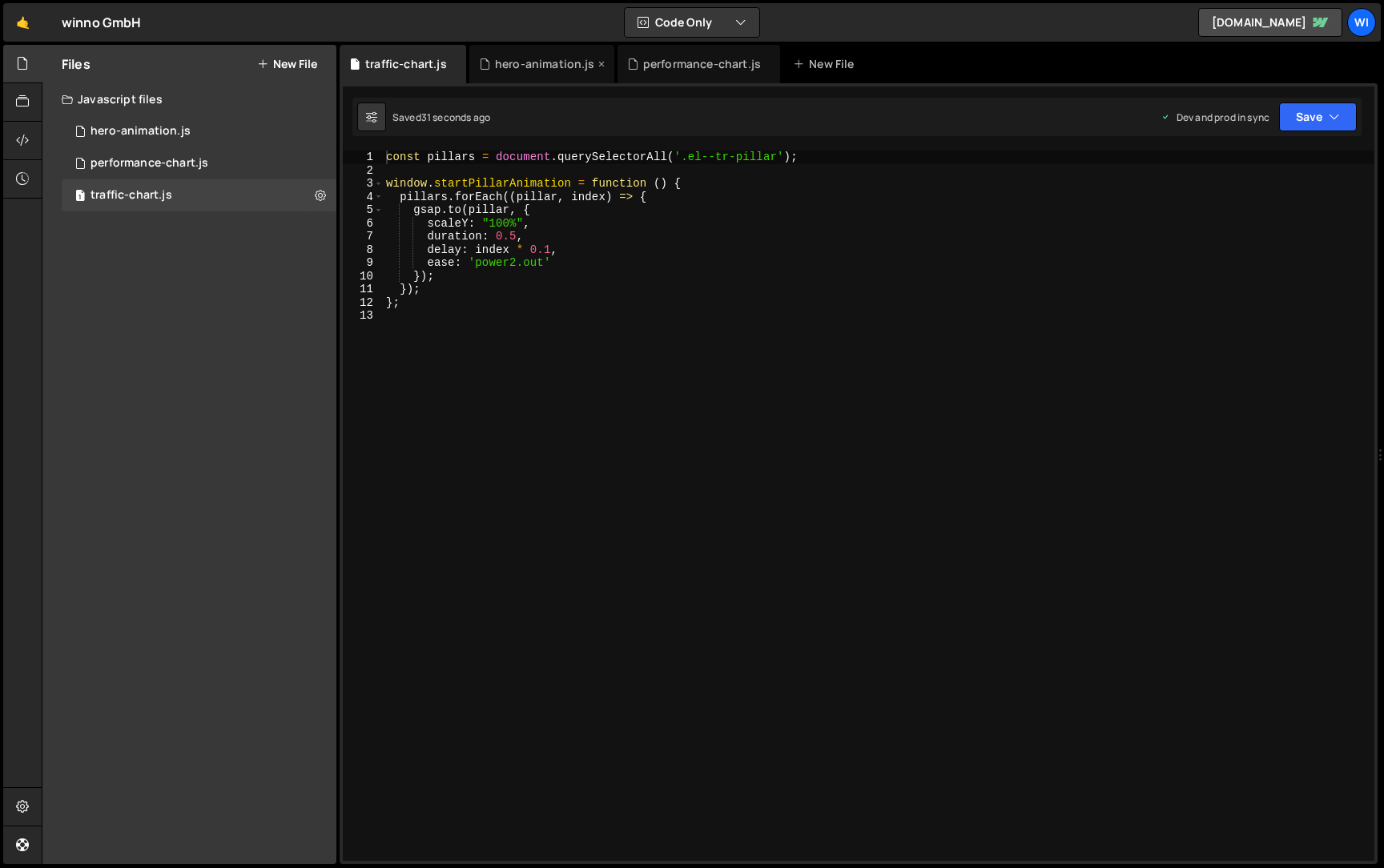
click at [559, 76] on div "hero-animation.js" at bounding box center [542, 64] width 145 height 39
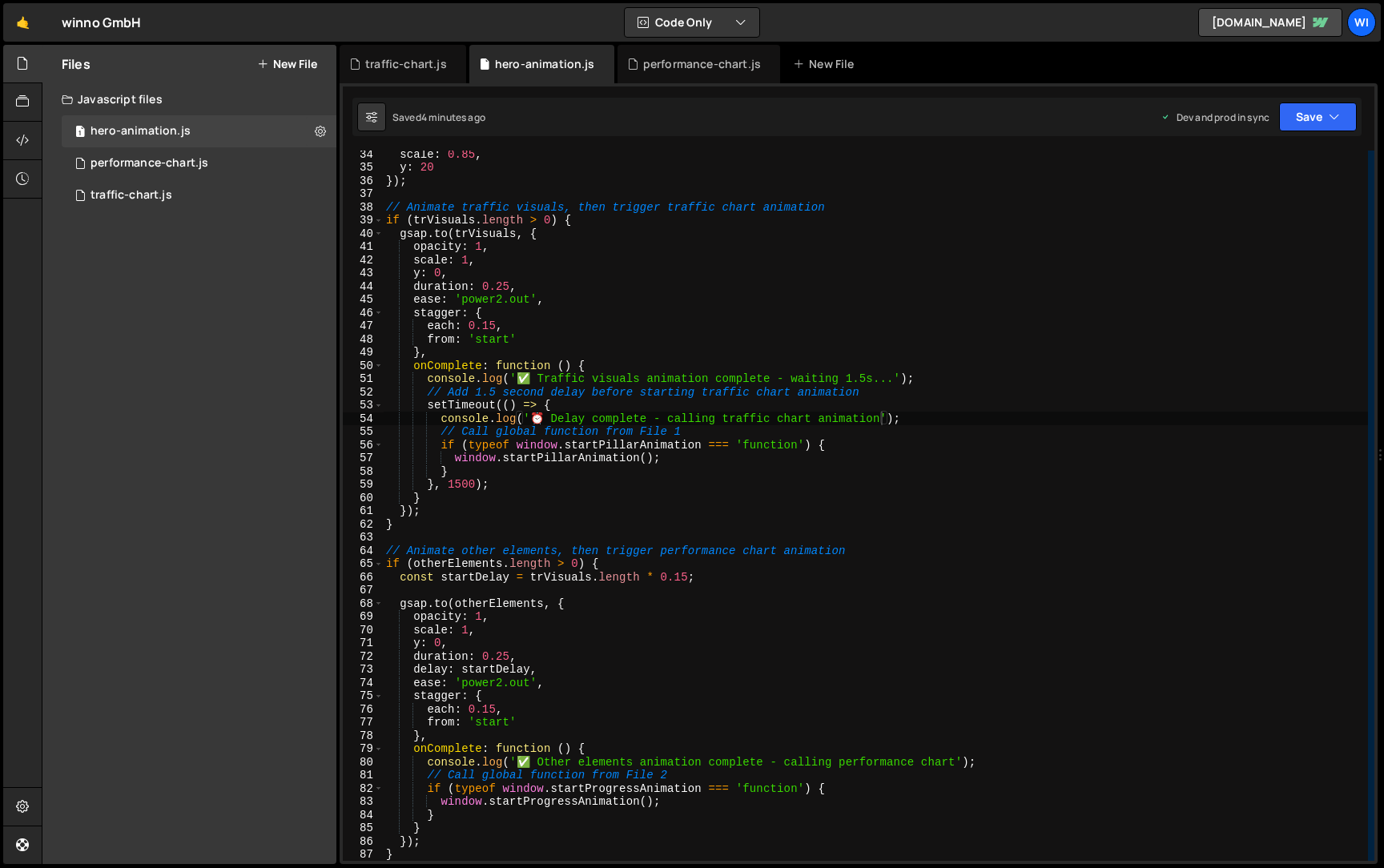
click at [877, 207] on div "scale : 0.85 , y : 20 }) ; // Animate traffic visuals, then trigger traffic cha…" at bounding box center [875, 516] width 985 height 737
type textarea "^"
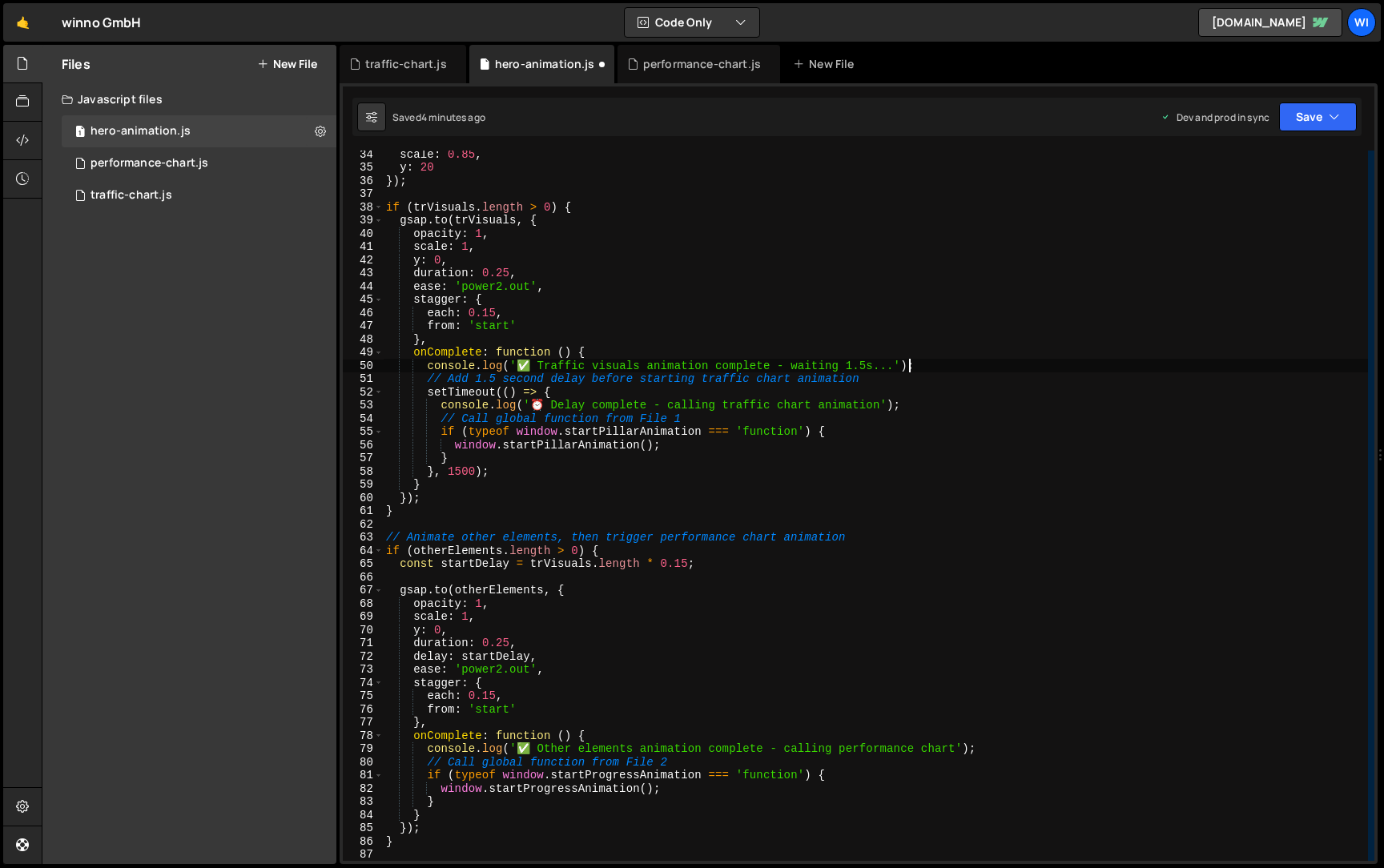
click at [966, 363] on div "scale : 0.85 , y : 20 }) ; if ( trVisuals . length > 0 ) { gsap . to ( trVisual…" at bounding box center [875, 516] width 985 height 737
type textarea "console.log('✅ Traffic visuals animation complete - waiting 1.5s...');"
click at [554, 464] on div "scale : 0.85 , y : 20 }) ; if ( trVisuals . length > 0 ) { gsap . to ( trVisual…" at bounding box center [875, 516] width 985 height 737
type textarea "}, 1500);"
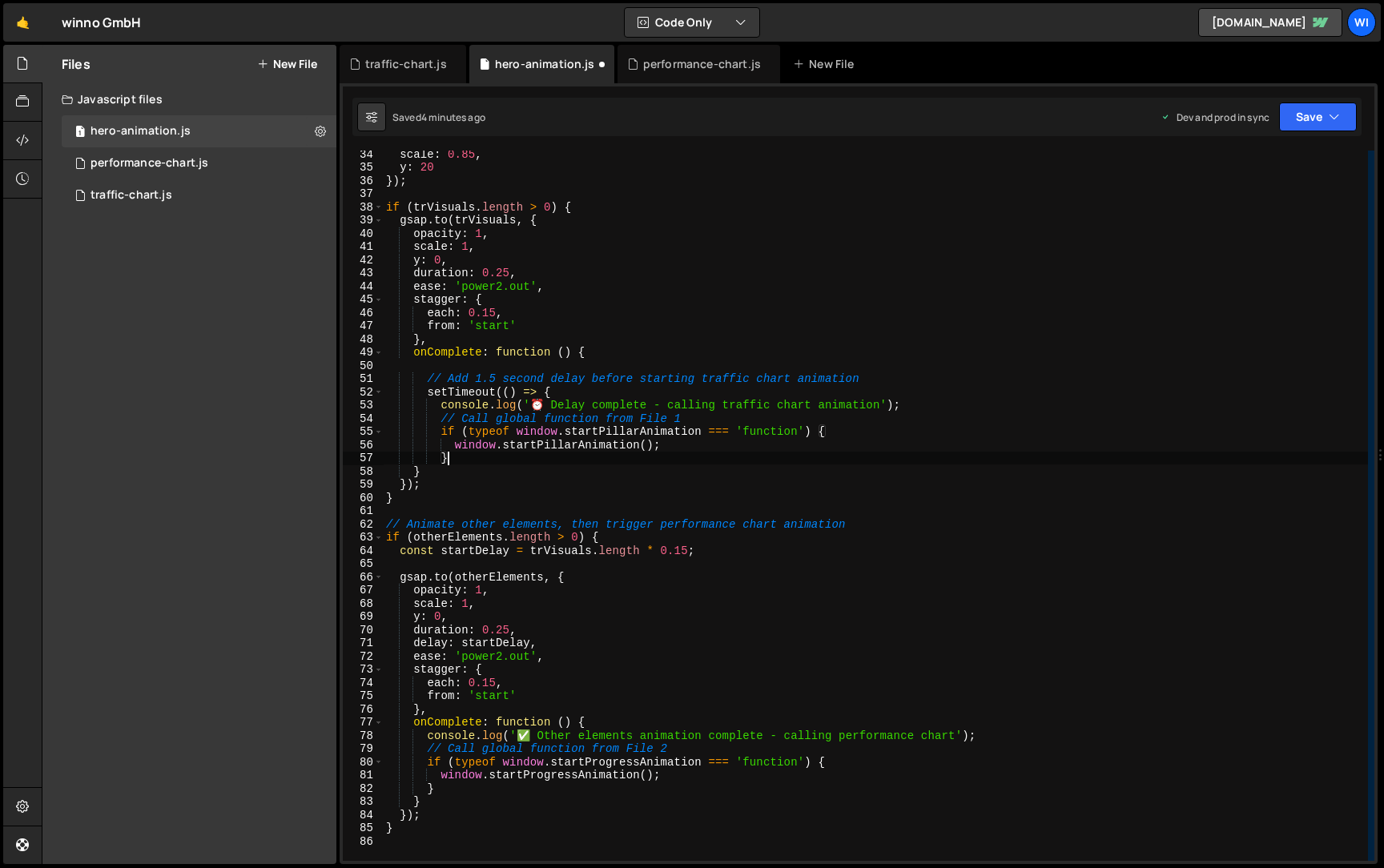
click at [898, 413] on div "scale : 0.85 , y : 20 }) ; if ( trVisuals . length > 0 ) { gsap . to ( trVisual…" at bounding box center [875, 516] width 985 height 737
type textarea "// Call global function from File 1"
type textarea "console.log('⏰ Delay complete - calling traffic chart animation');"
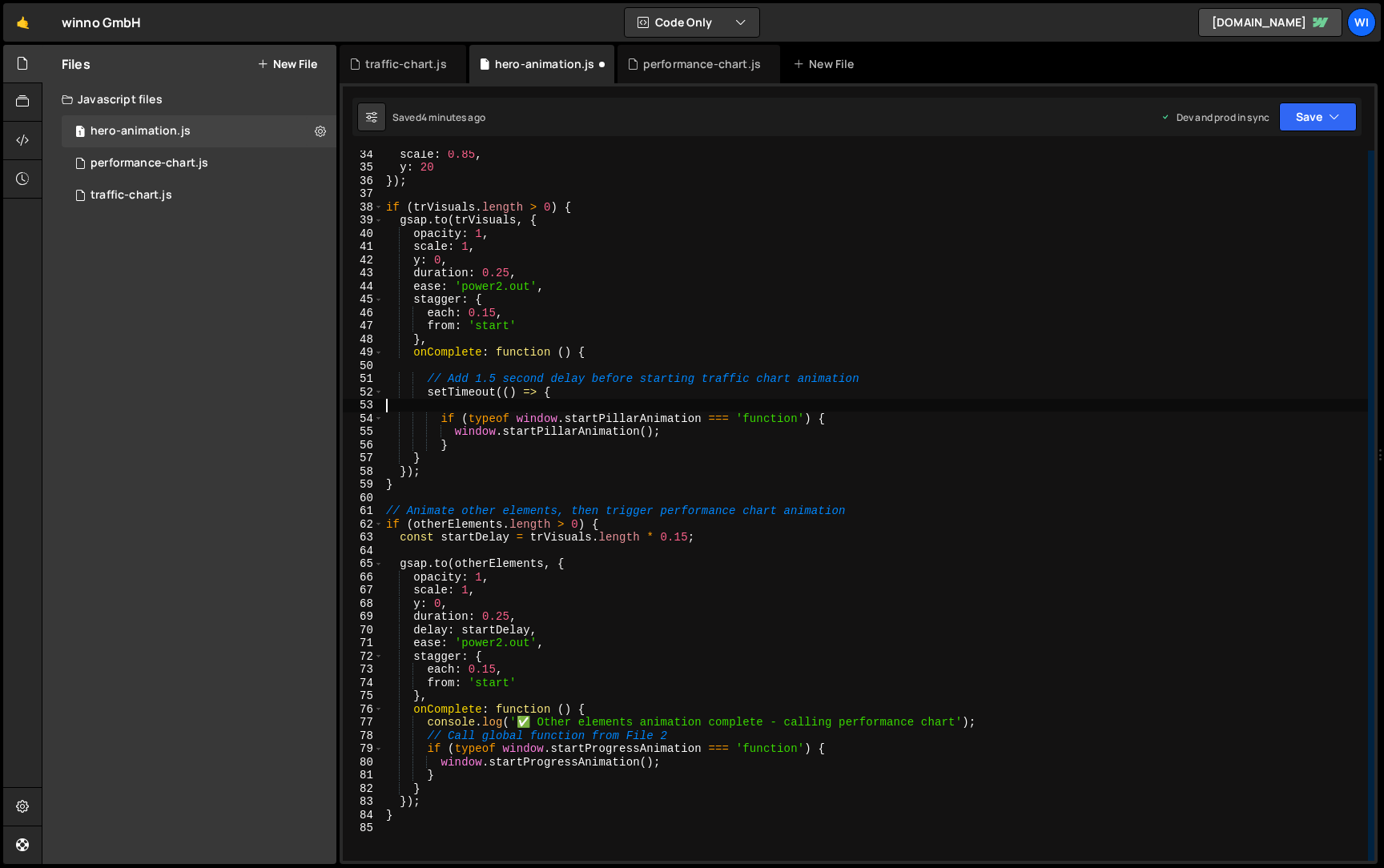
type textarea "setTimeout(() => {"
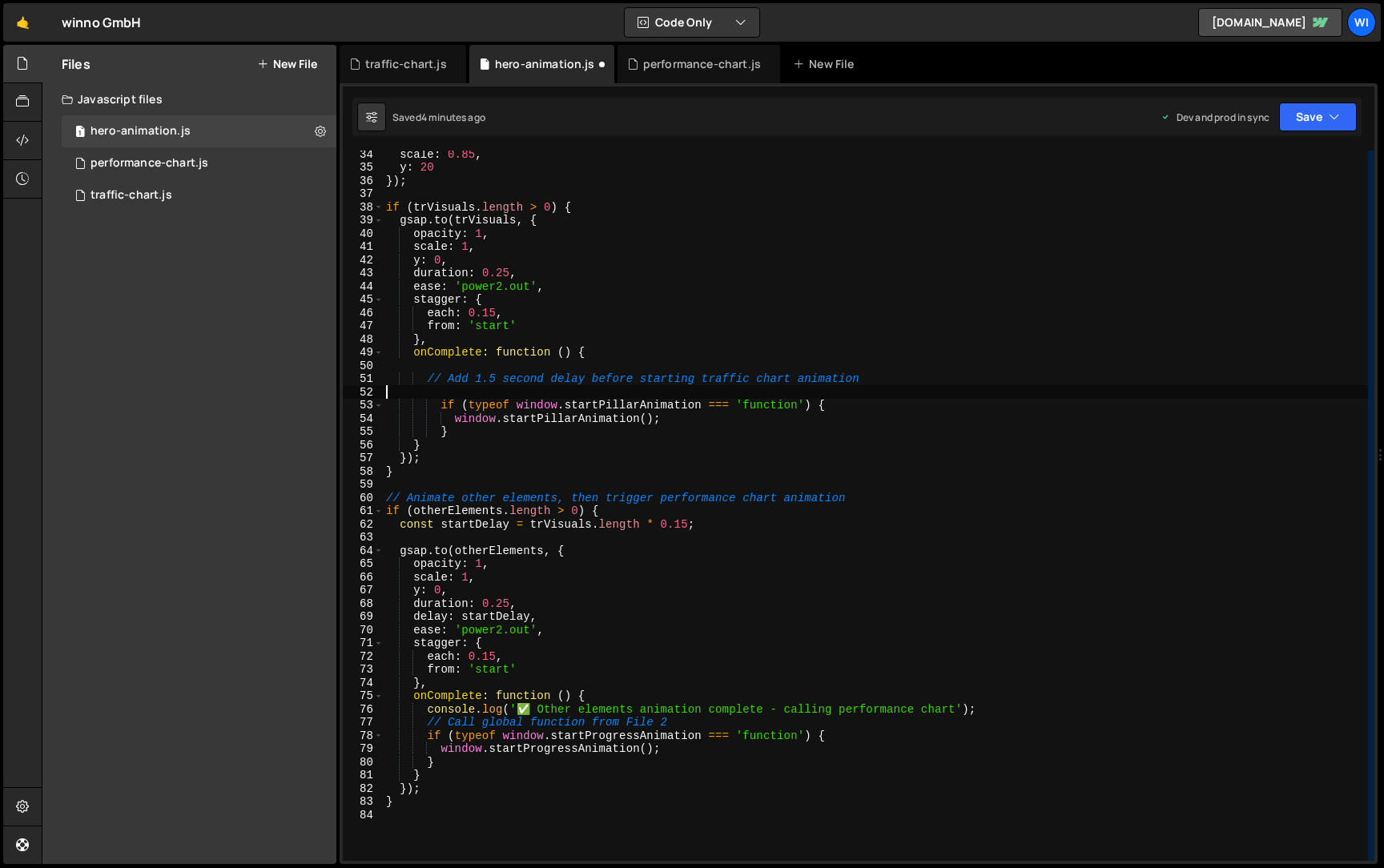
type textarea "// Add 1.5 second delay before starting traffic chart animation"
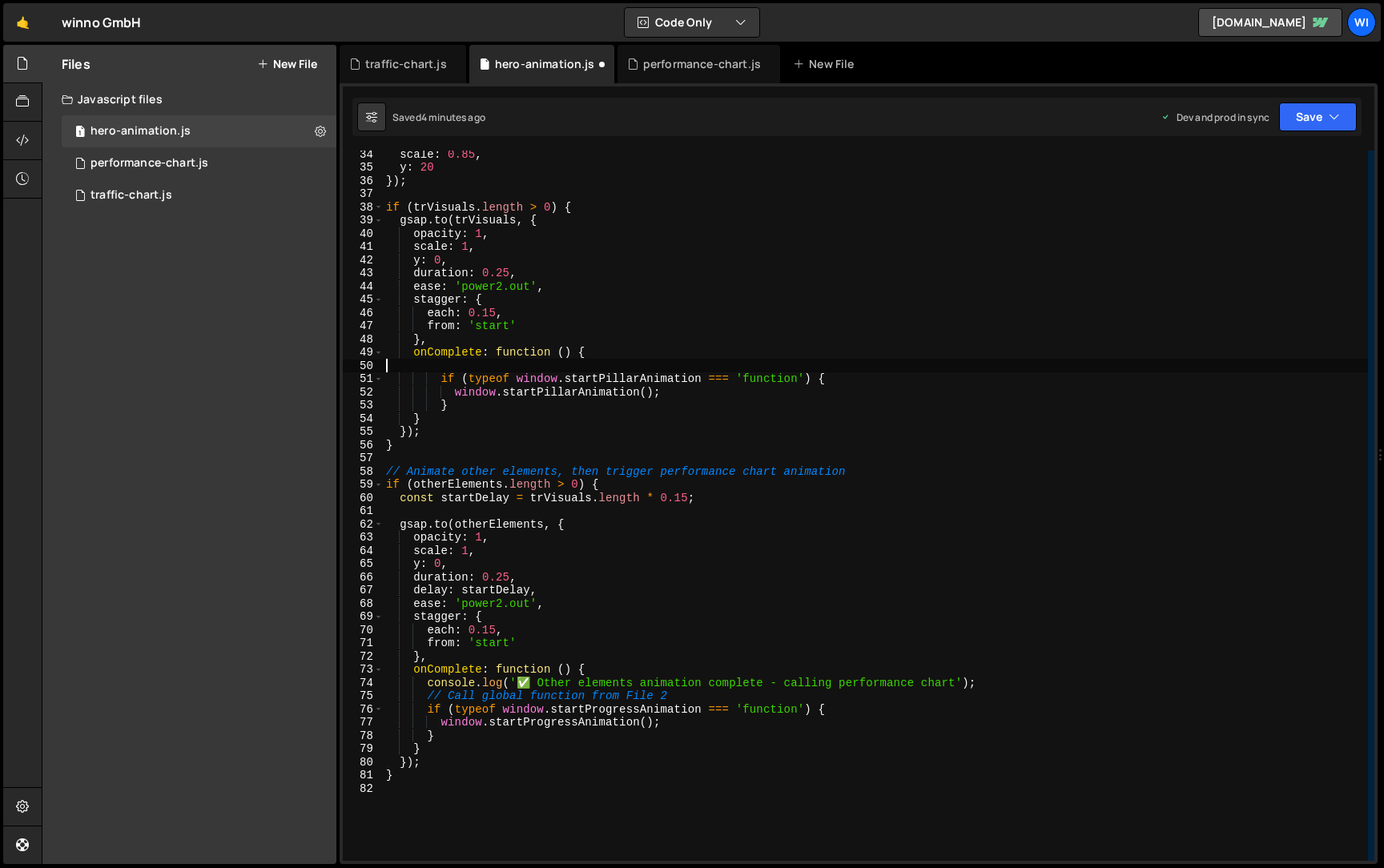
type textarea "onComplete: function () {"
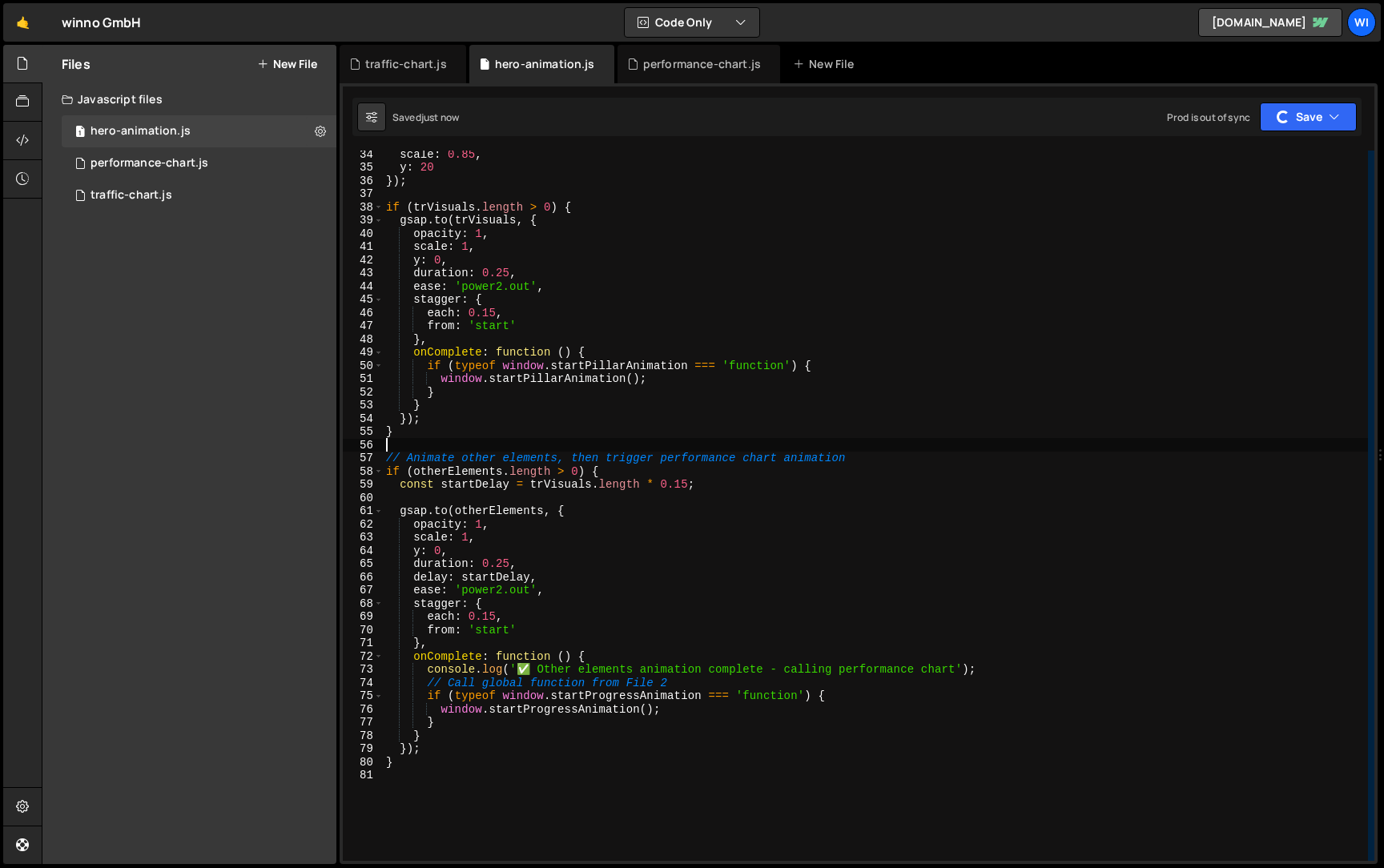
click at [861, 450] on div "scale : 0.85 , y : 20 }) ; if ( trVisuals . length > 0 ) { gsap . to ( trVisual…" at bounding box center [875, 516] width 985 height 737
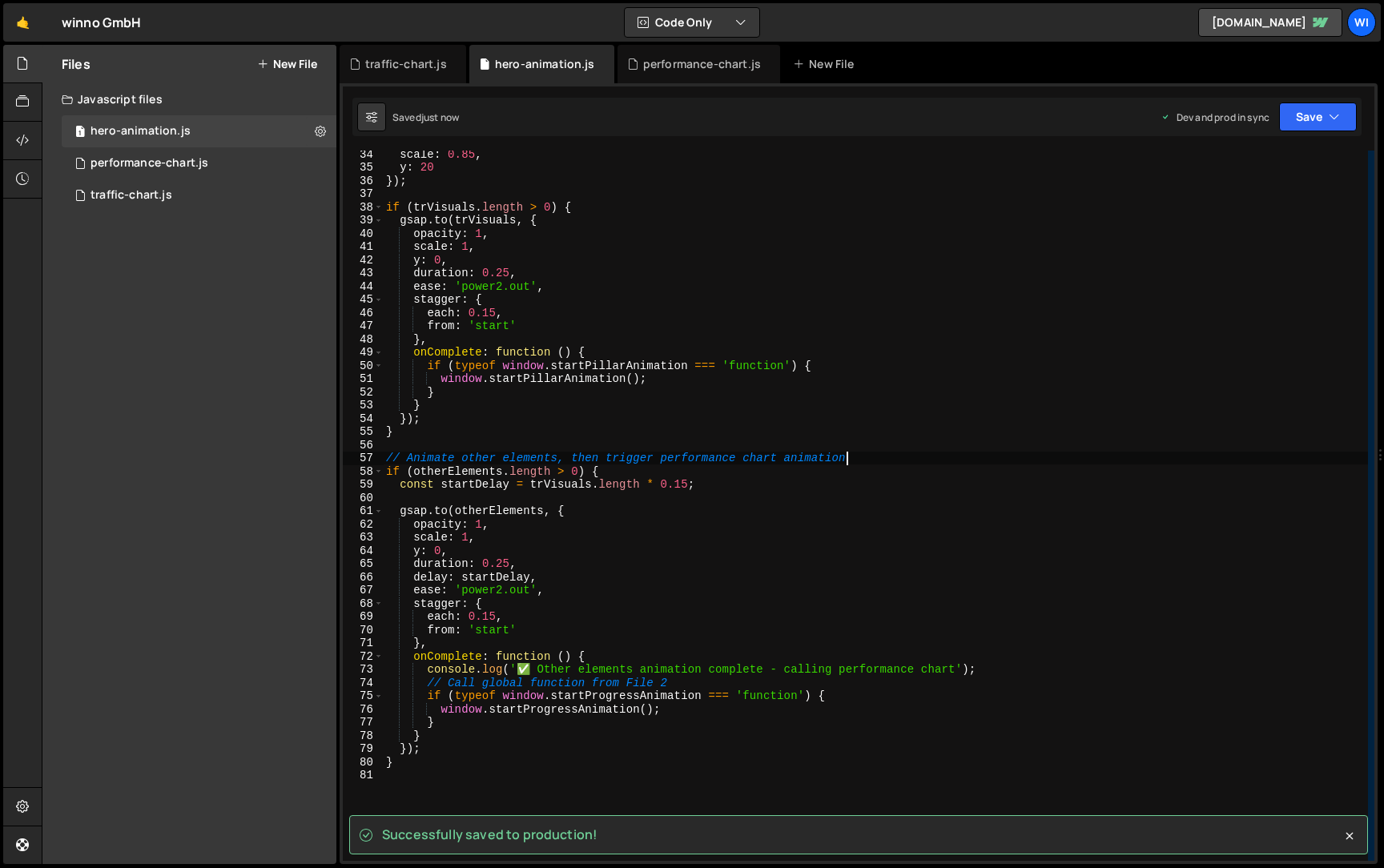
click at [852, 461] on div "scale : 0.85 , y : 20 }) ; if ( trVisuals . length > 0 ) { gsap . to ( trVisual…" at bounding box center [875, 516] width 985 height 737
type textarea "// Animate other elements, then trigger performance chart animation"
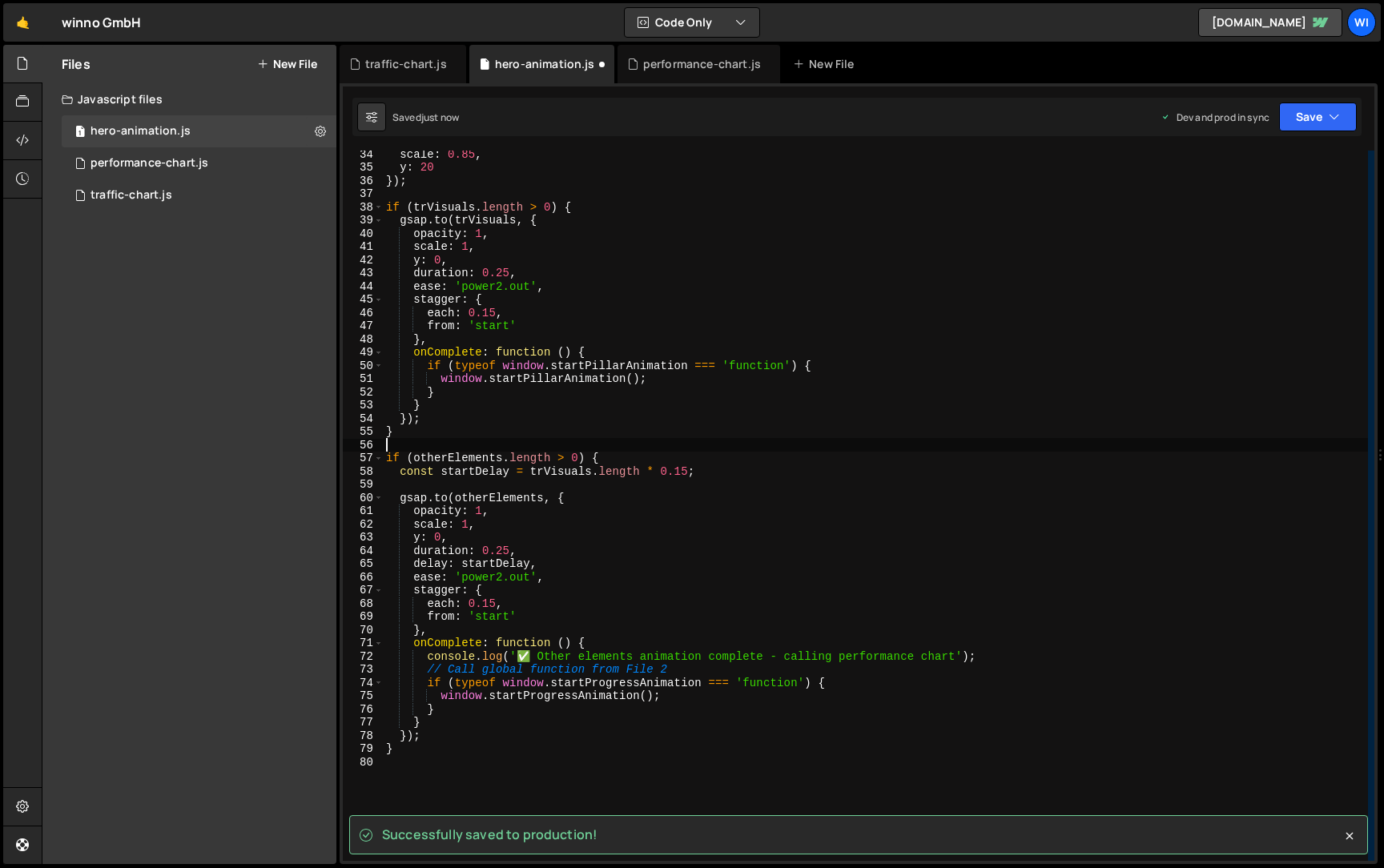
type textarea "}"
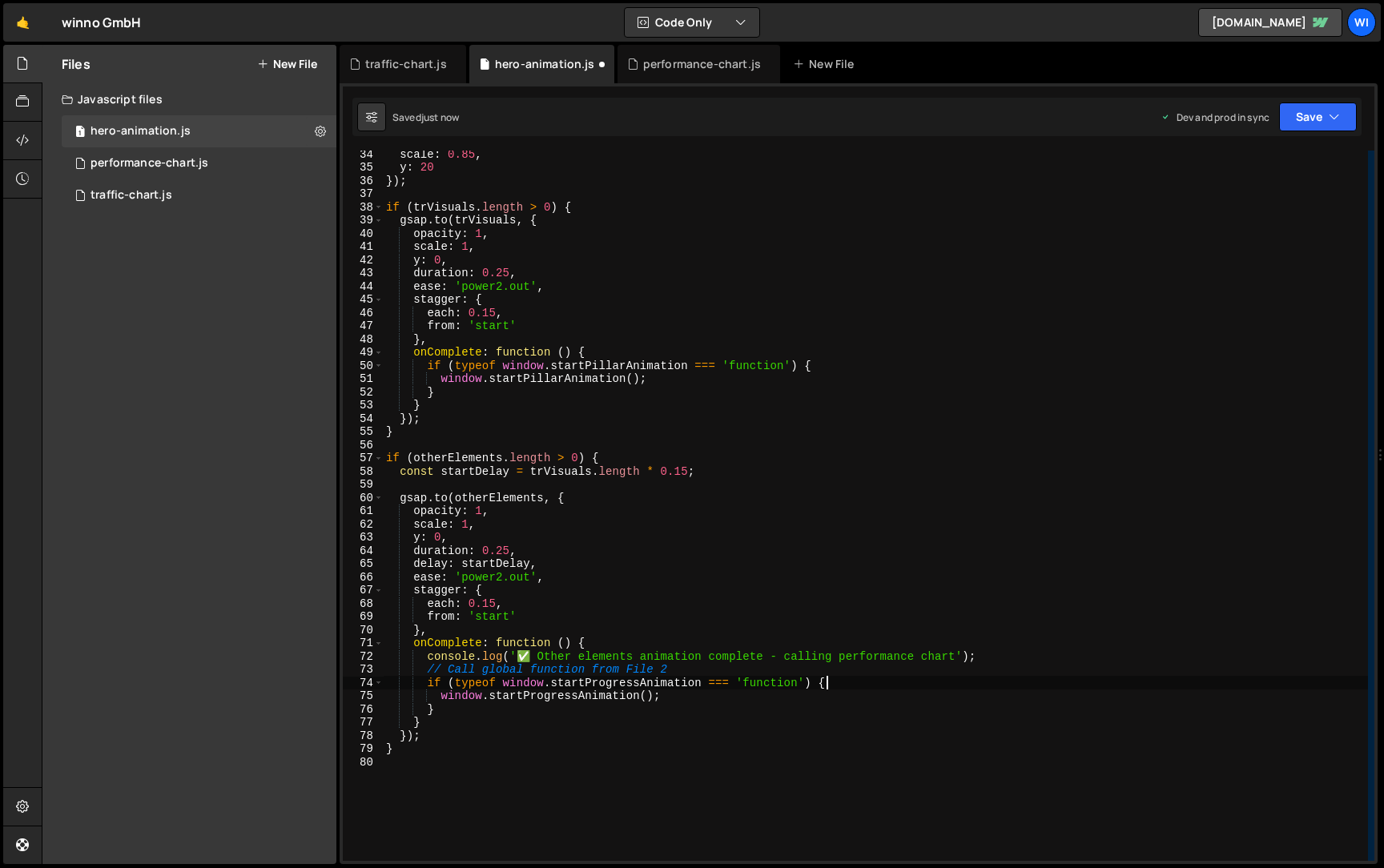
click at [963, 677] on div "scale : 0.85 , y : 20 }) ; if ( trVisuals . length > 0 ) { gsap . to ( trVisual…" at bounding box center [875, 516] width 985 height 737
type textarea "// Call global function from File 2"
type textarea "console.log('✅ Other elements animation complete - calling performance chart');"
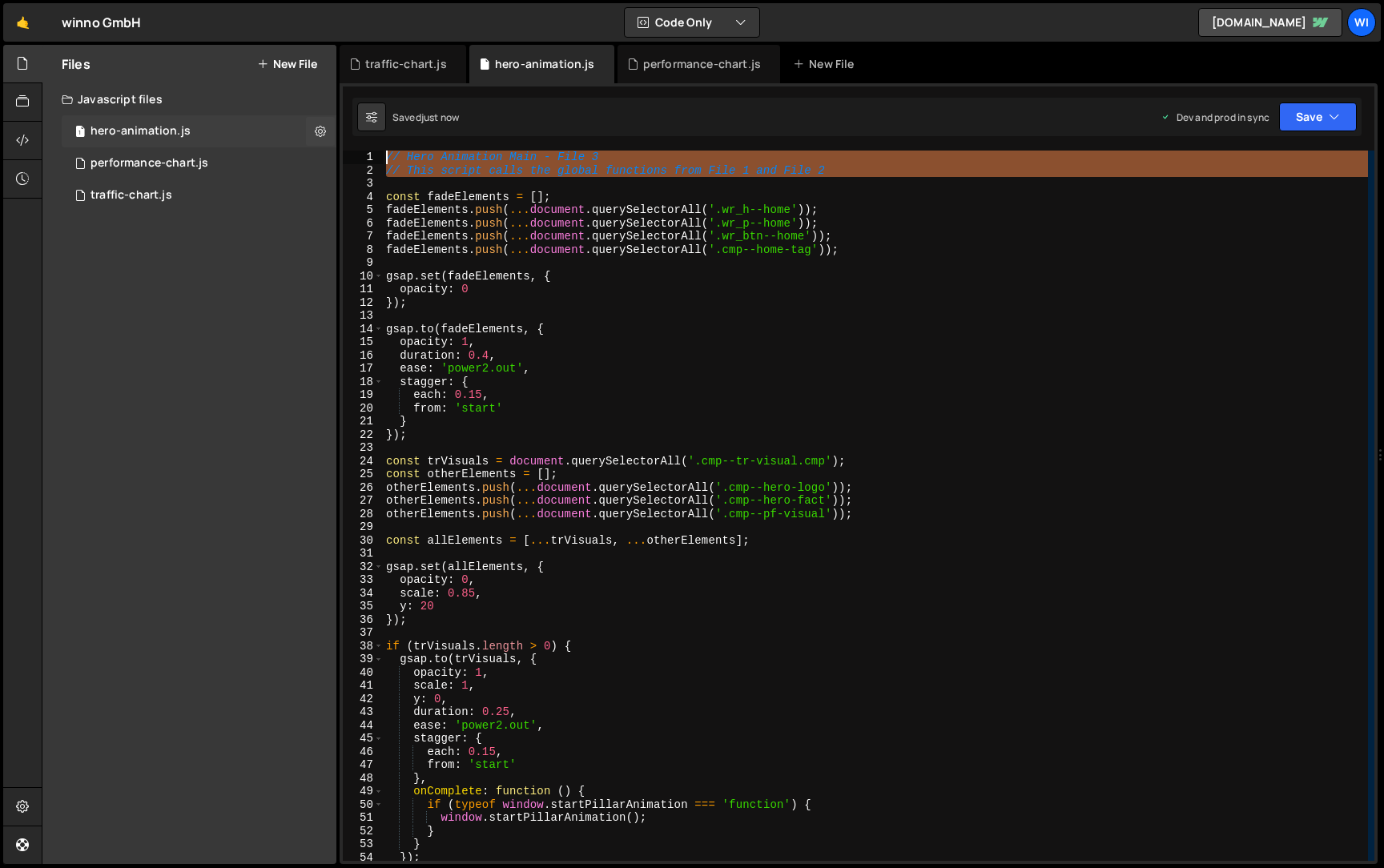
drag, startPoint x: 747, startPoint y: 183, endPoint x: 302, endPoint y: 122, distance: 449.2
click at [302, 122] on div "Files New File Javascript files 1 hero-animation.js 0 1 performance-chart.js 0 …" at bounding box center [713, 455] width 1342 height 820
type textarea "// Hero Animation Main - File 3 // This script calls the global functions from …"
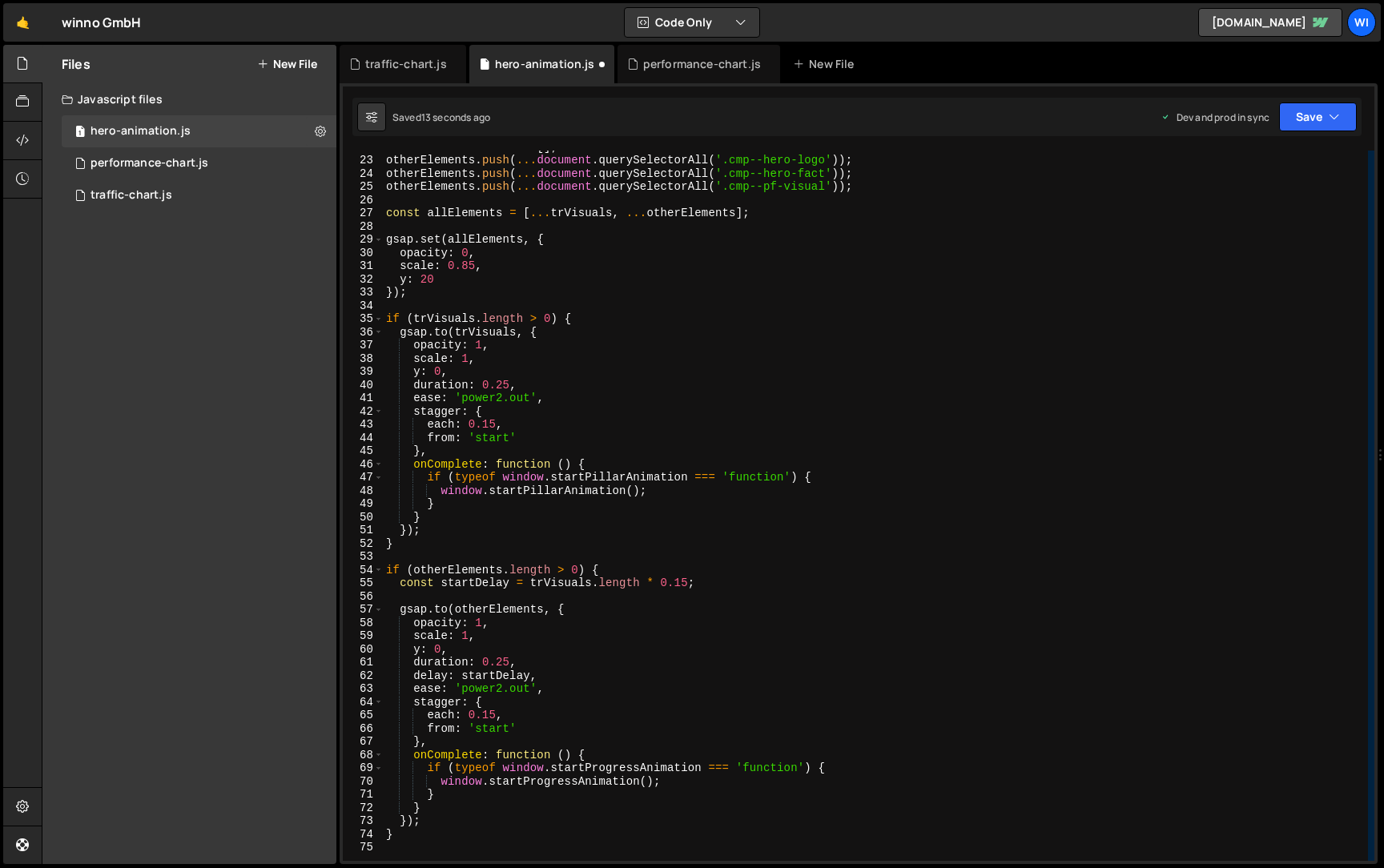
scroll to position [288, 0]
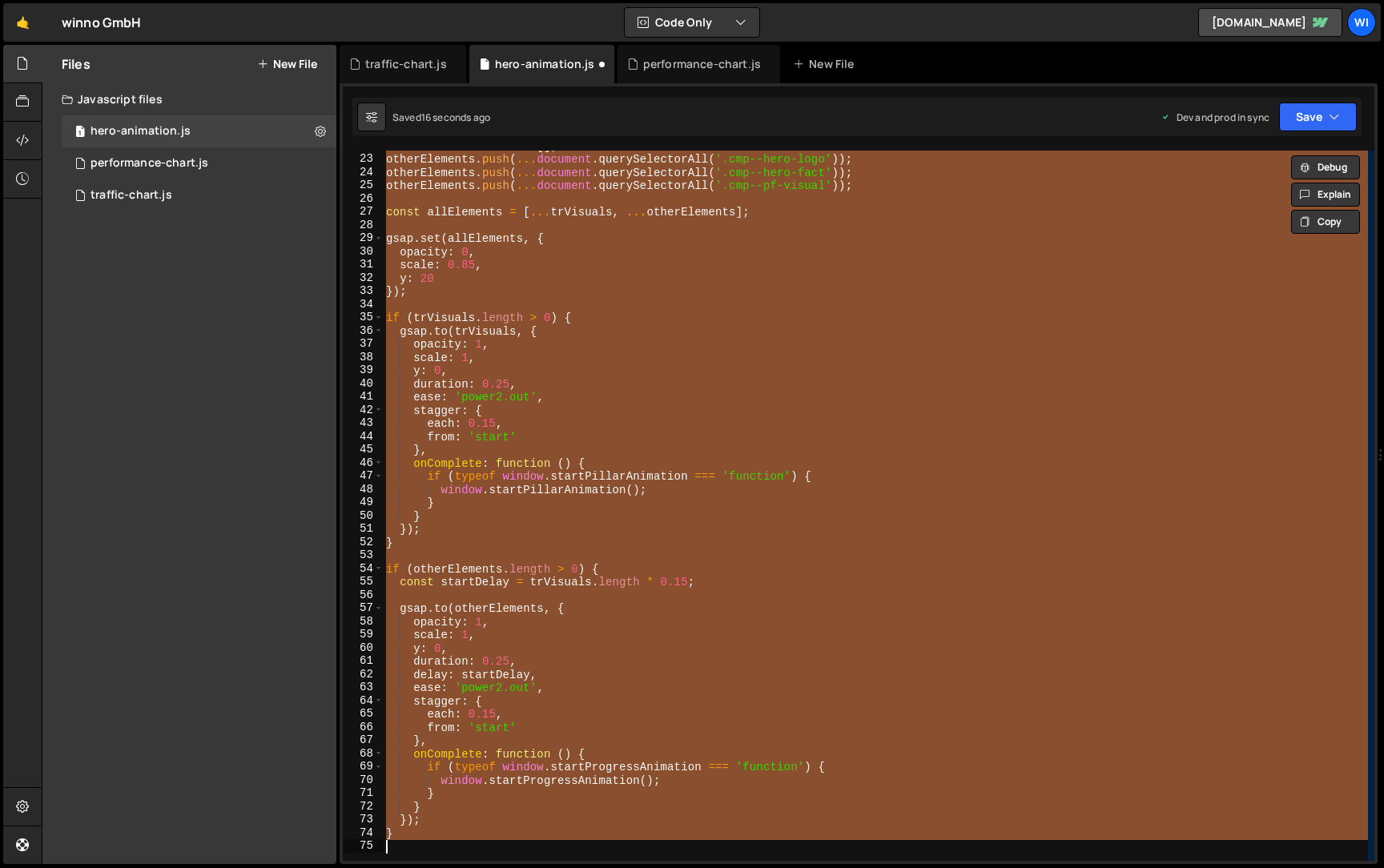
click at [774, 455] on div "const otherElements = [ ] ; otherElements . push ( ... document . querySelector…" at bounding box center [875, 505] width 985 height 710
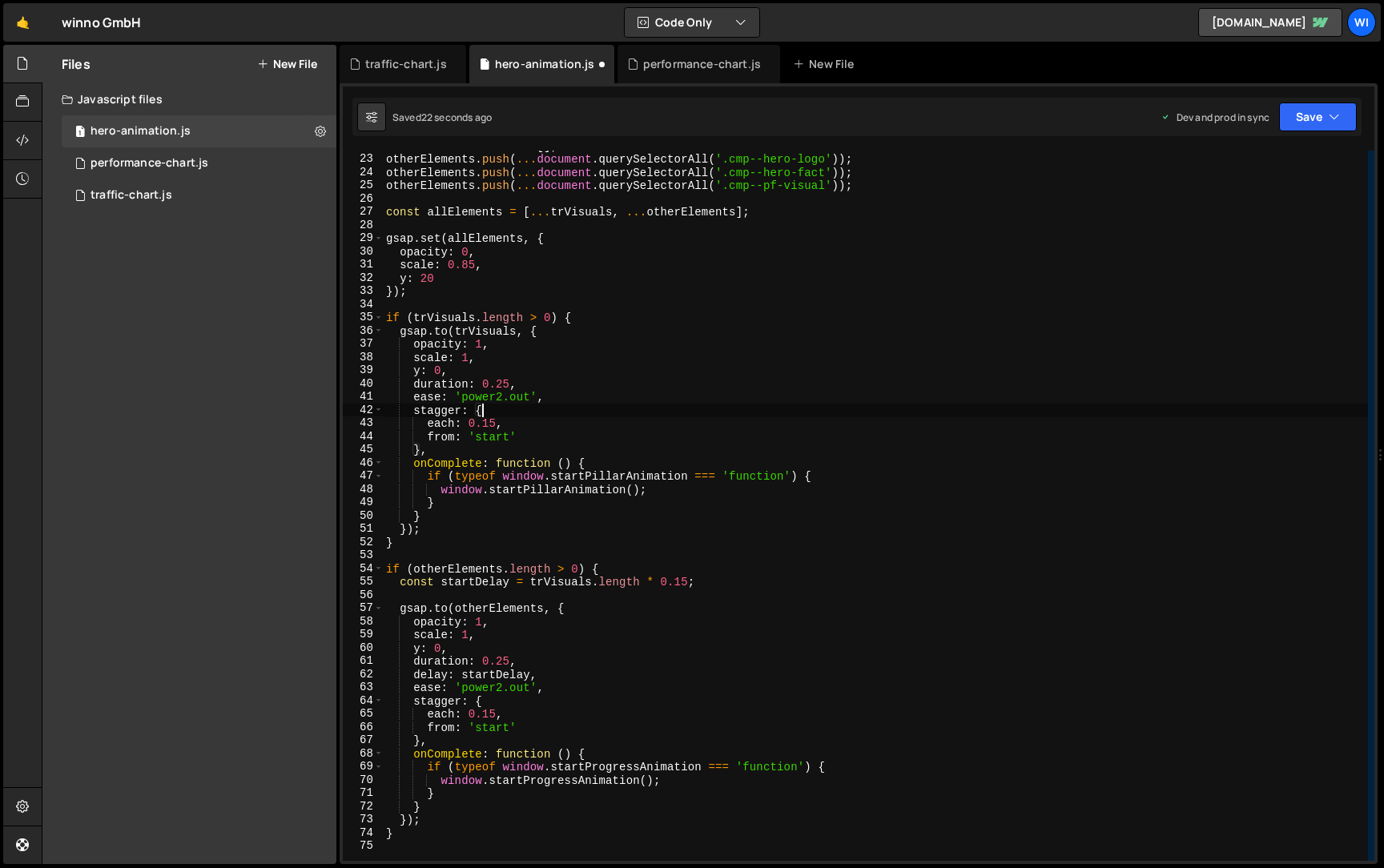
click at [619, 416] on div "const otherElements = [ ] ; otherElements . push ( ... document . querySelector…" at bounding box center [875, 508] width 985 height 737
type textarea "}"
